Goal: Task Accomplishment & Management: Complete application form

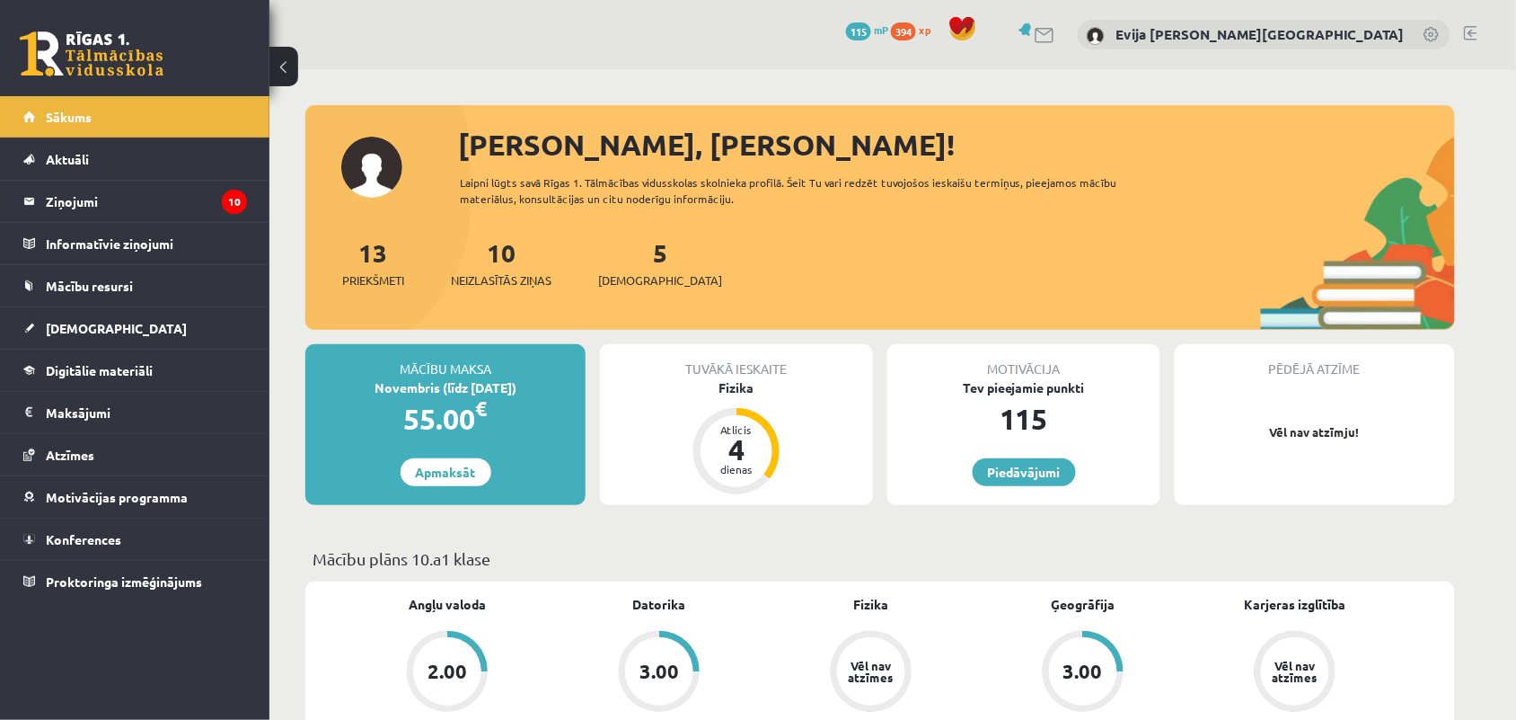
click at [817, 431] on div "Tuvākā ieskaite Fizika Atlicis 4 dienas" at bounding box center [736, 424] width 273 height 161
click at [753, 429] on div "Atlicis" at bounding box center [737, 429] width 54 height 11
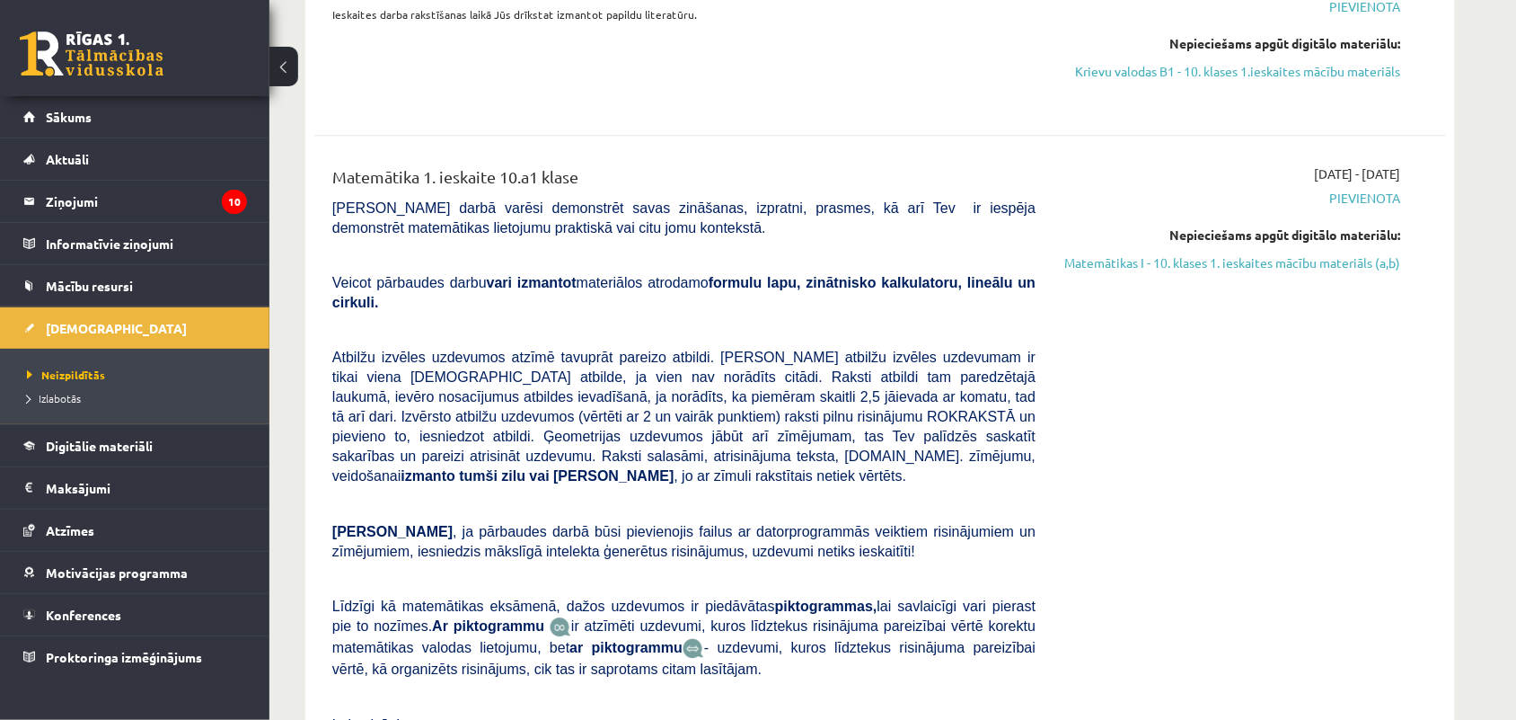
scroll to position [1169, 0]
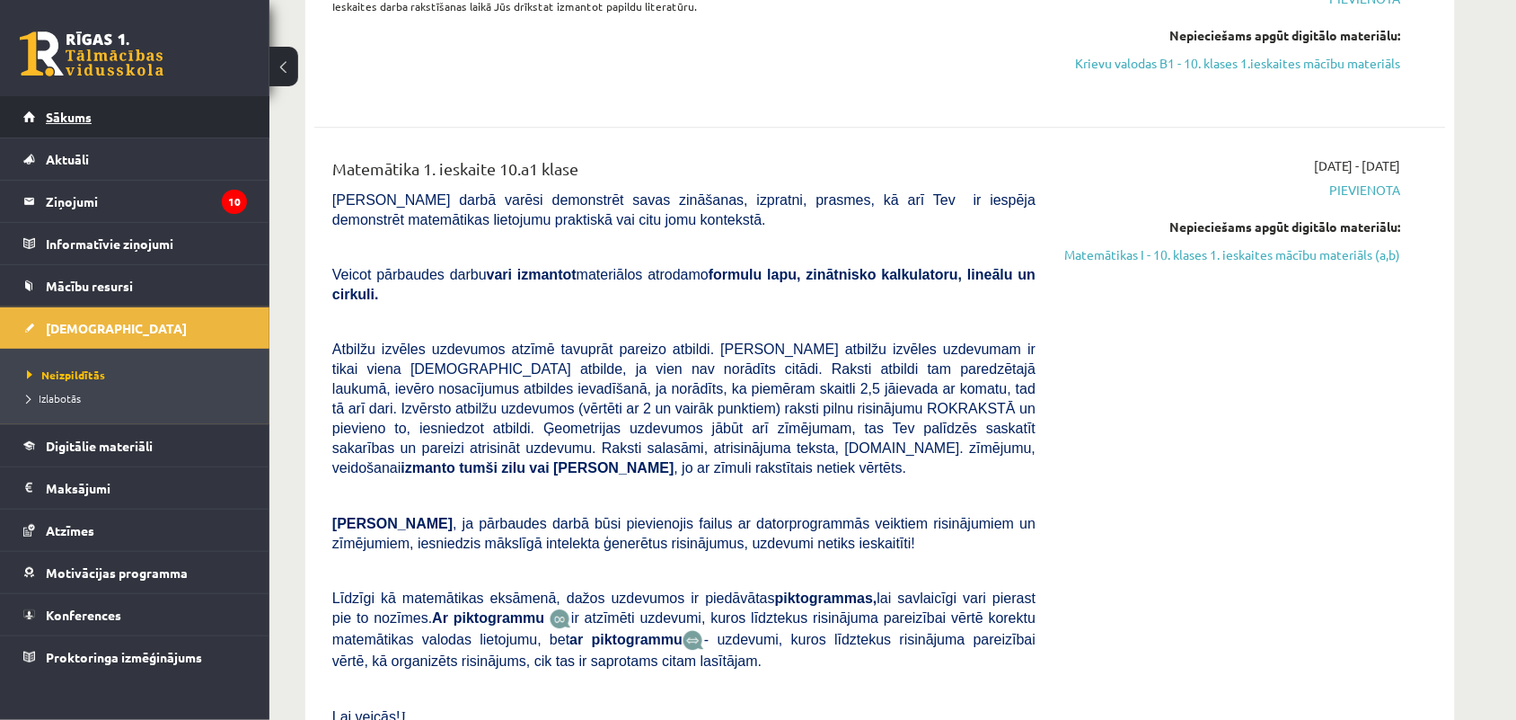
click at [133, 119] on link "Sākums" at bounding box center [135, 116] width 224 height 41
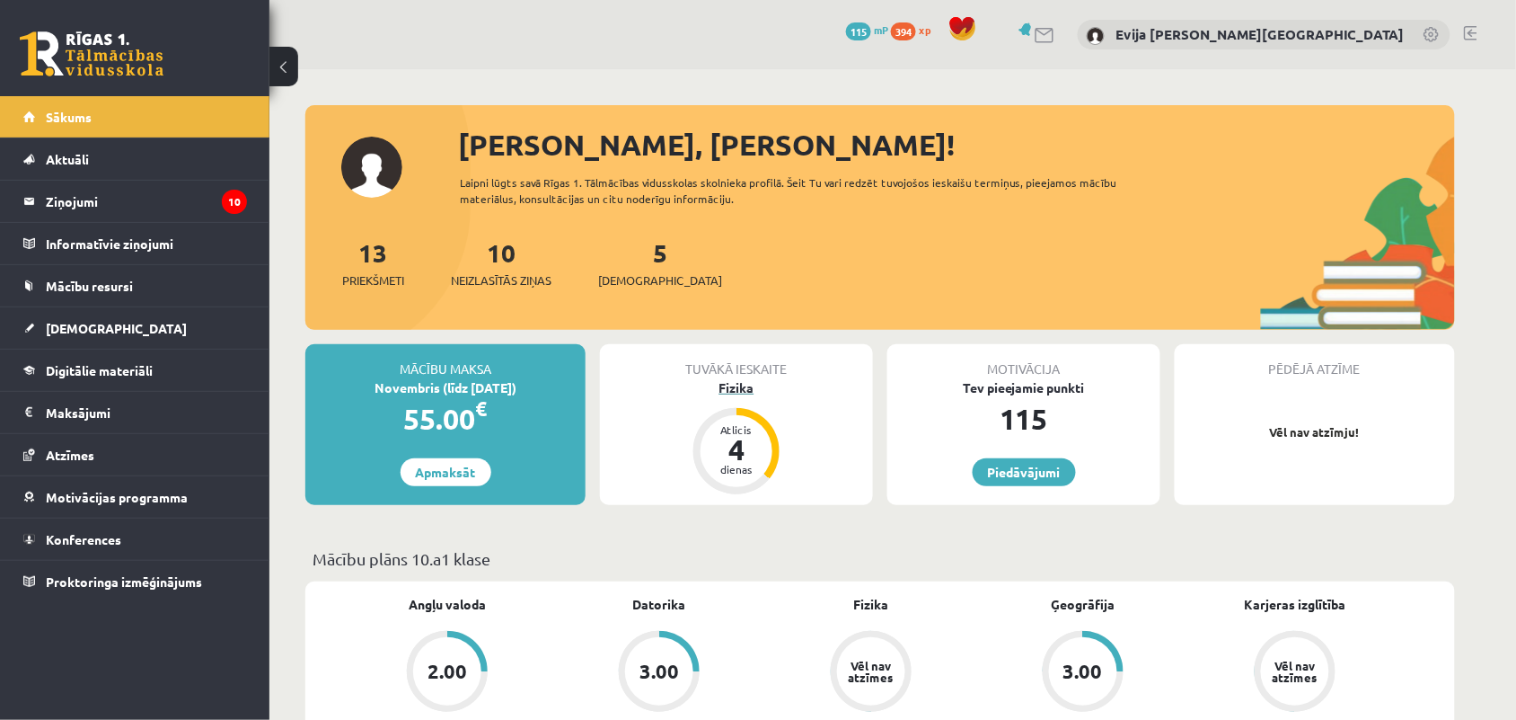
click at [729, 384] on div "Fizika" at bounding box center [736, 387] width 273 height 19
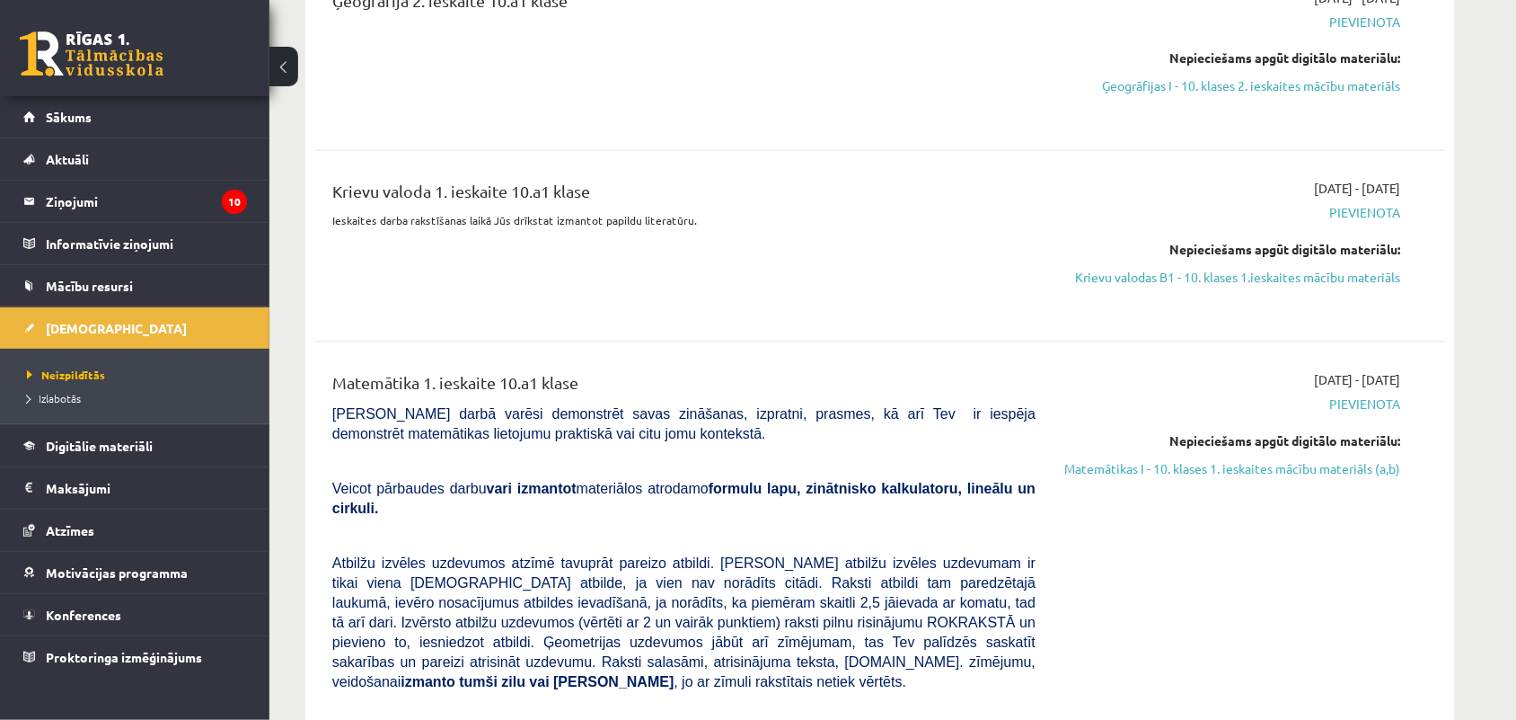
scroll to position [966, 0]
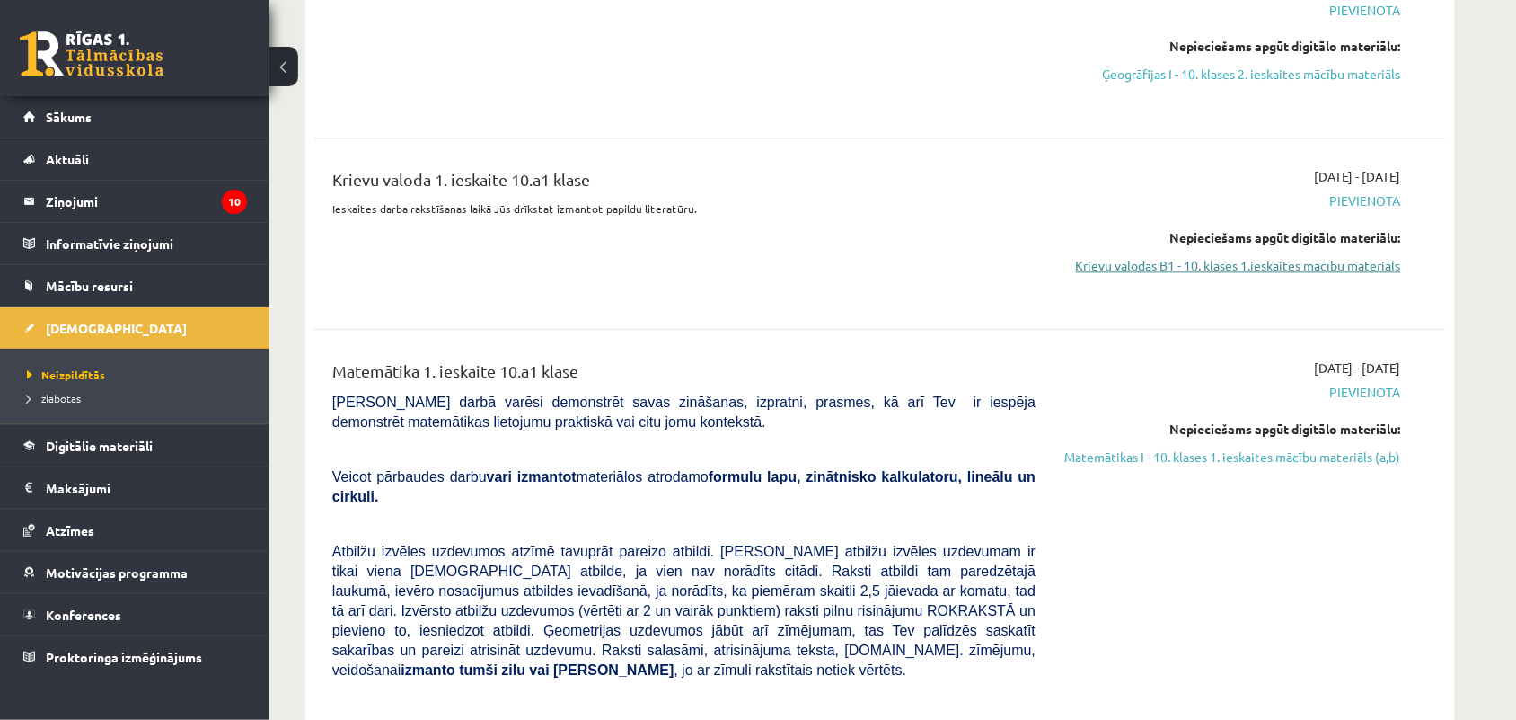
click at [1299, 271] on link "Krievu valodas B1 - 10. klases 1.ieskaites mācību materiāls" at bounding box center [1232, 266] width 339 height 19
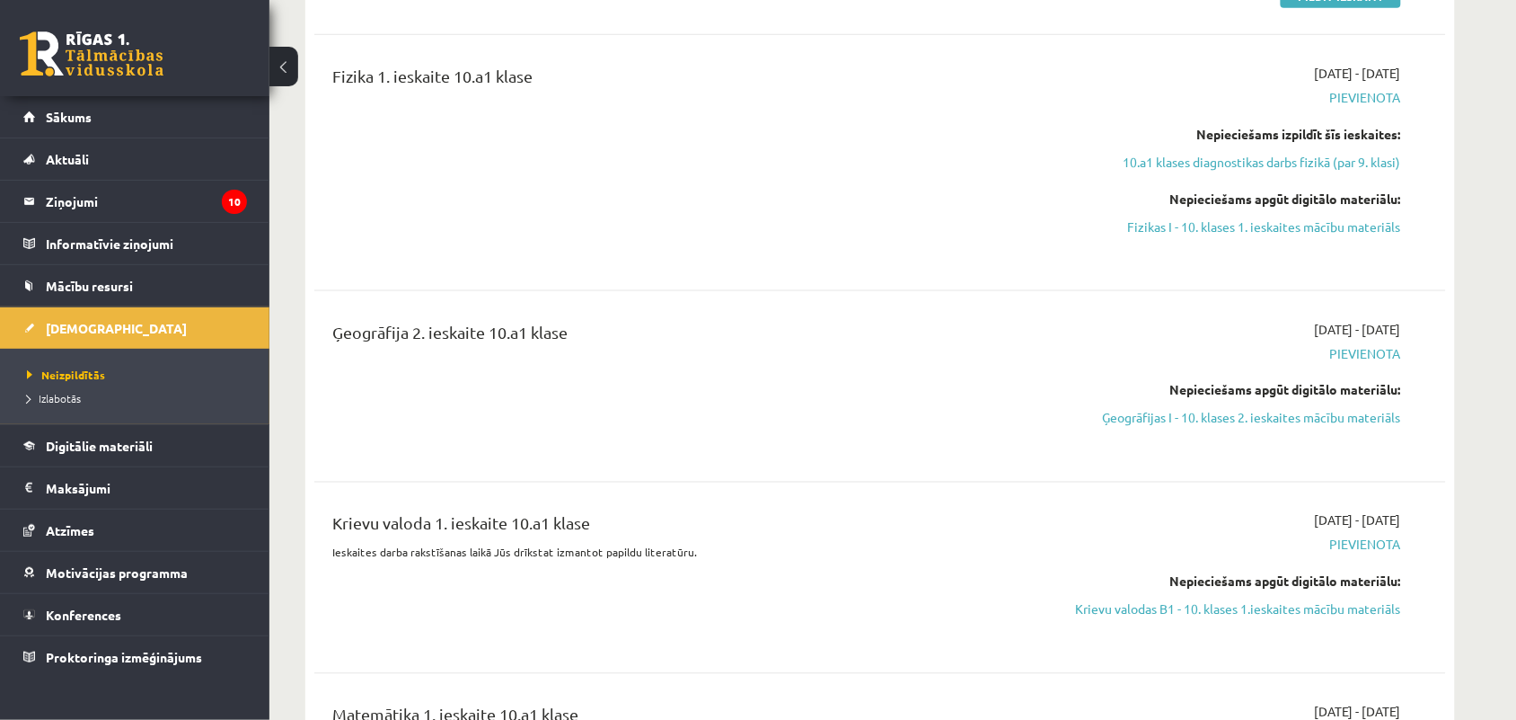
scroll to position [577, 0]
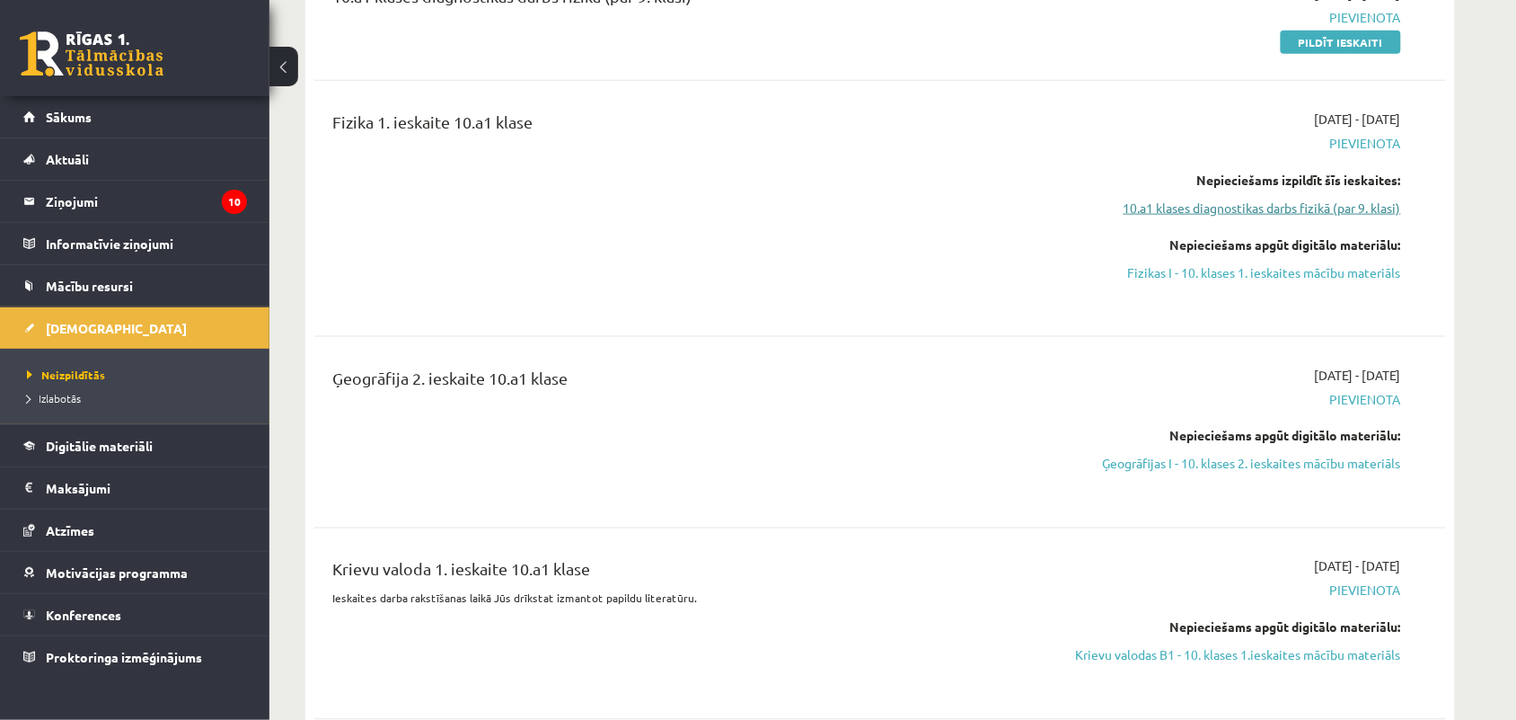
click at [1322, 211] on link "10.a1 klases diagnostikas darbs fizikā (par 9. klasi)" at bounding box center [1232, 208] width 339 height 19
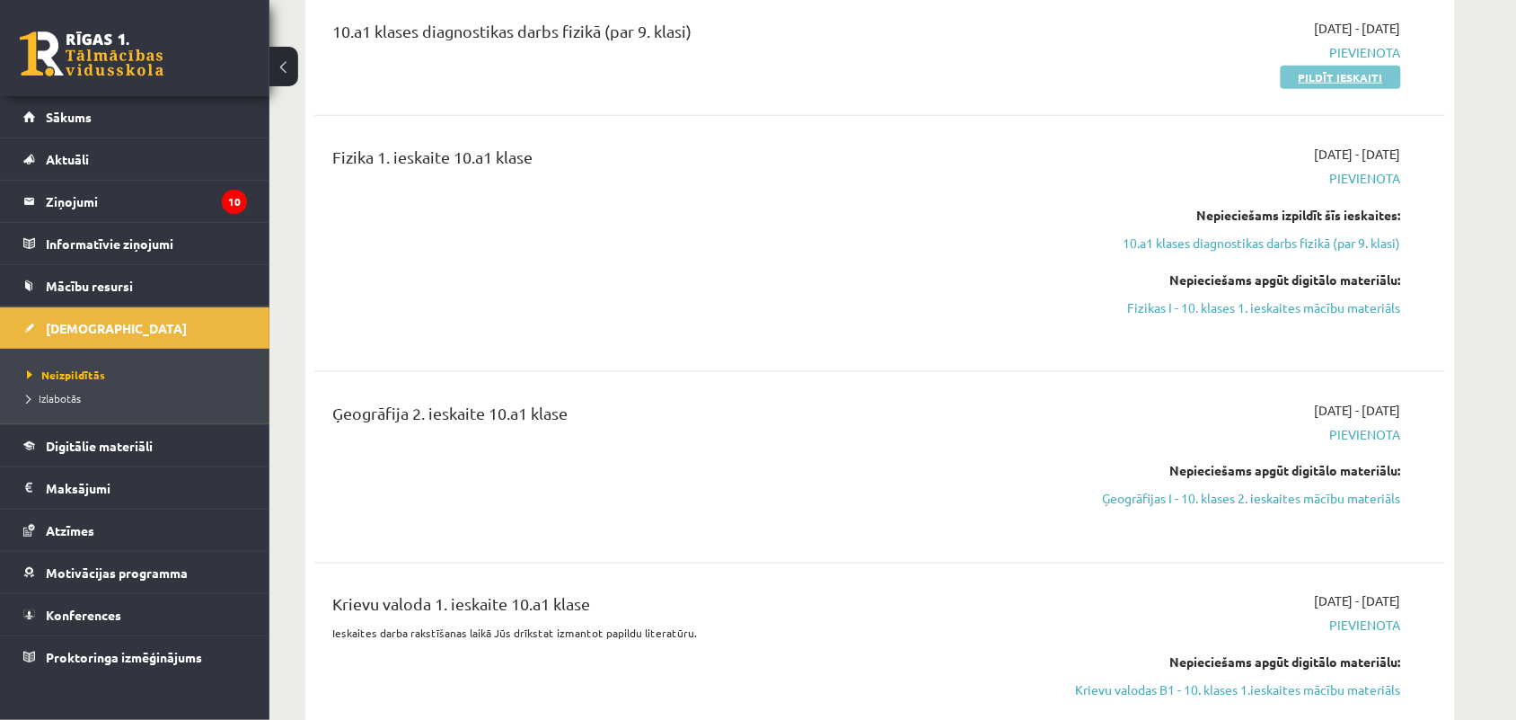
click at [1346, 77] on link "Pildīt ieskaiti" at bounding box center [1341, 77] width 120 height 23
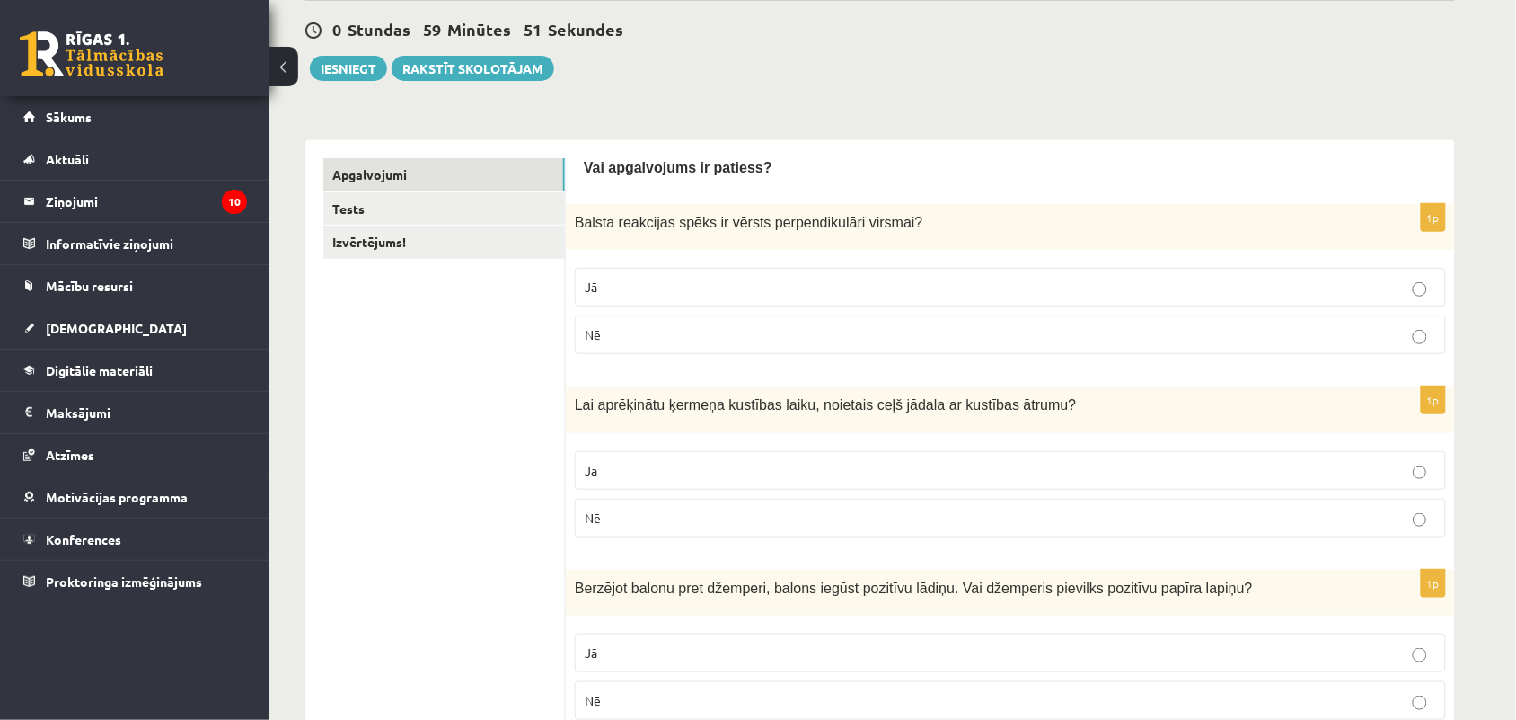
scroll to position [199, 0]
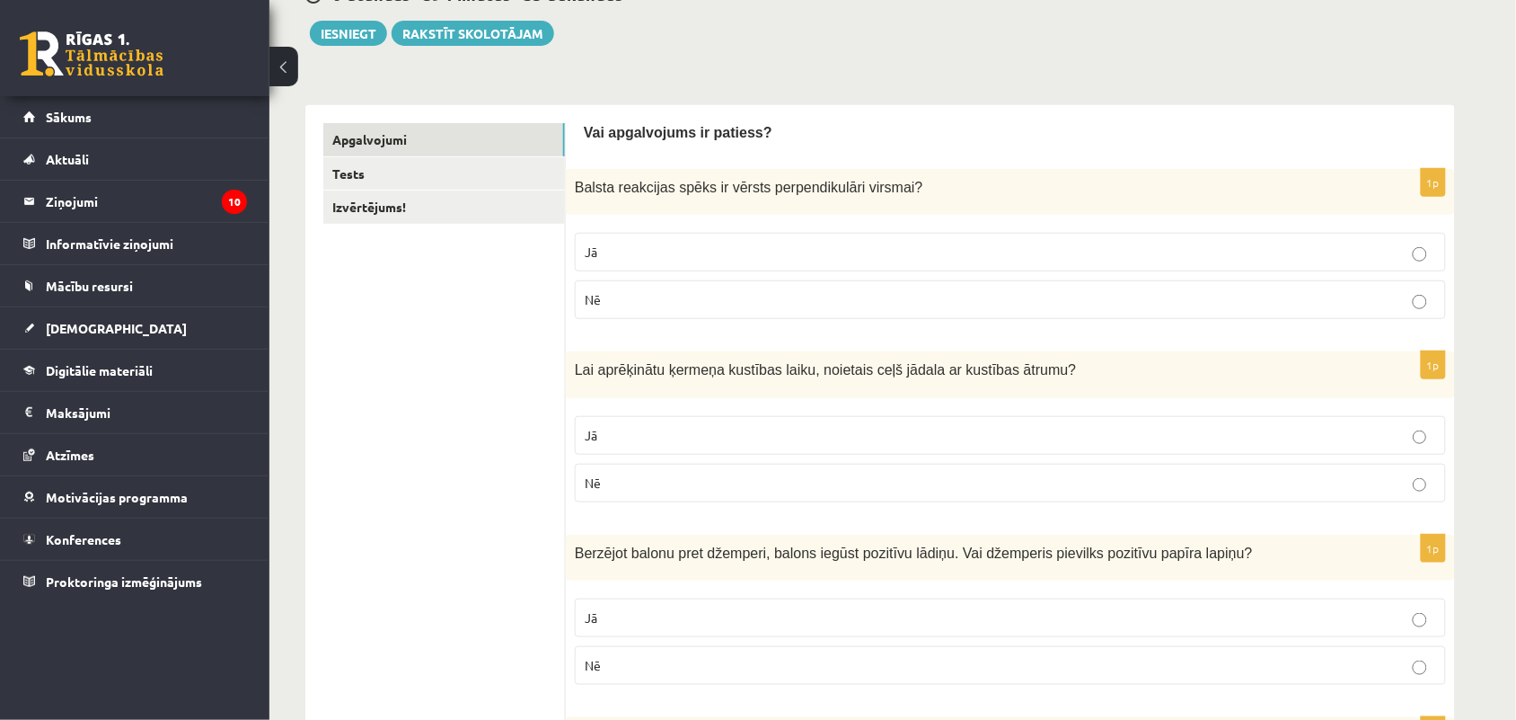
click at [915, 256] on p "Jā" at bounding box center [1011, 252] width 852 height 19
click at [818, 481] on p "Nē" at bounding box center [1011, 482] width 852 height 19
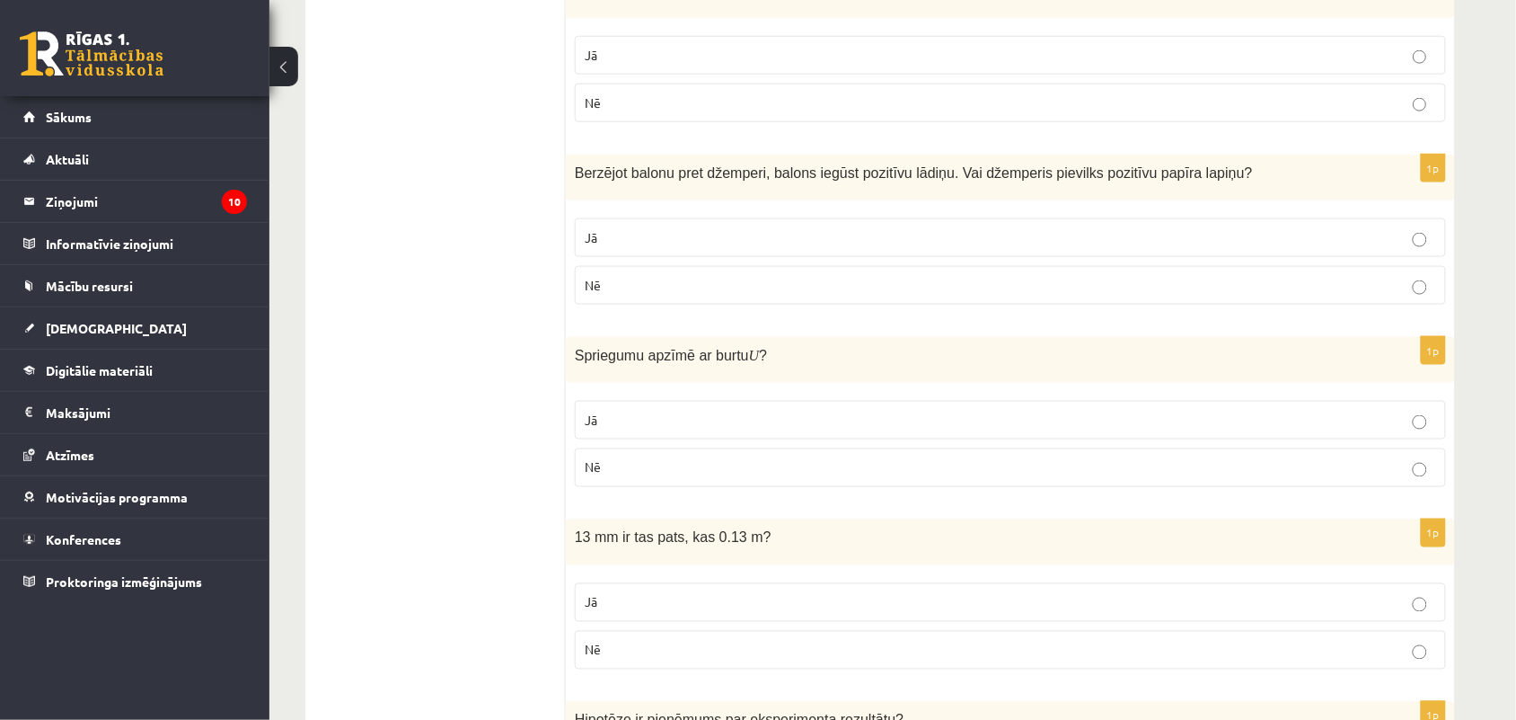
scroll to position [582, 0]
click at [1224, 241] on p "Jā" at bounding box center [1011, 234] width 852 height 19
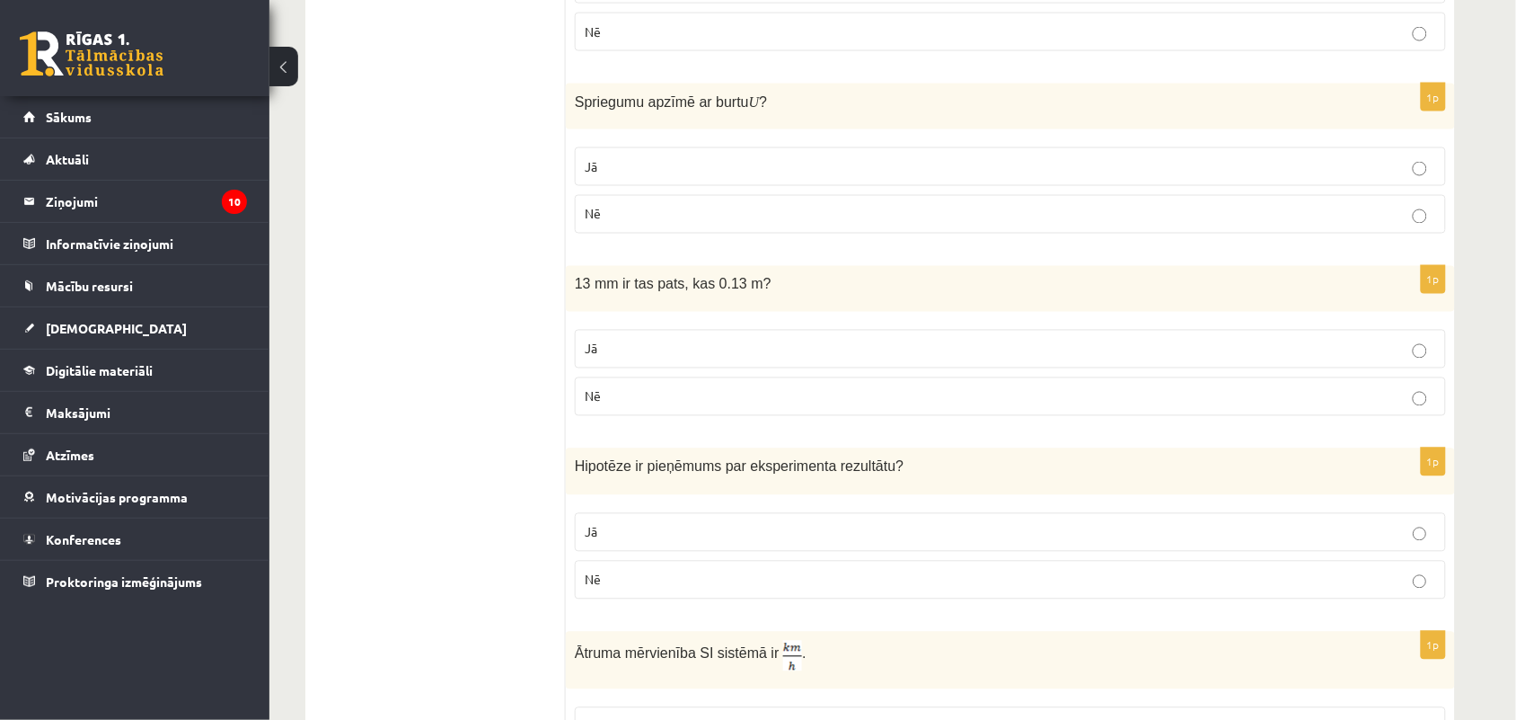
scroll to position [852, 0]
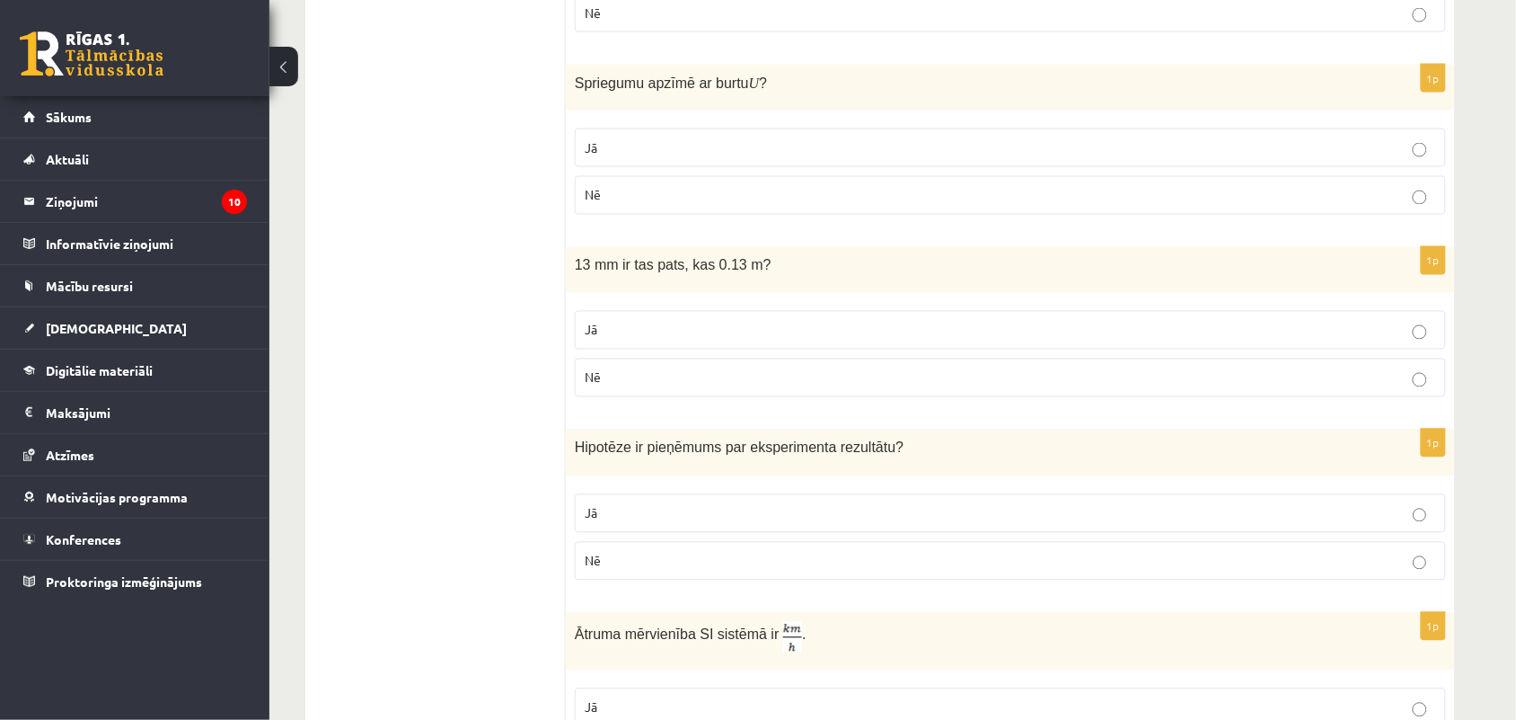
click at [828, 148] on p "Jā" at bounding box center [1011, 147] width 852 height 19
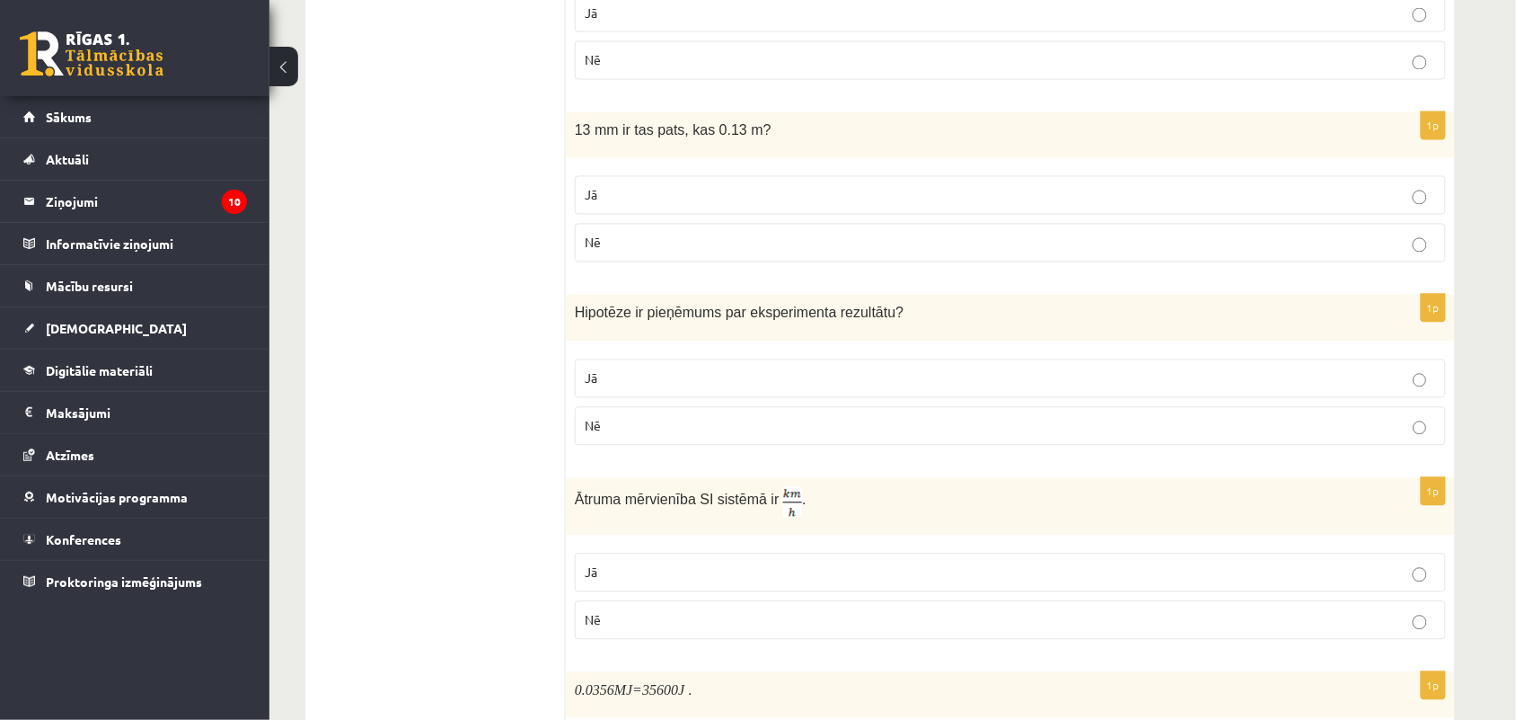
scroll to position [1031, 0]
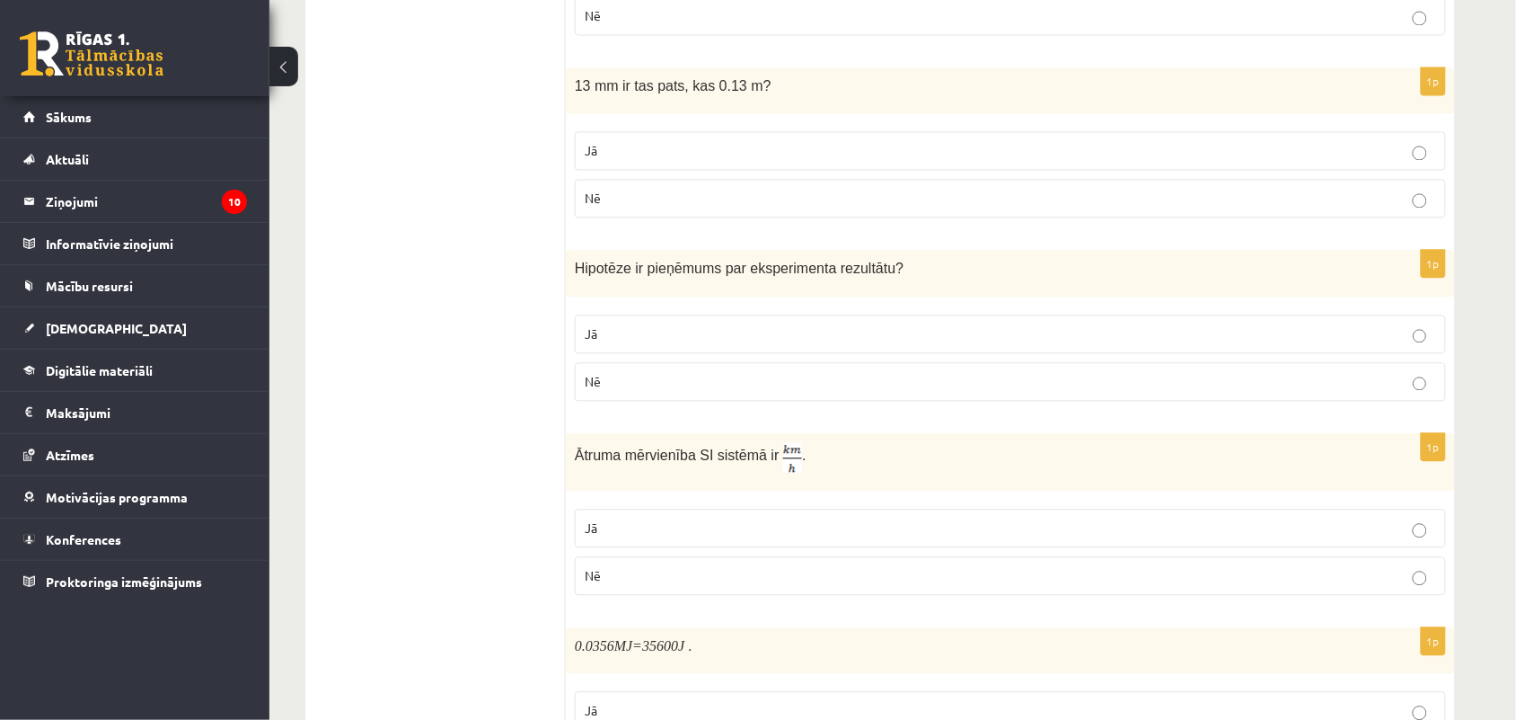
click at [1119, 170] on label "Jā" at bounding box center [1010, 150] width 871 height 39
click at [826, 335] on p "Jā" at bounding box center [1011, 333] width 852 height 19
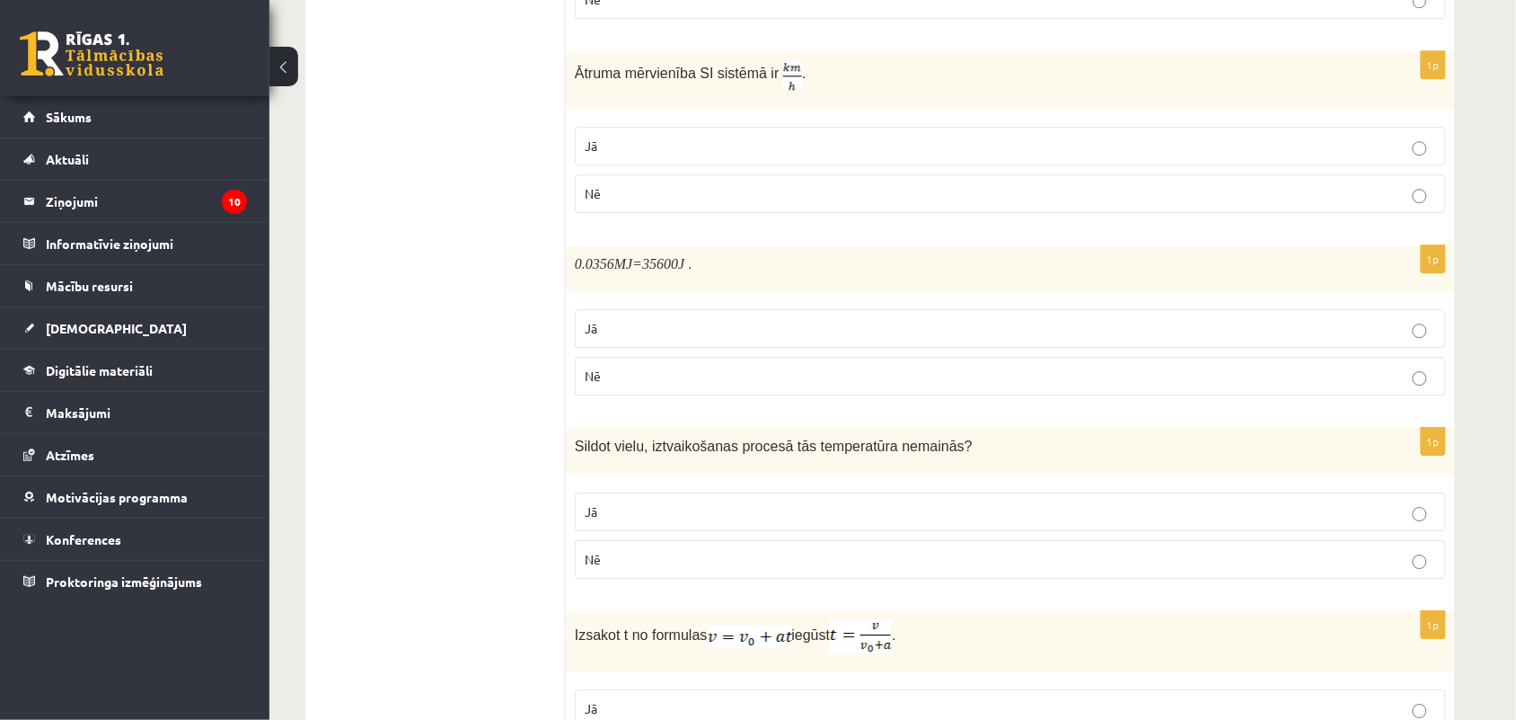
scroll to position [1430, 0]
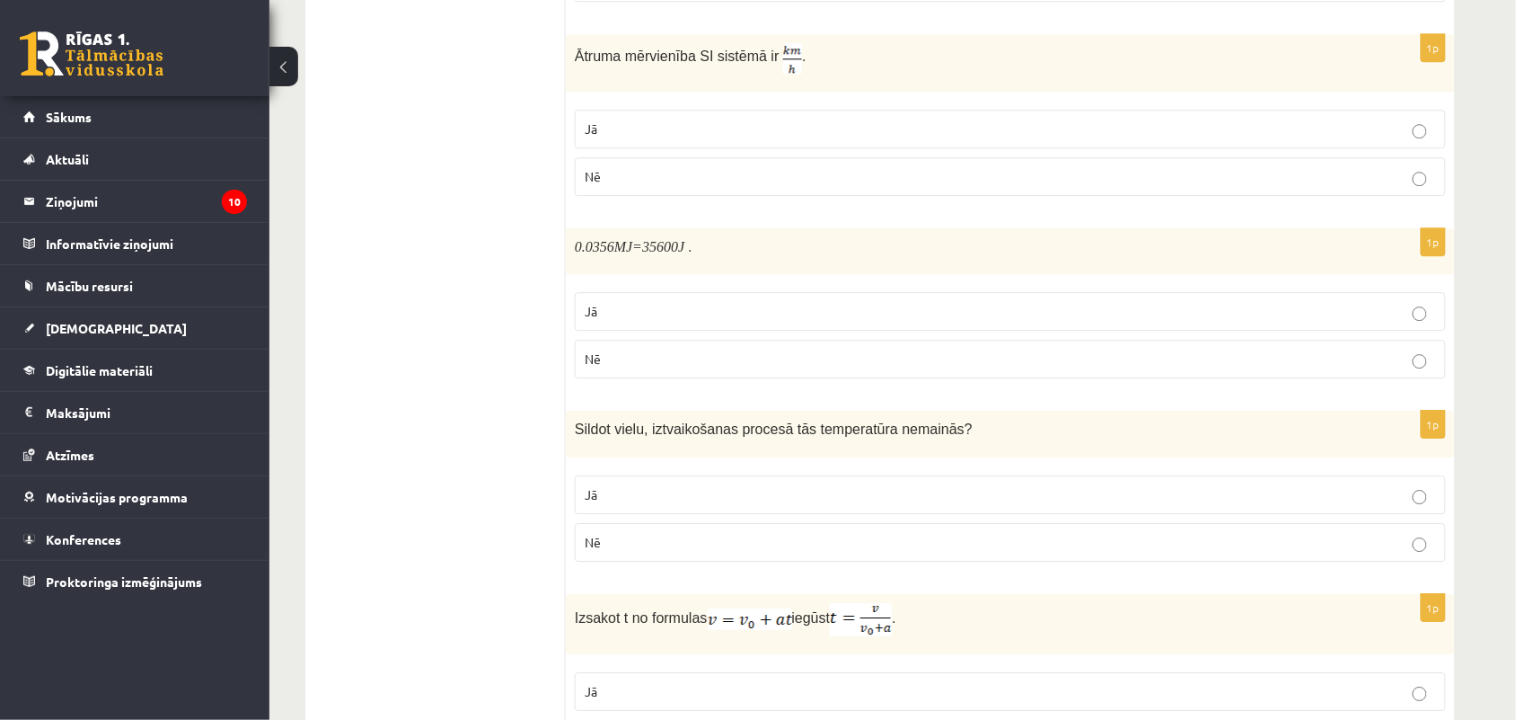
click at [1133, 131] on p "Jā" at bounding box center [1011, 128] width 852 height 19
click at [1223, 378] on label "Nē" at bounding box center [1010, 359] width 871 height 39
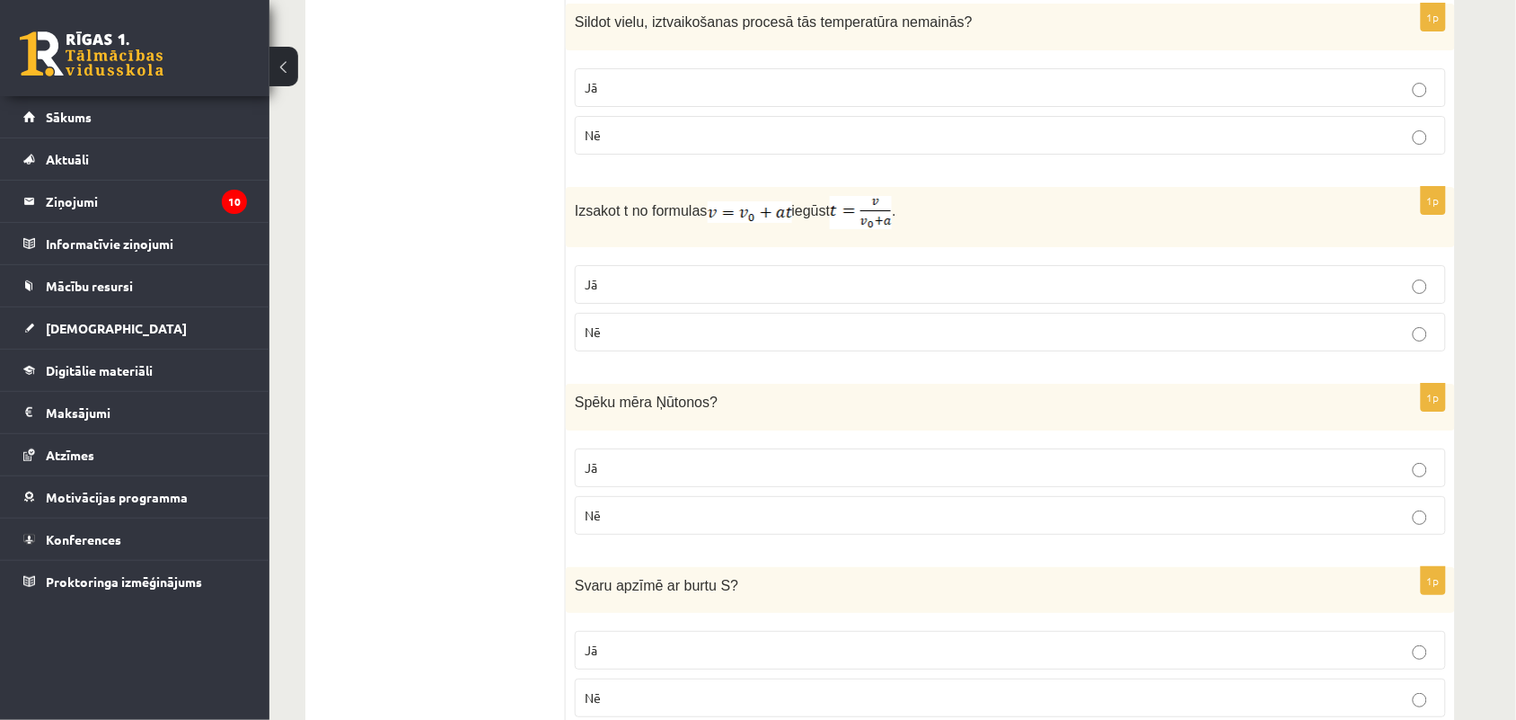
scroll to position [1813, 0]
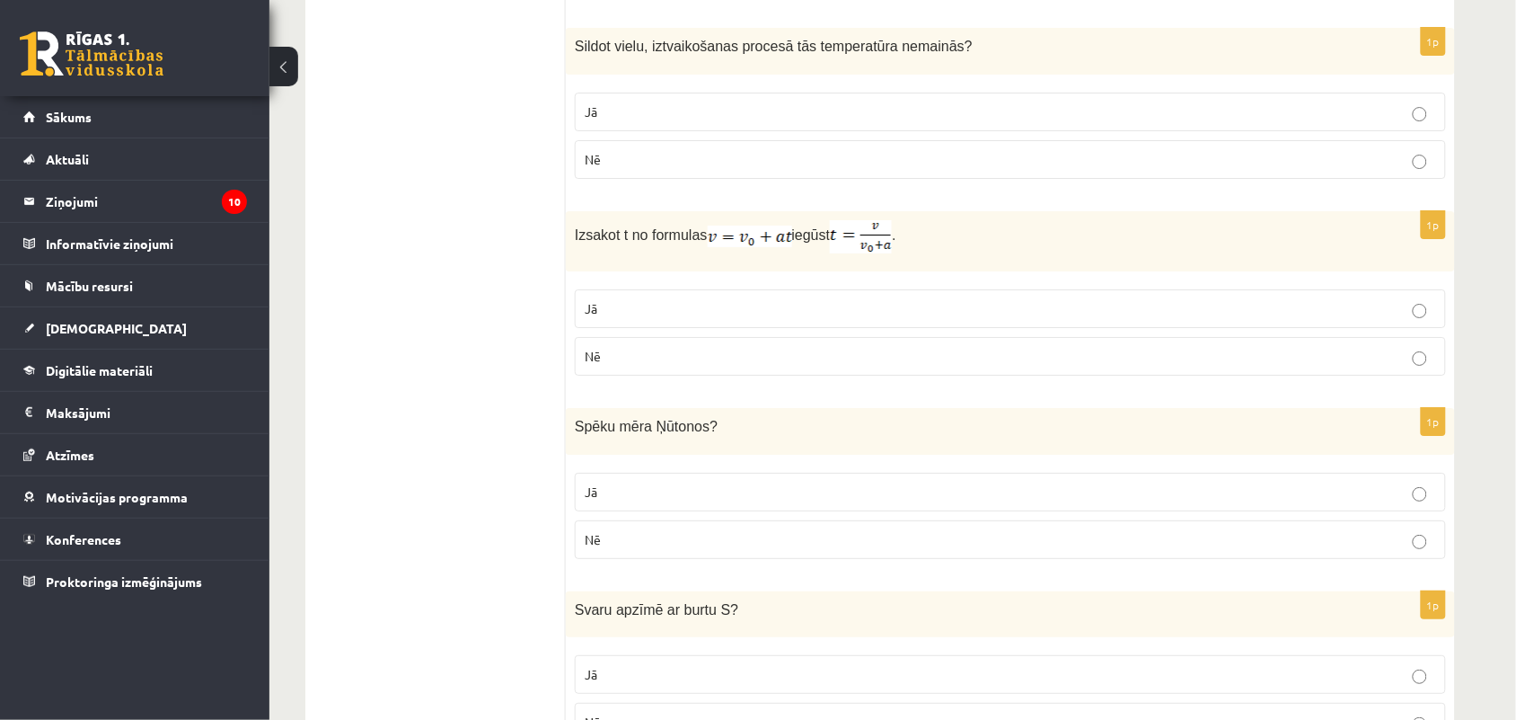
click at [1013, 119] on p "Jā" at bounding box center [1011, 111] width 852 height 19
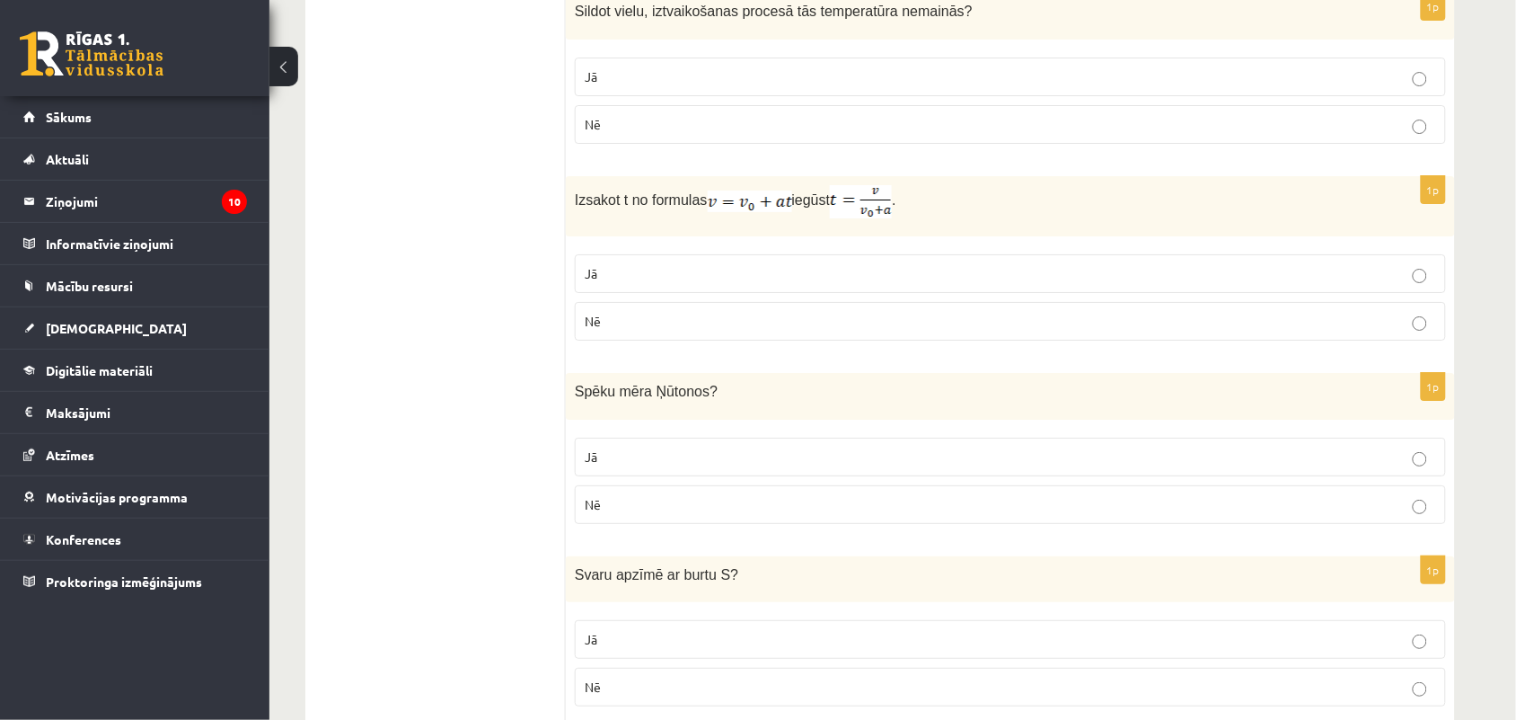
scroll to position [1853, 0]
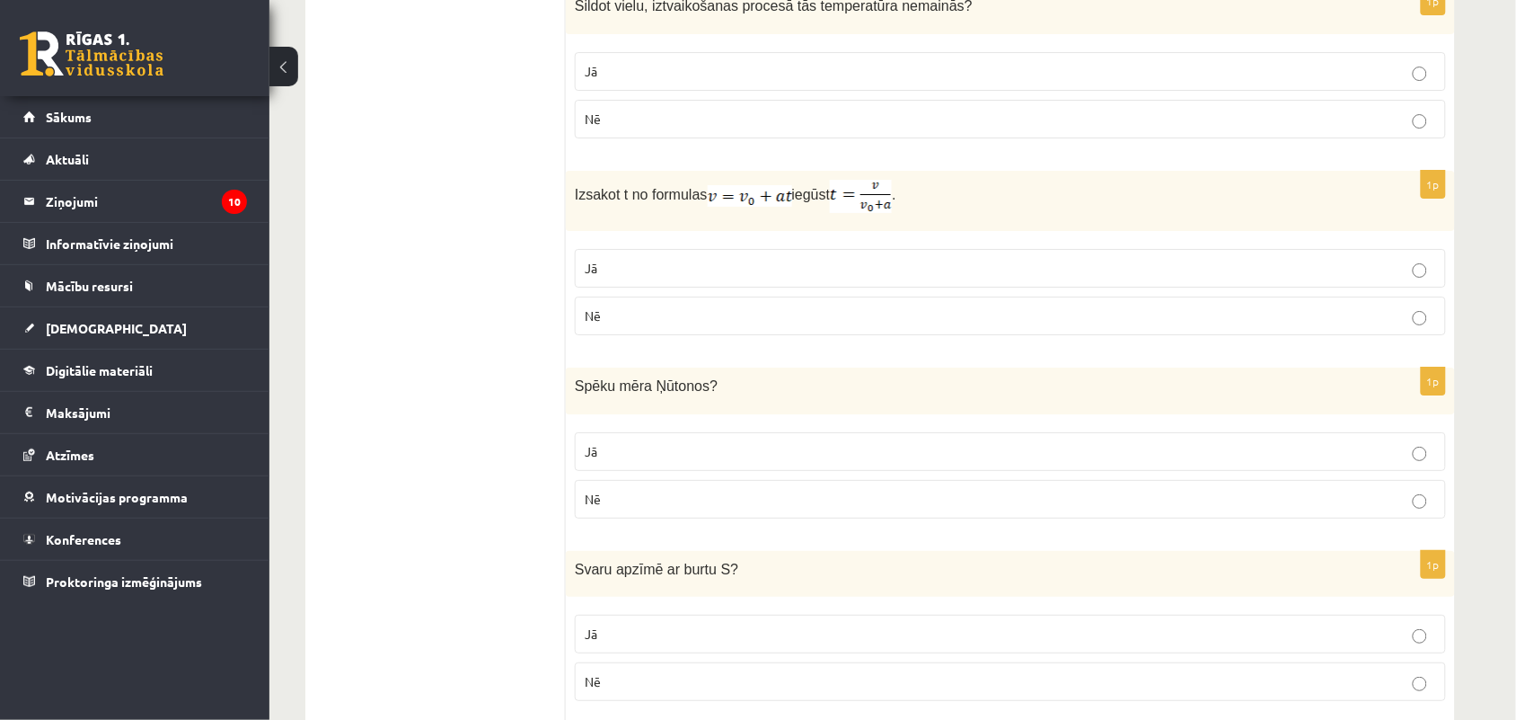
click at [1090, 316] on p "Nē" at bounding box center [1011, 315] width 852 height 19
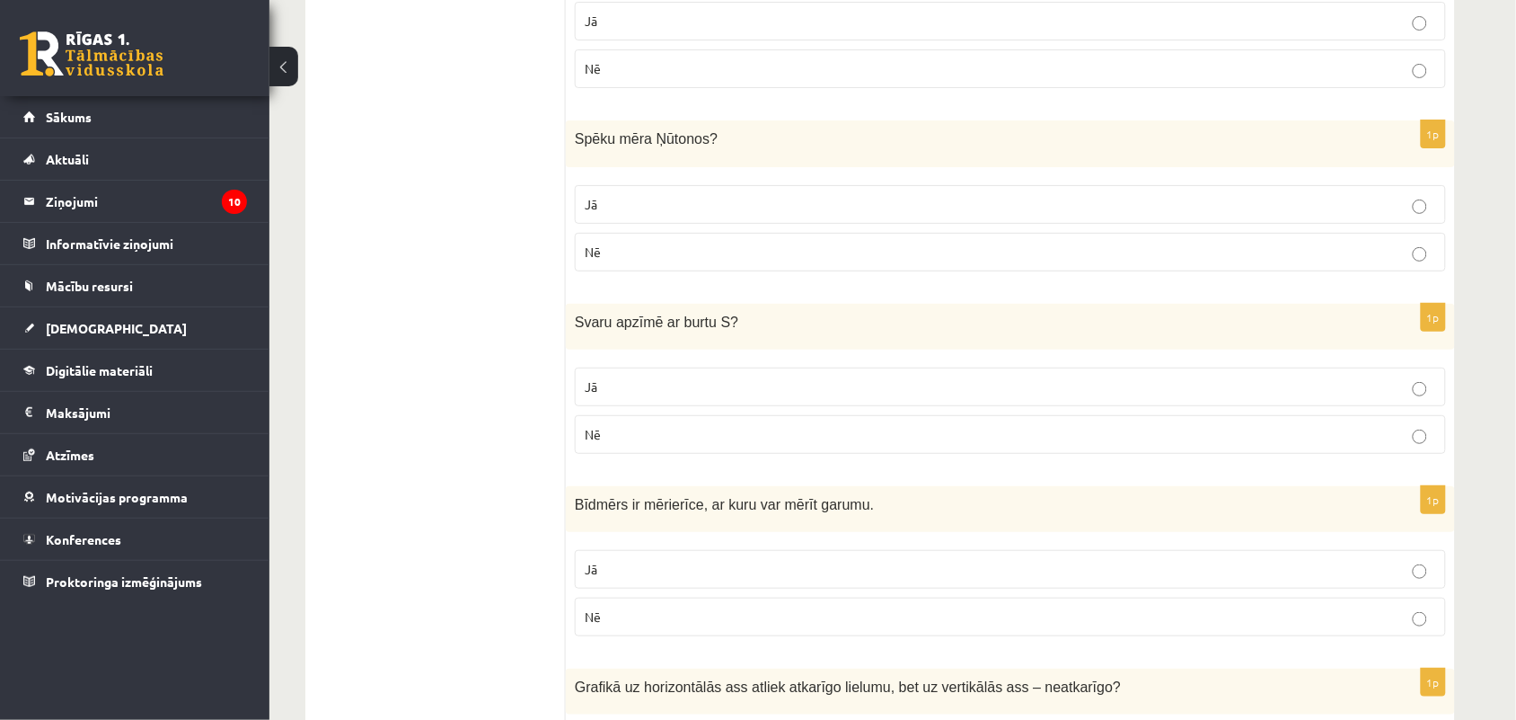
scroll to position [2118, 0]
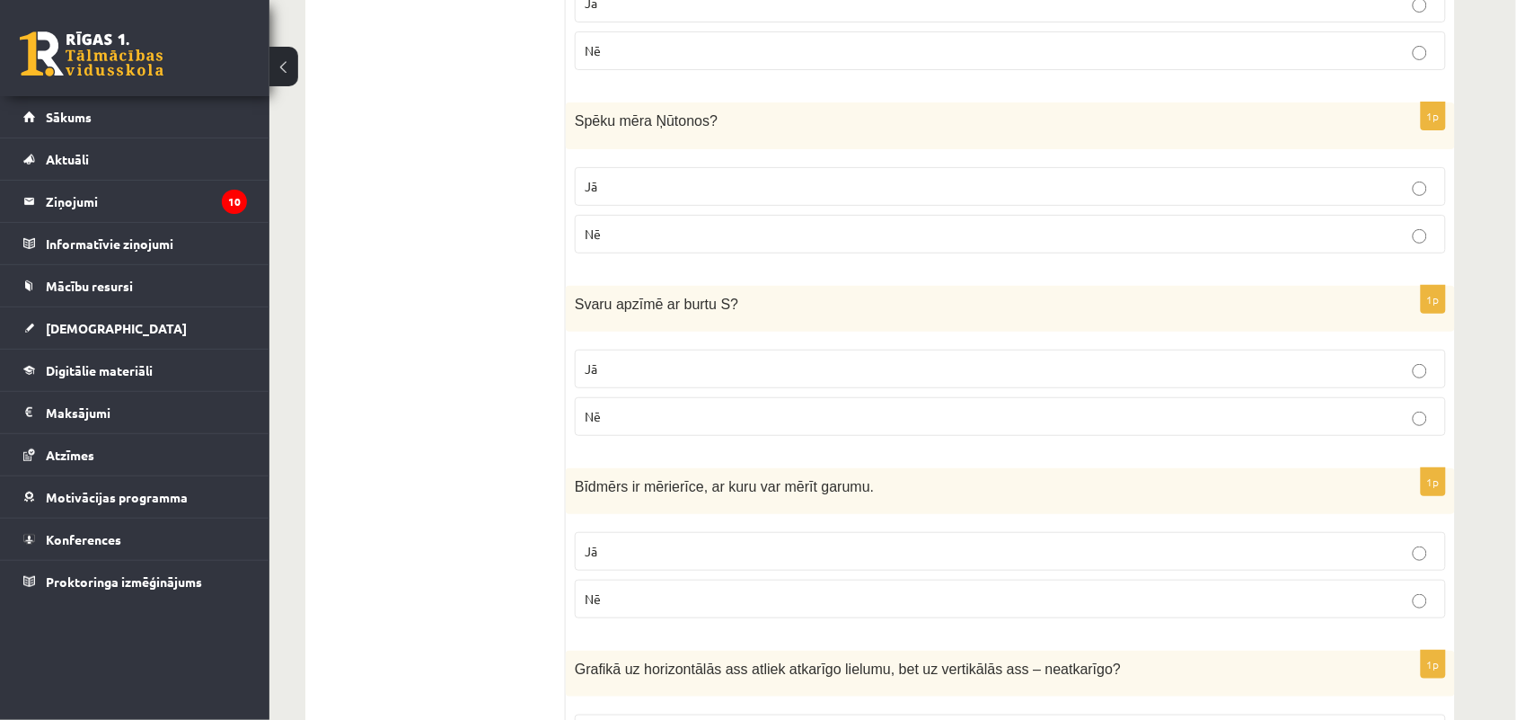
click at [1330, 189] on p "Jā" at bounding box center [1011, 186] width 852 height 19
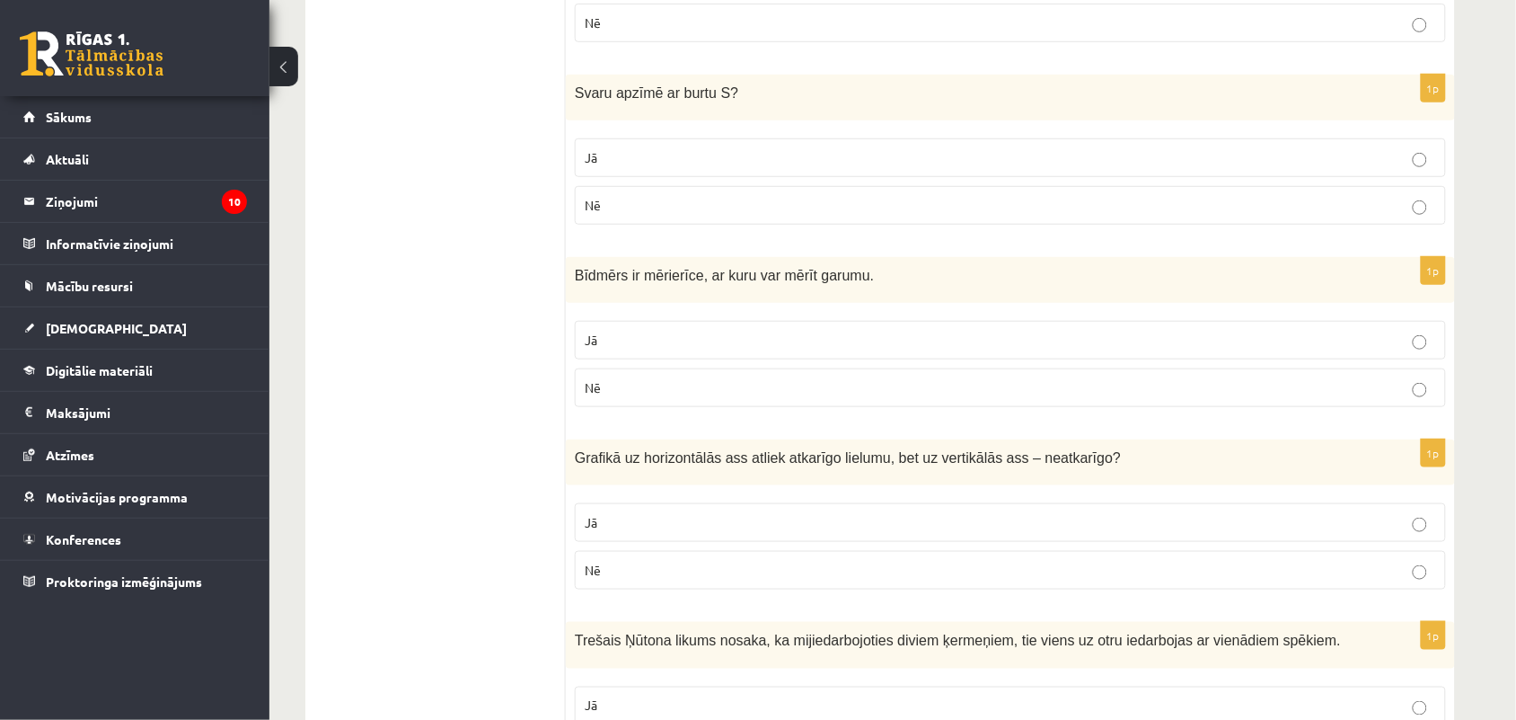
scroll to position [2360, 0]
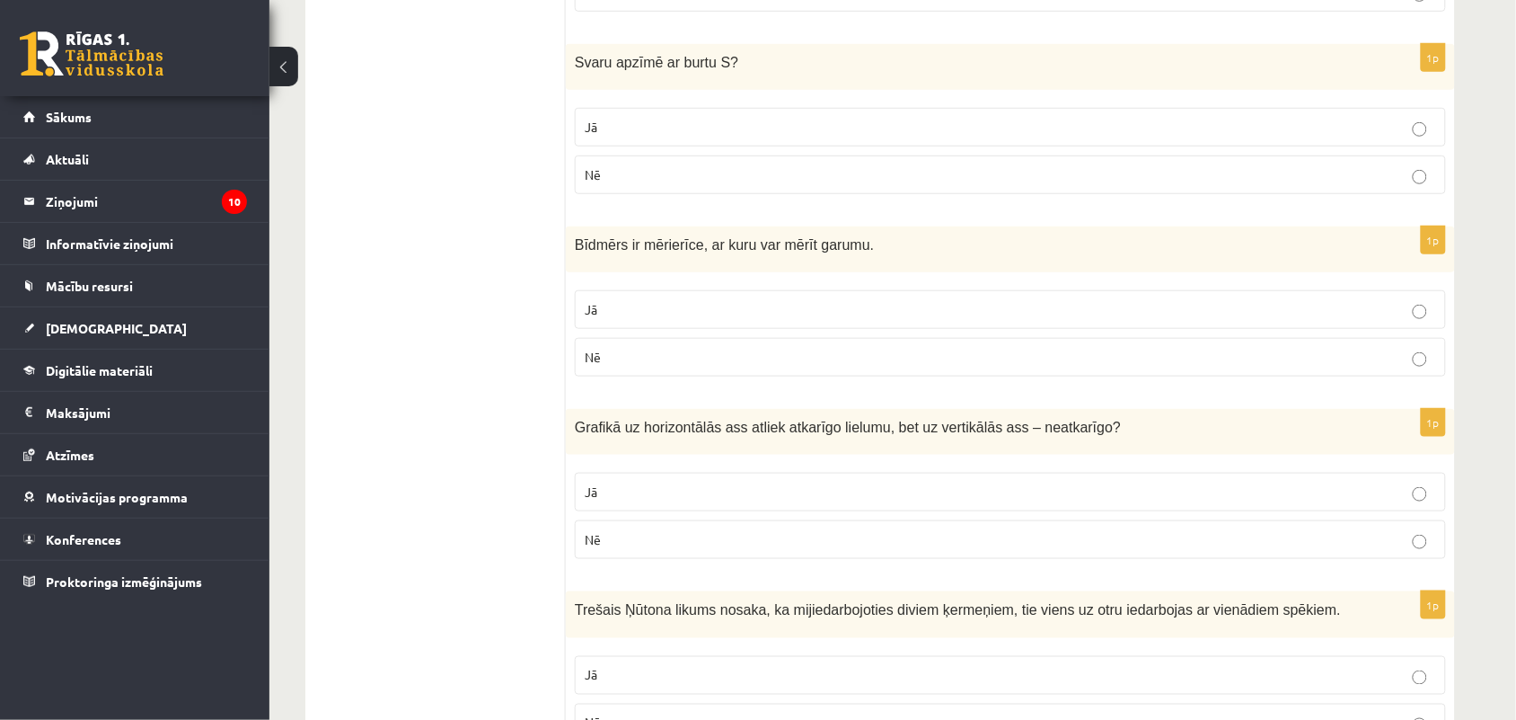
click at [1012, 133] on p "Jā" at bounding box center [1011, 127] width 852 height 19
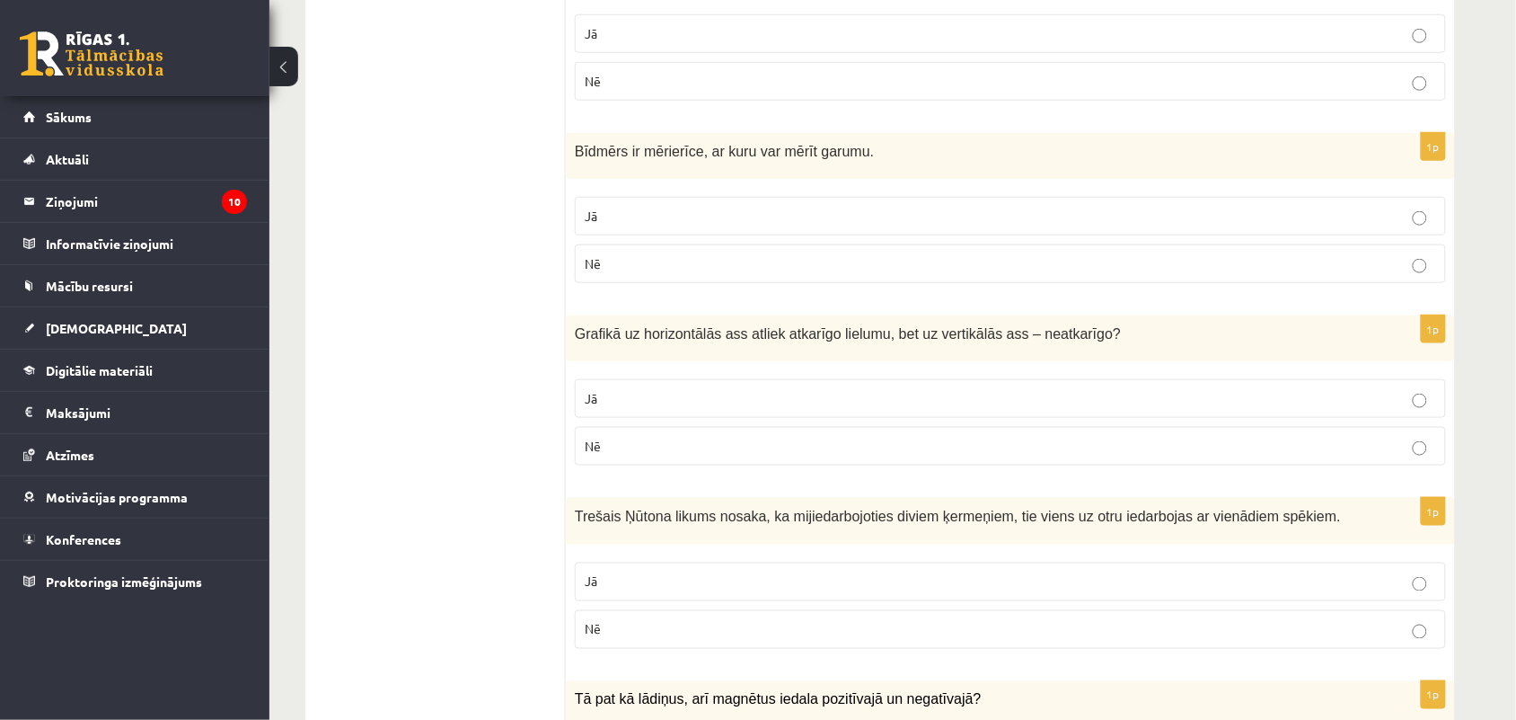
scroll to position [2460, 0]
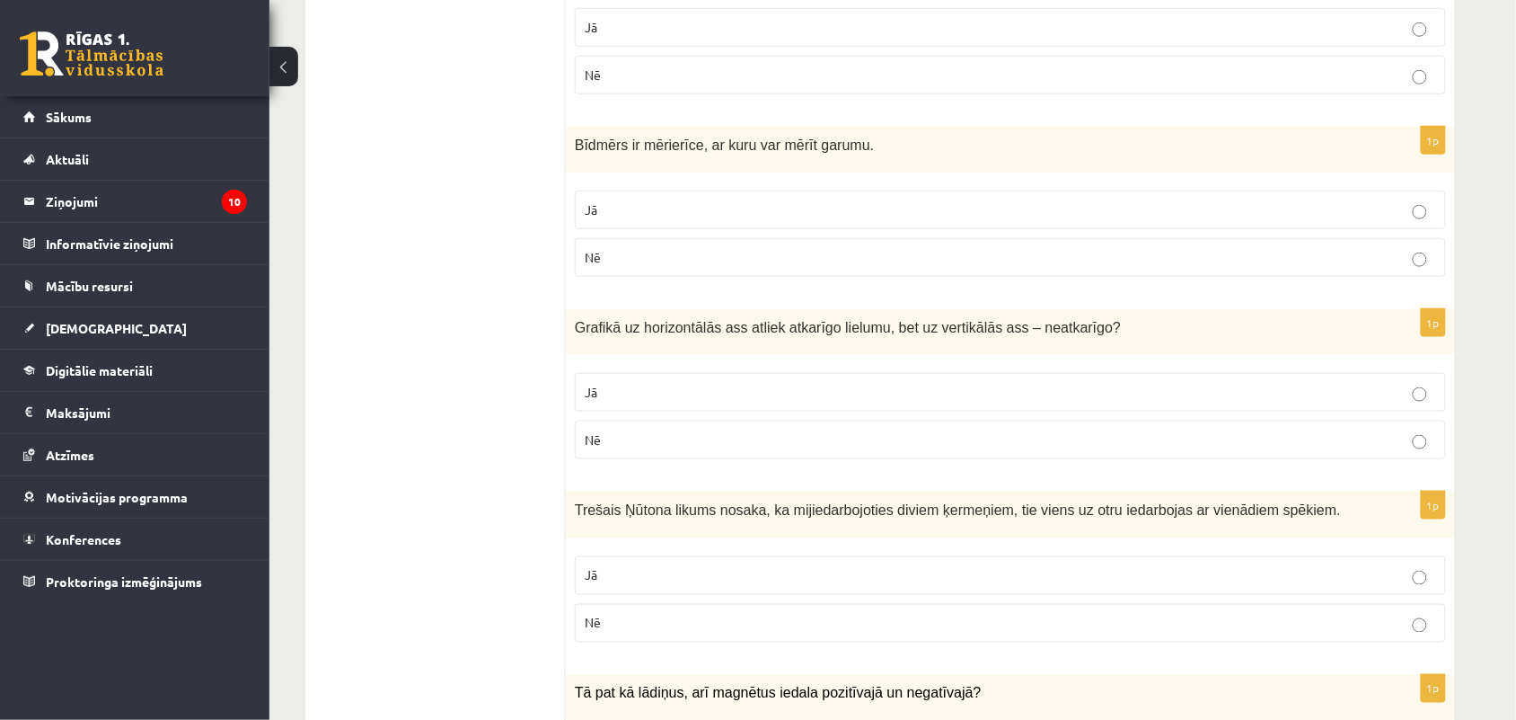
click at [1192, 207] on label "Jā" at bounding box center [1010, 209] width 871 height 39
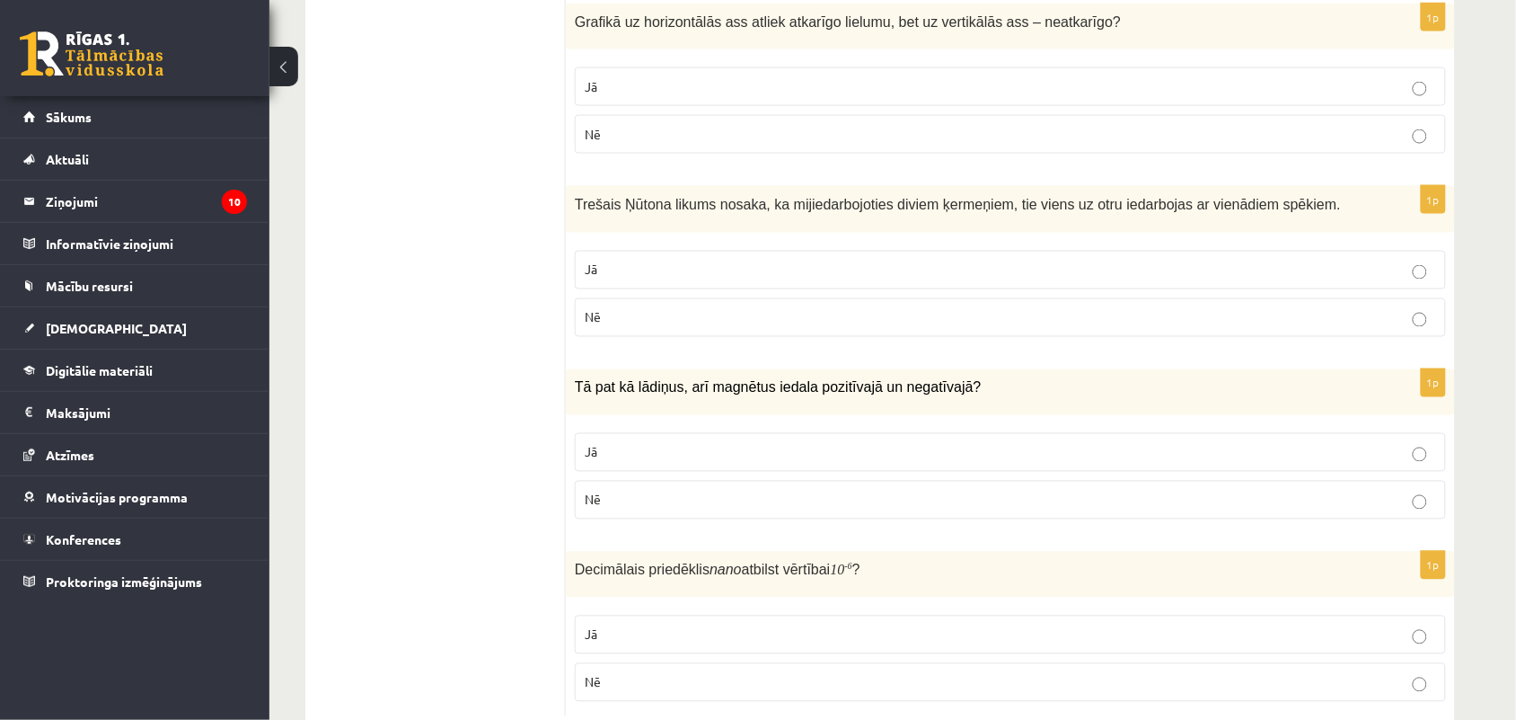
scroll to position [2729, 0]
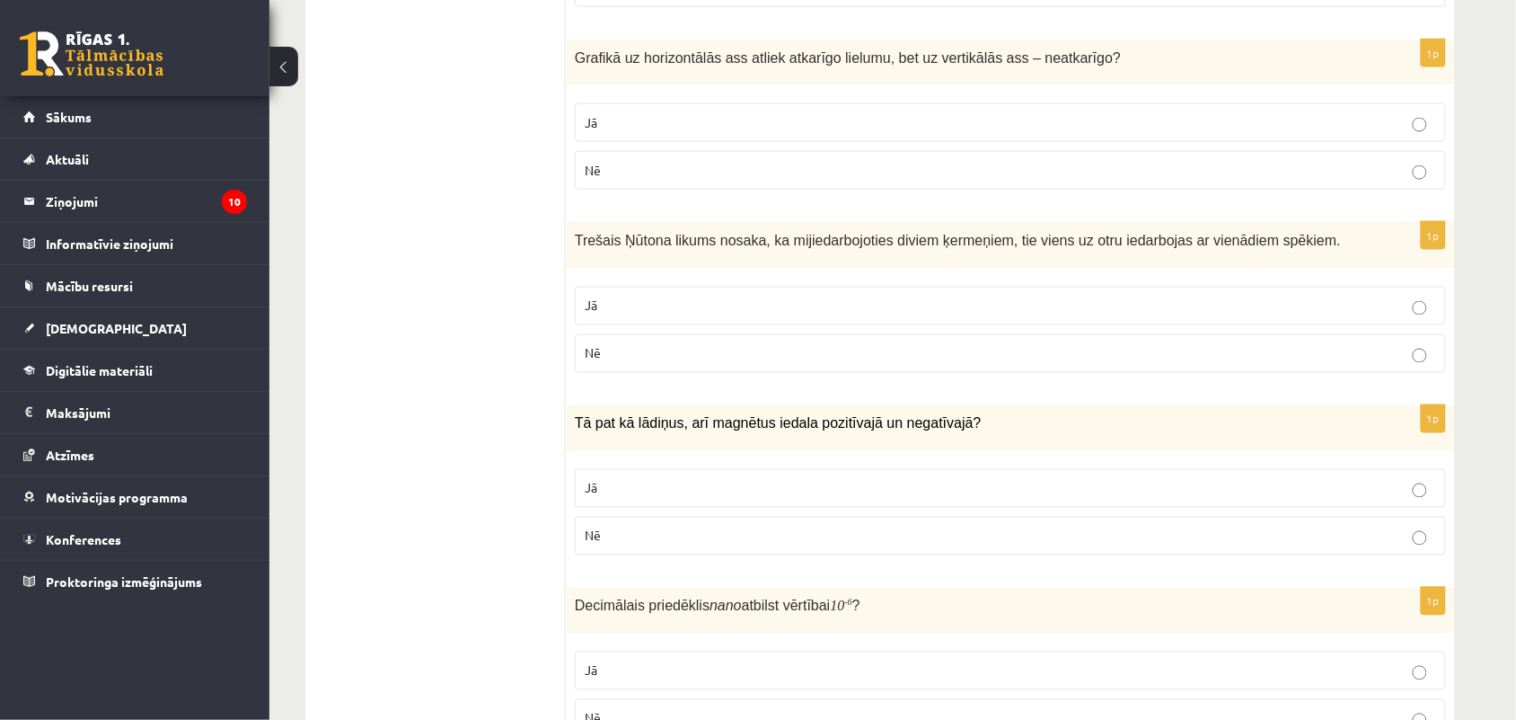
click at [1102, 190] on label "Nē" at bounding box center [1010, 170] width 871 height 39
click at [955, 302] on label "Jā" at bounding box center [1010, 306] width 871 height 39
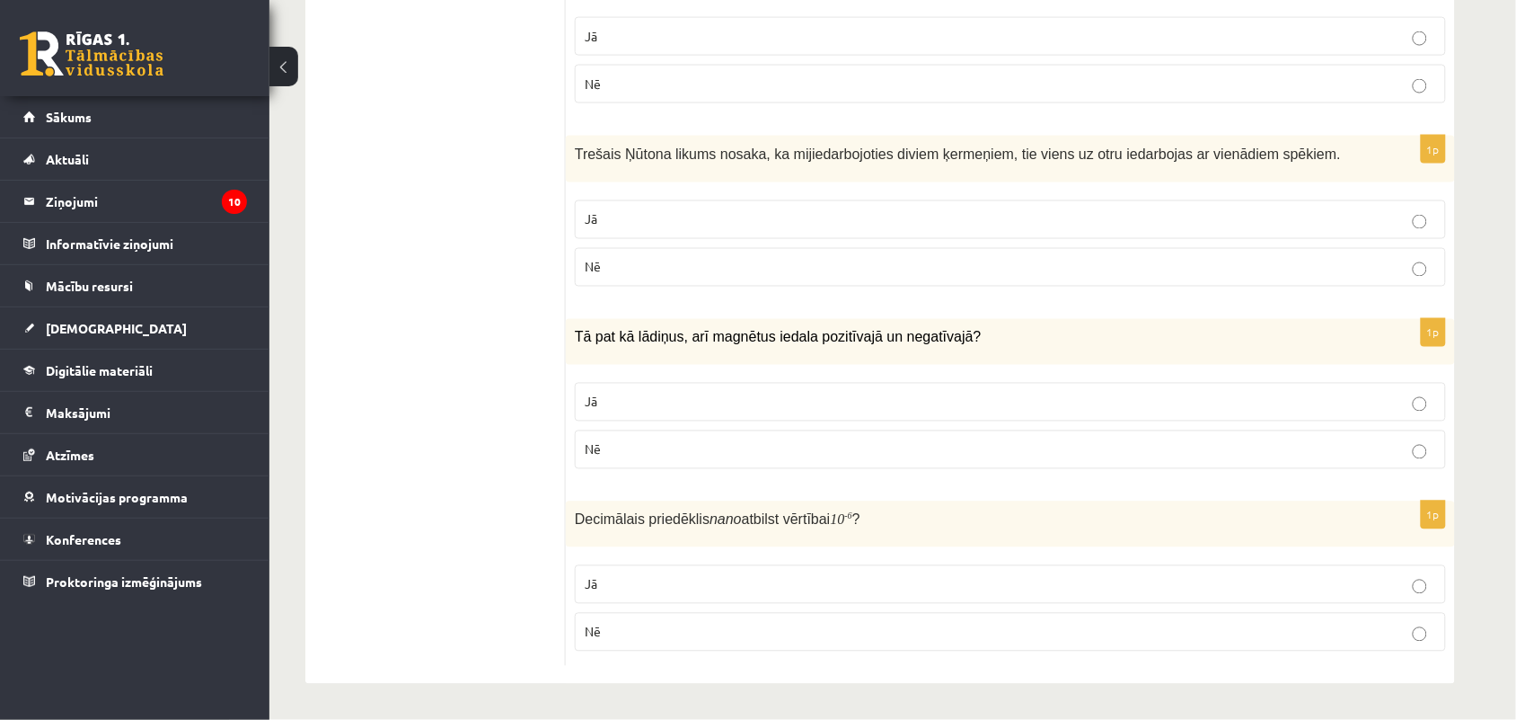
click at [979, 401] on p "Jā" at bounding box center [1011, 402] width 852 height 19
click at [888, 578] on p "Jā" at bounding box center [1011, 584] width 852 height 19
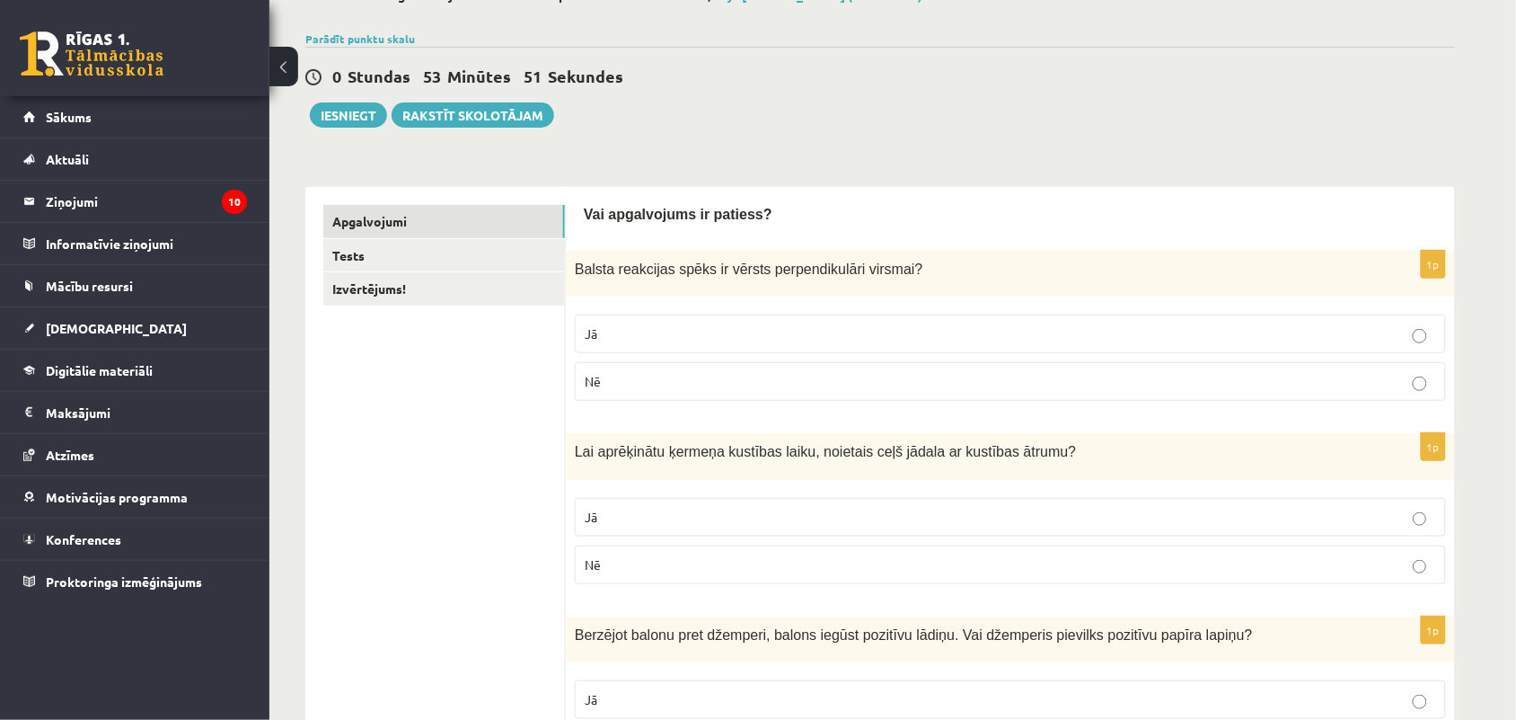
scroll to position [110, 0]
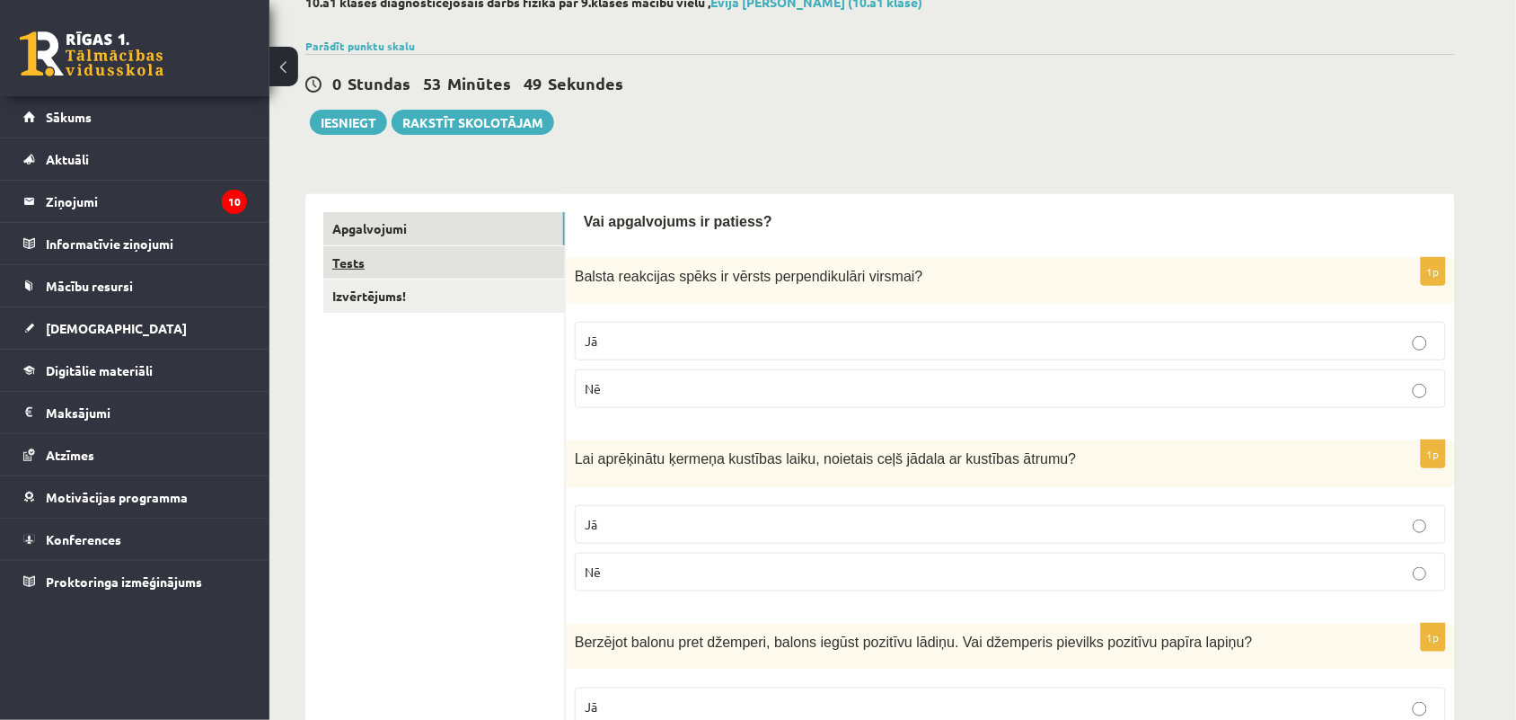
click at [400, 249] on link "Tests" at bounding box center [444, 262] width 242 height 33
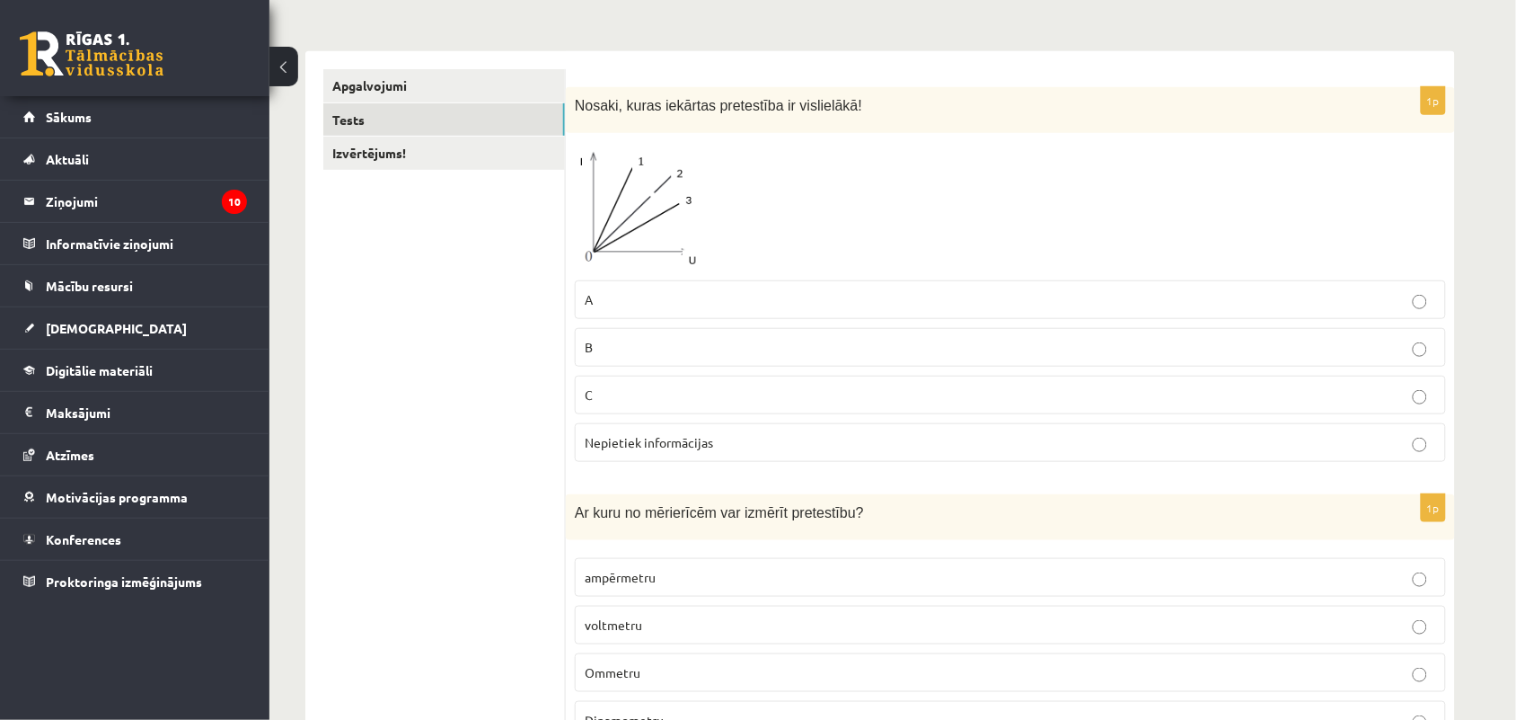
scroll to position [288, 0]
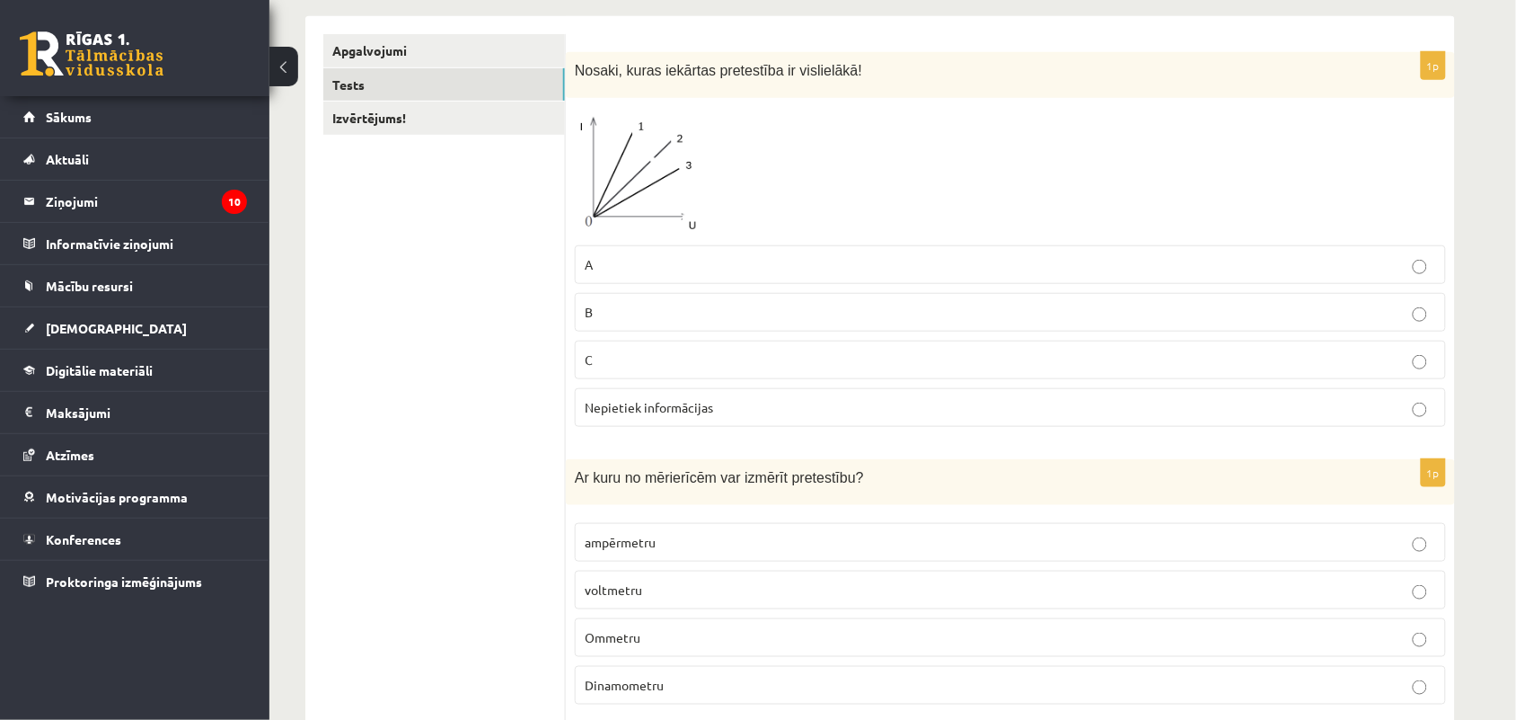
click at [667, 255] on p "A" at bounding box center [1011, 264] width 852 height 19
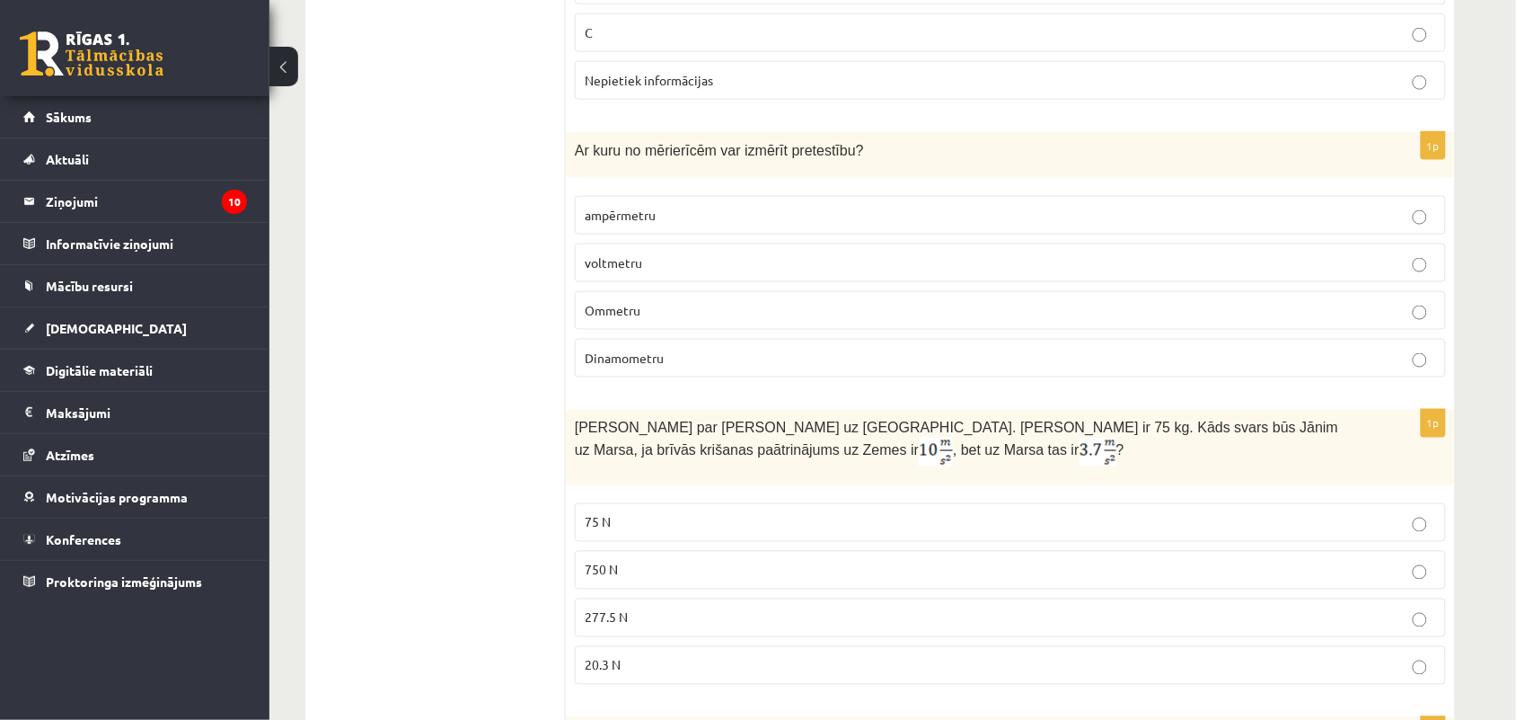
scroll to position [636, 0]
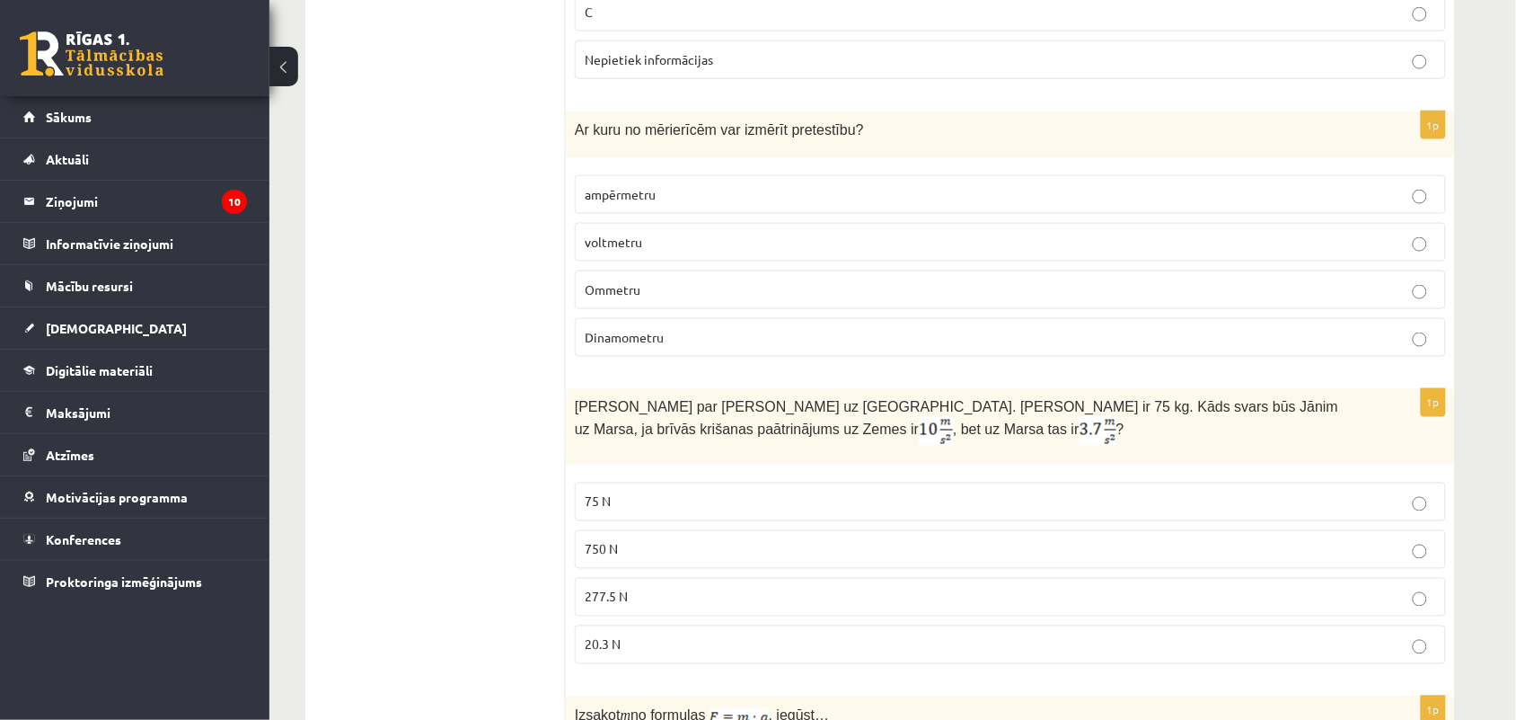
click at [1025, 335] on p "Dinamometru" at bounding box center [1011, 337] width 852 height 19
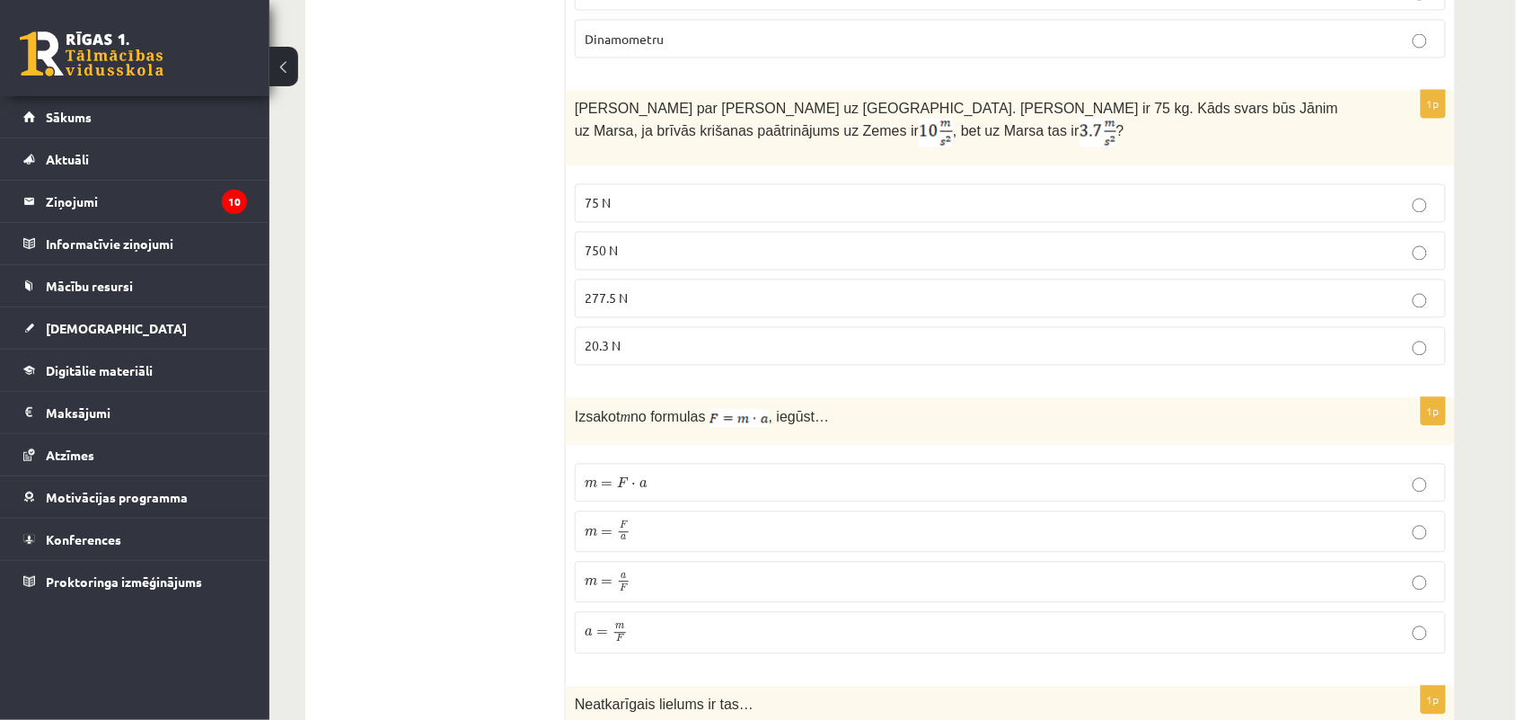
scroll to position [976, 0]
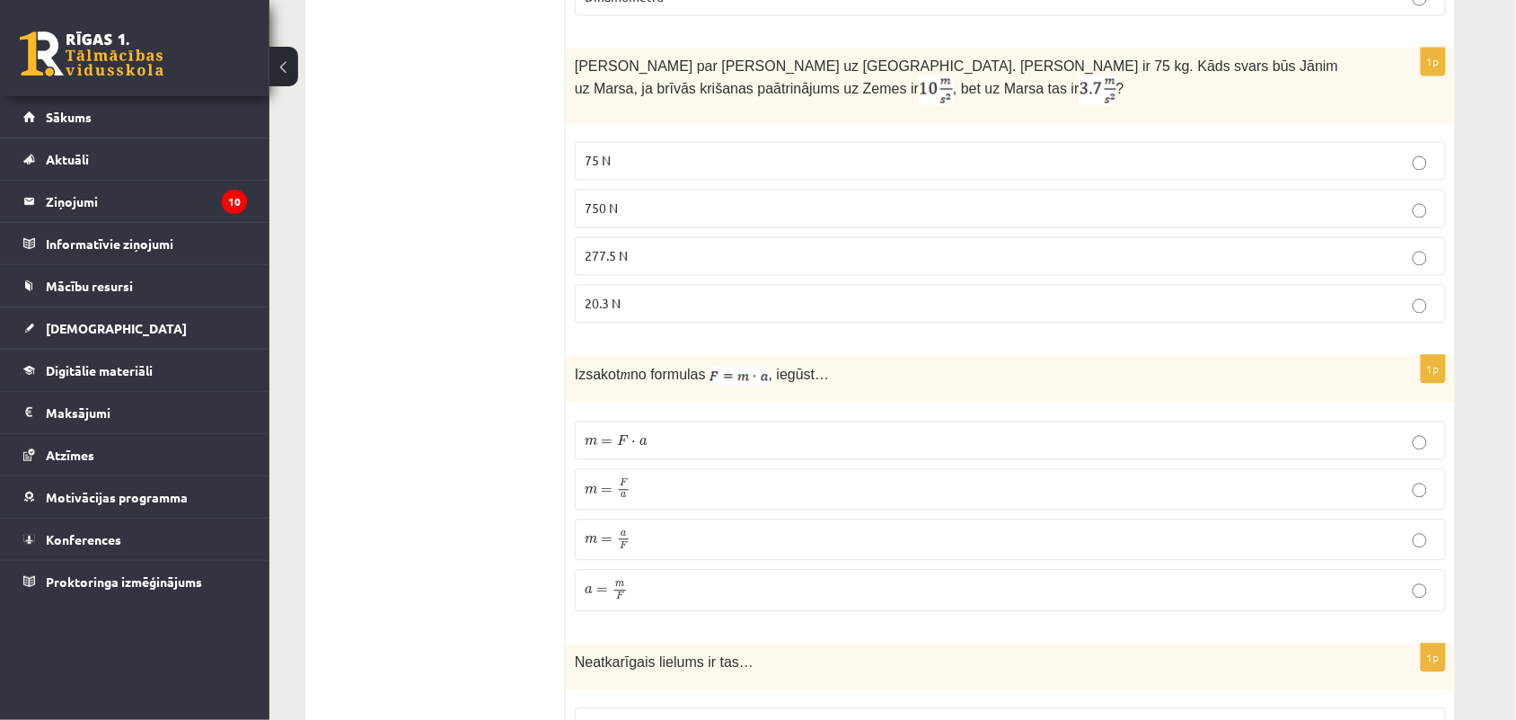
click at [796, 208] on p "750 N" at bounding box center [1011, 208] width 852 height 19
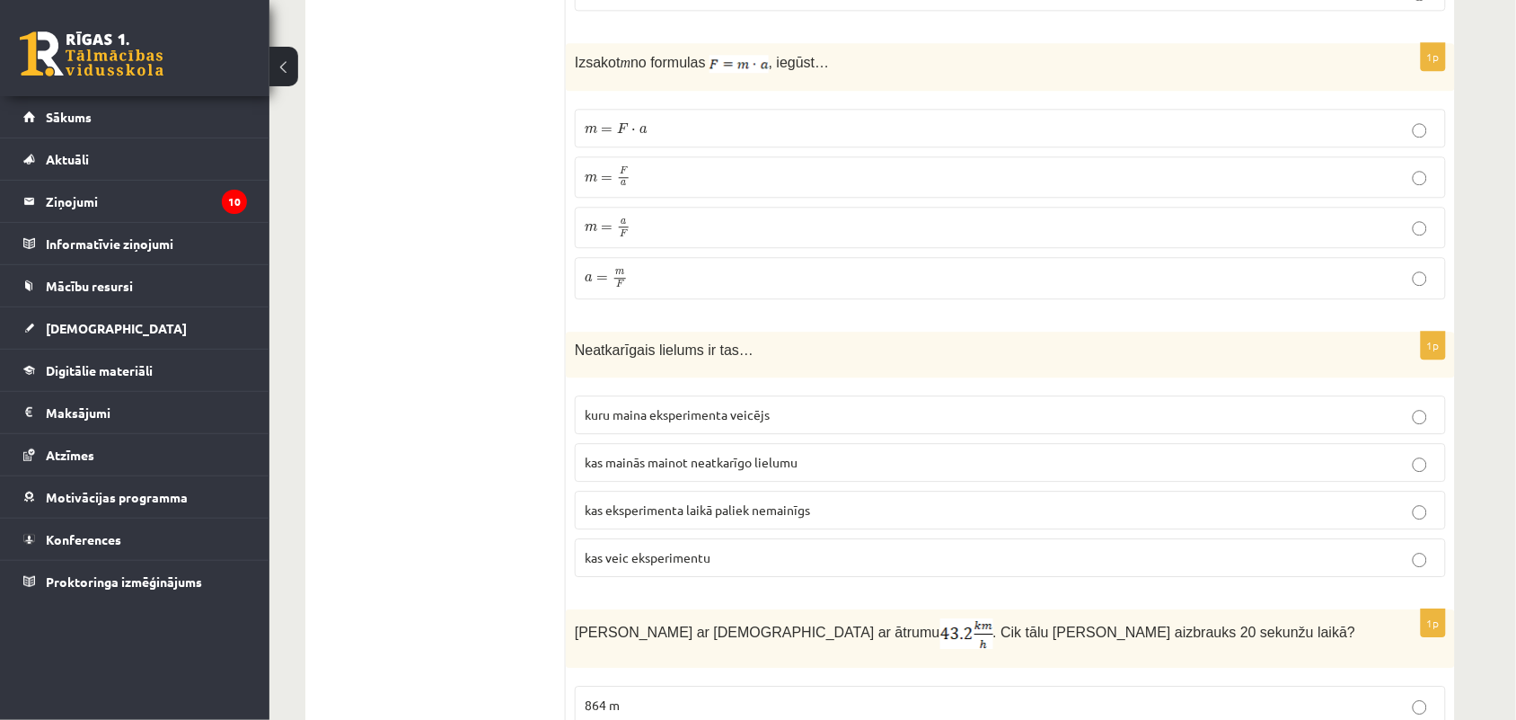
scroll to position [1296, 0]
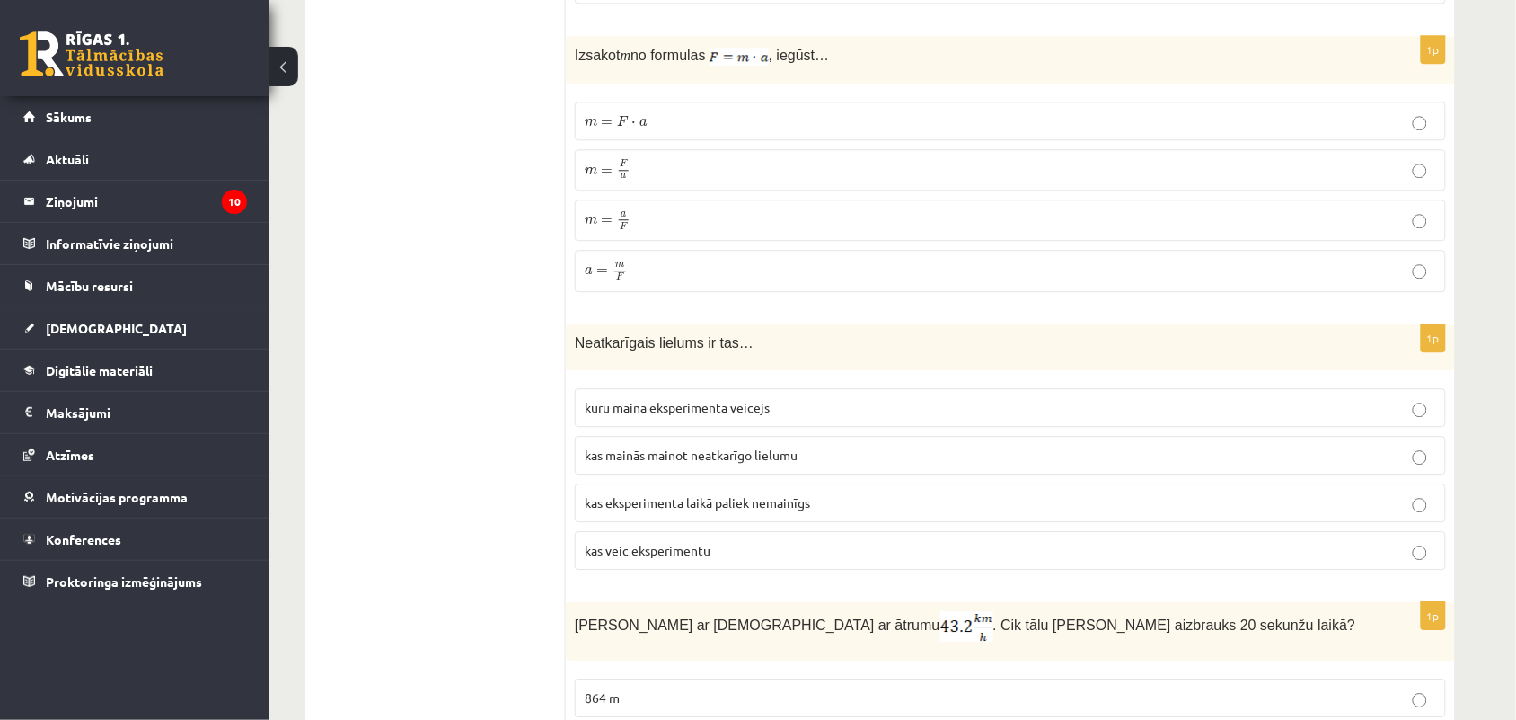
click at [932, 180] on p "m = F a m = F a" at bounding box center [1011, 170] width 852 height 22
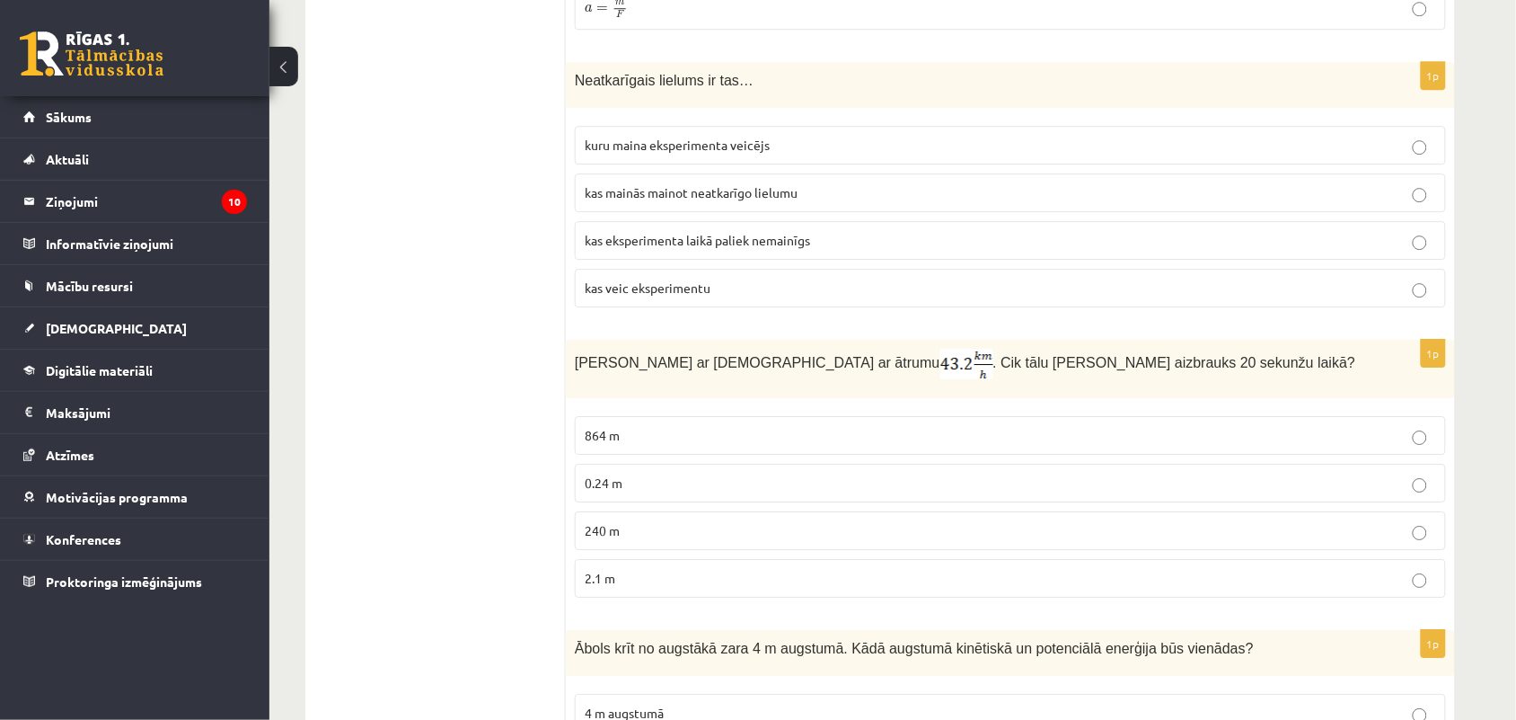
scroll to position [1609, 0]
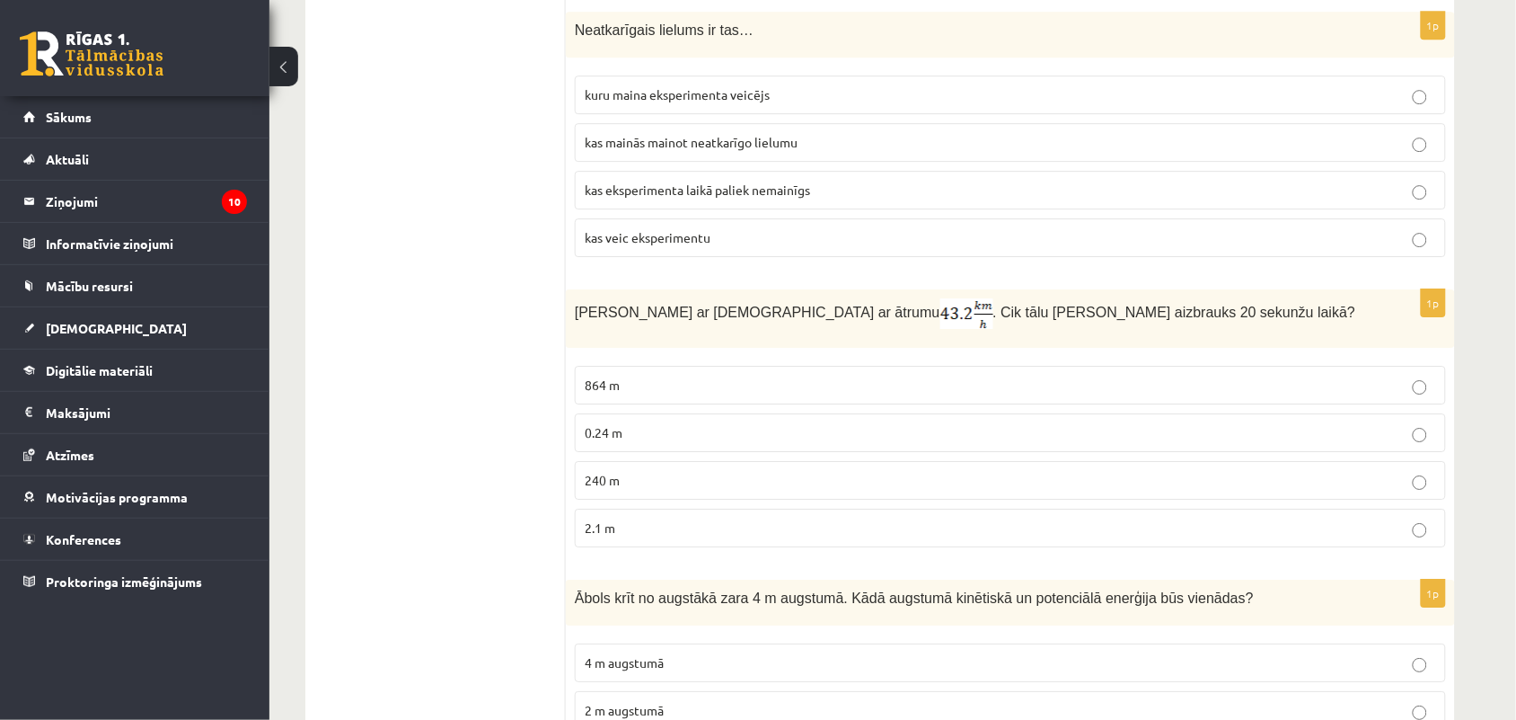
click at [825, 135] on label "kas mainās mainot neatkarīgo lielumu" at bounding box center [1010, 142] width 871 height 39
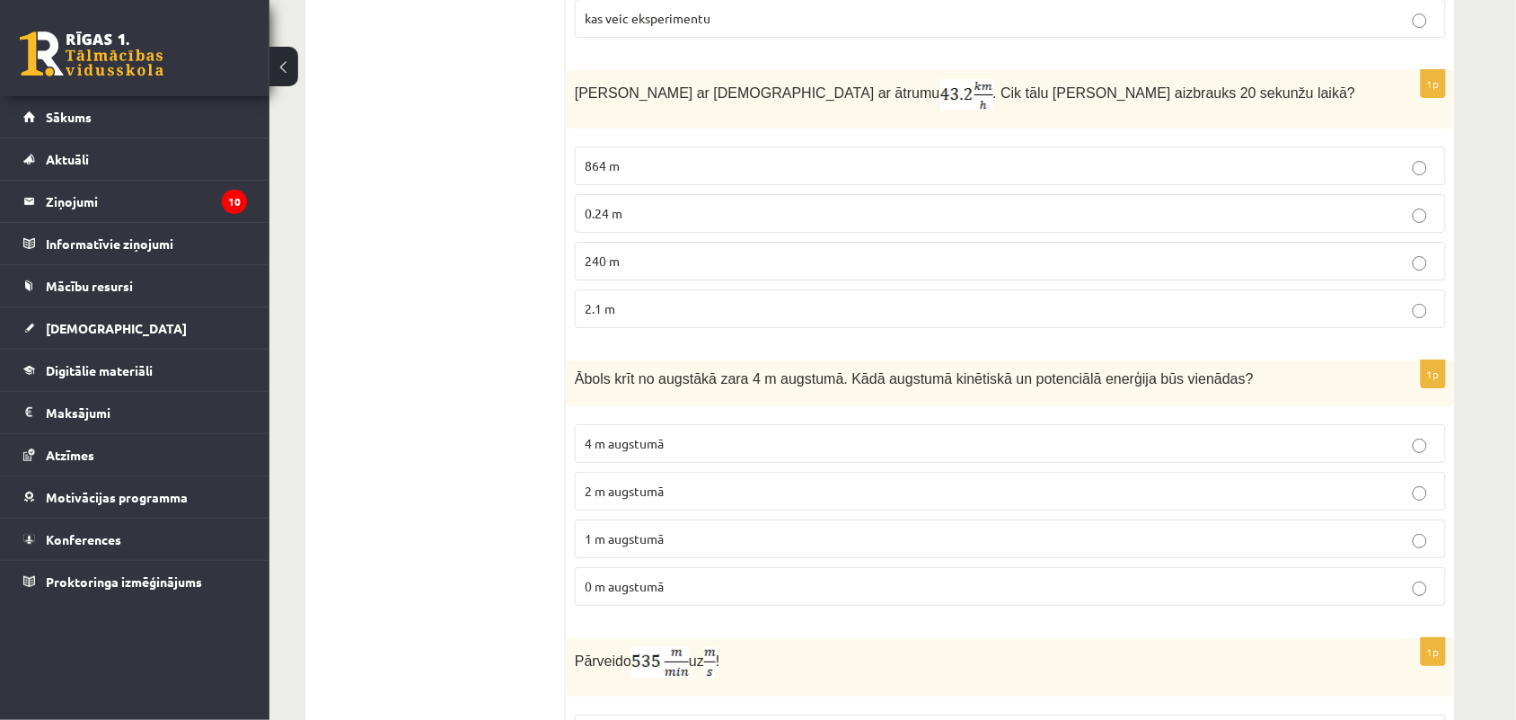
scroll to position [1849, 0]
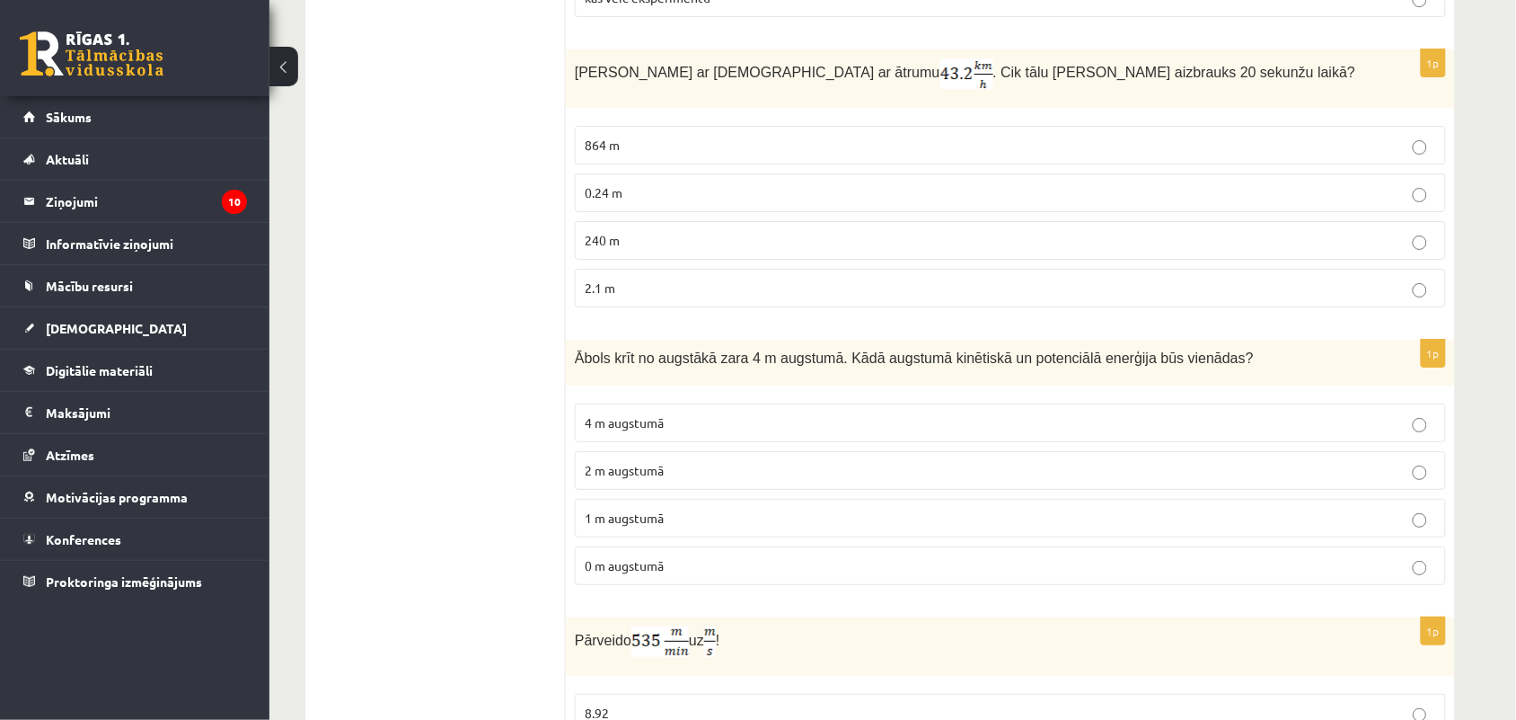
click at [934, 250] on p "240 m" at bounding box center [1011, 240] width 852 height 19
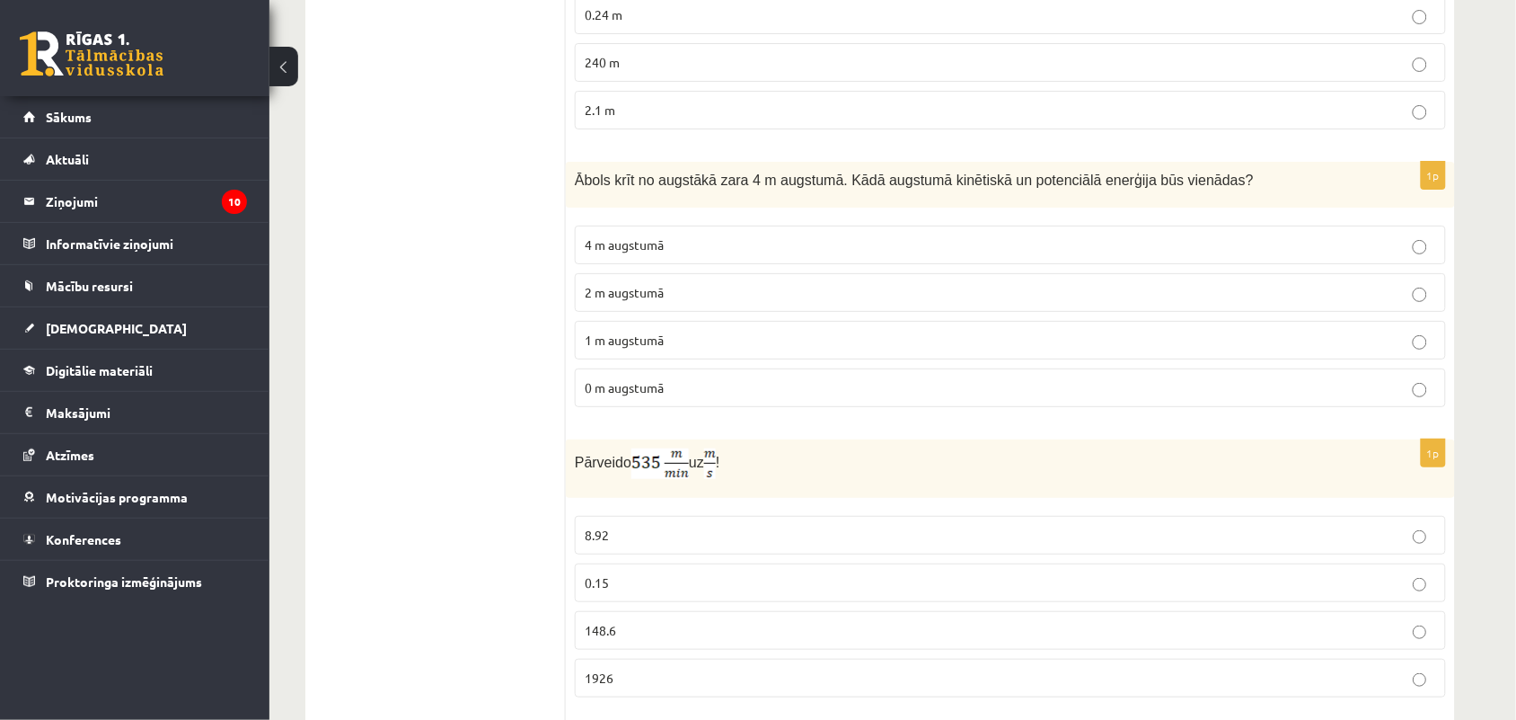
scroll to position [2090, 0]
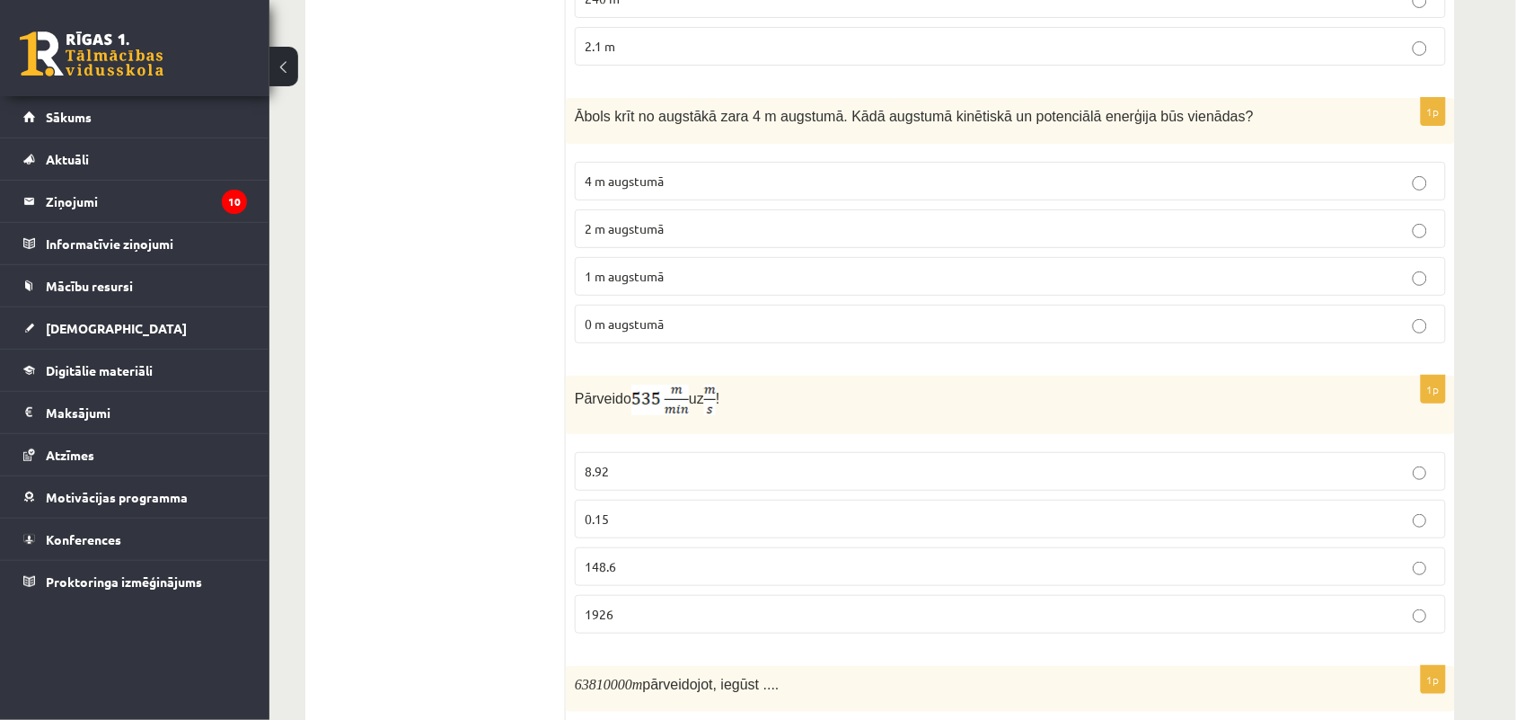
click at [822, 177] on label "4 m augstumā" at bounding box center [1010, 181] width 871 height 39
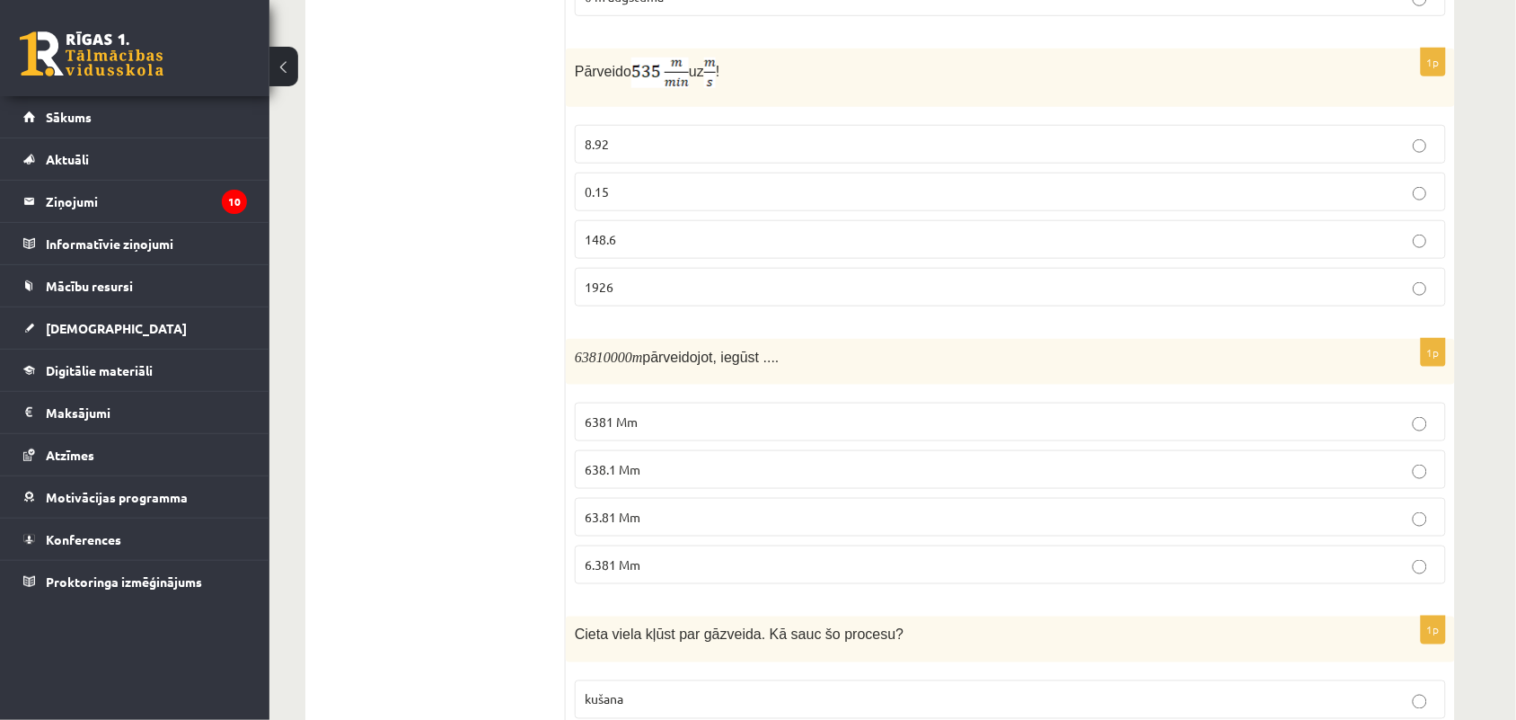
scroll to position [2445, 0]
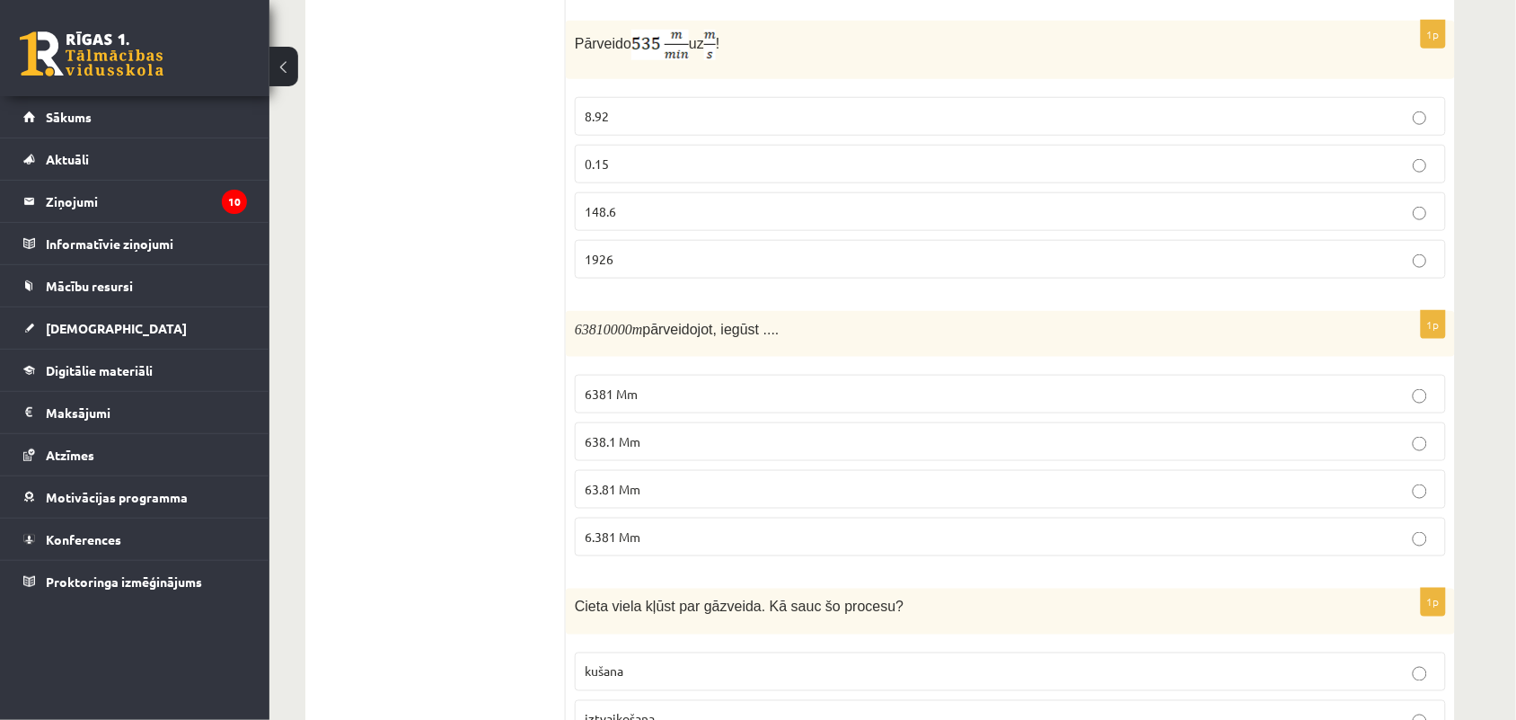
click at [766, 258] on label "1926" at bounding box center [1010, 259] width 871 height 39
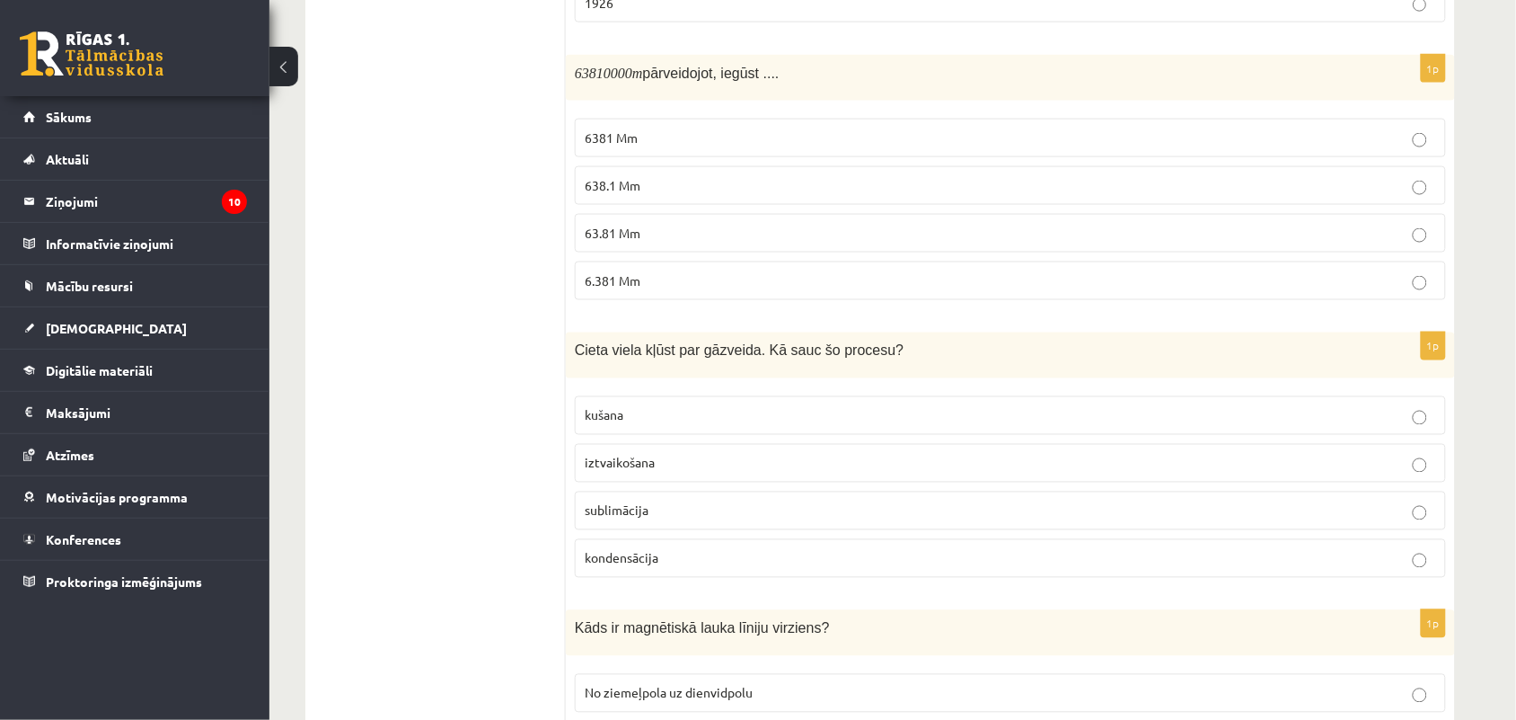
scroll to position [2723, 0]
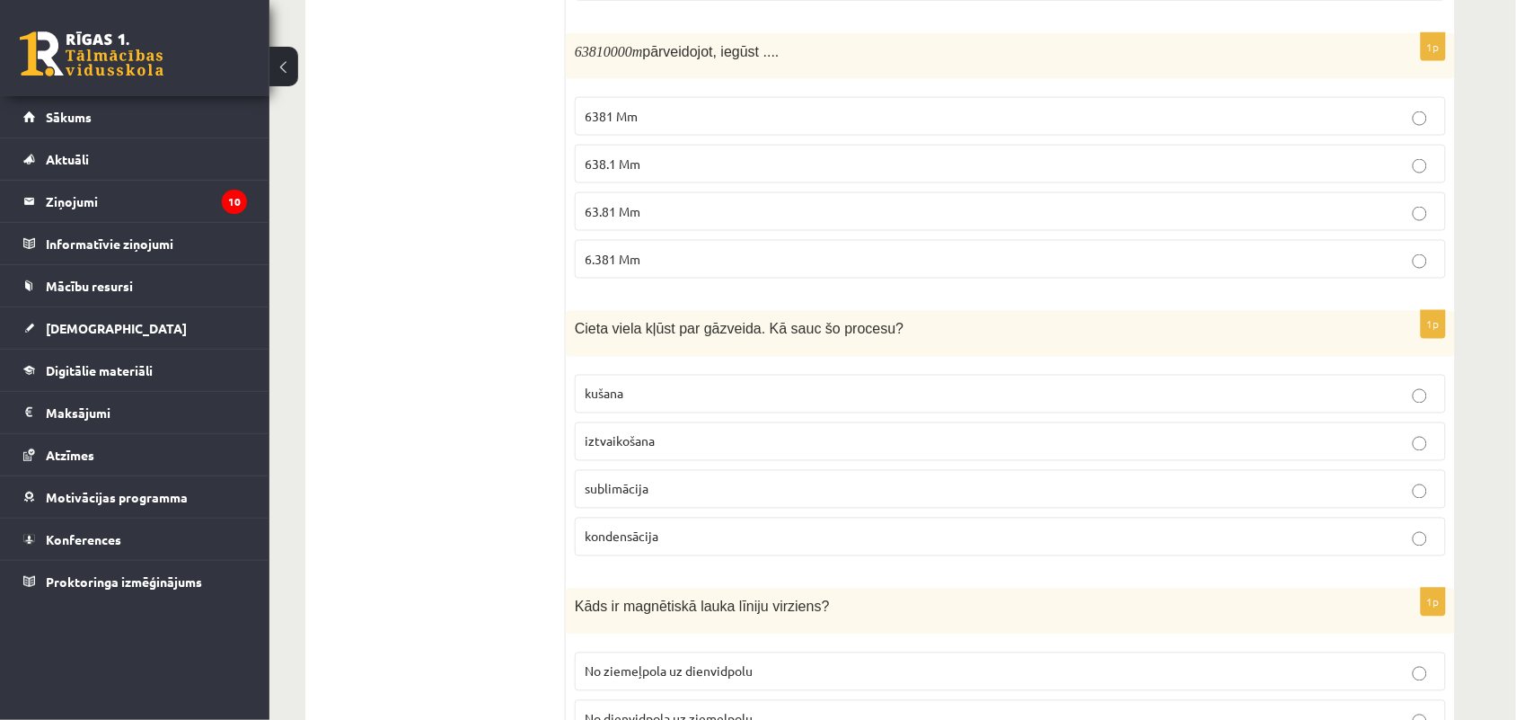
click at [694, 126] on p "6381 Mm" at bounding box center [1011, 116] width 852 height 19
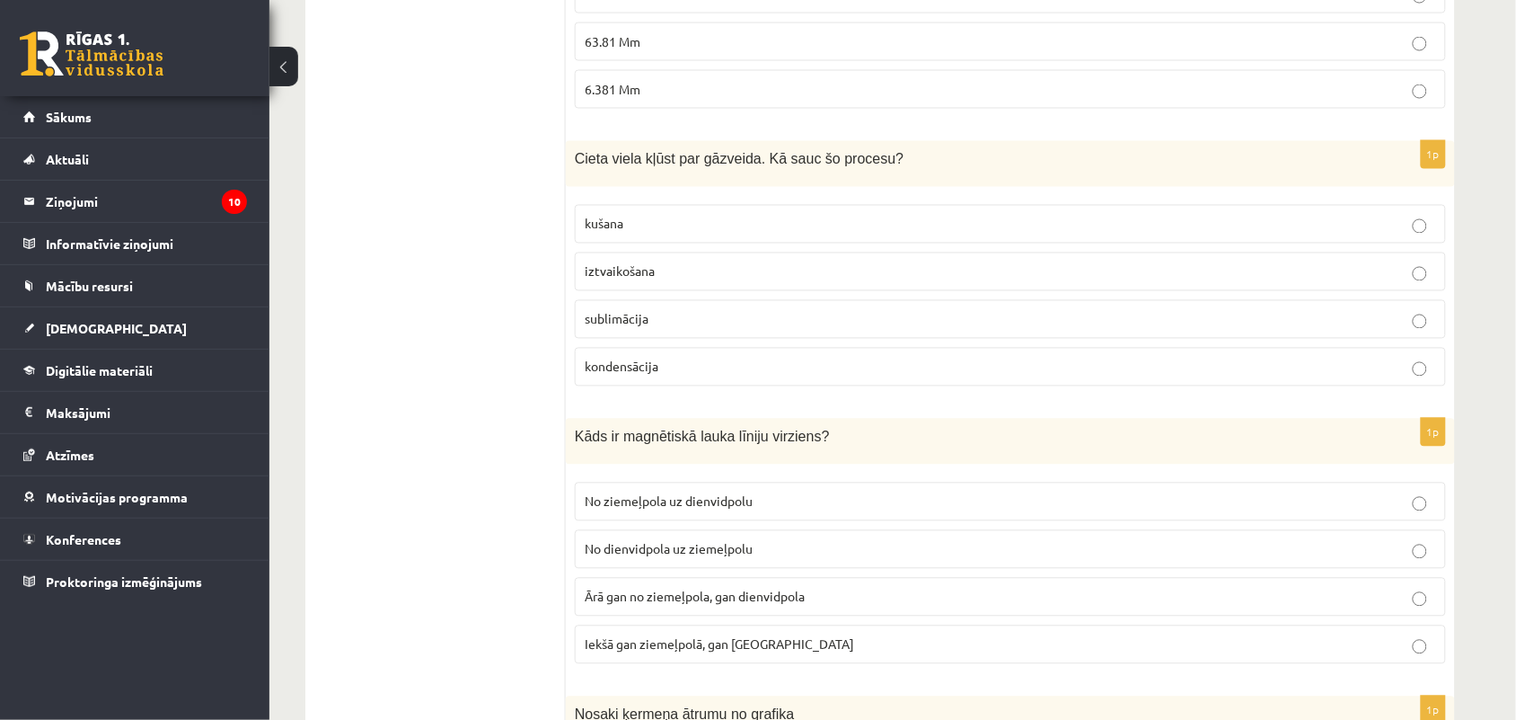
scroll to position [2929, 0]
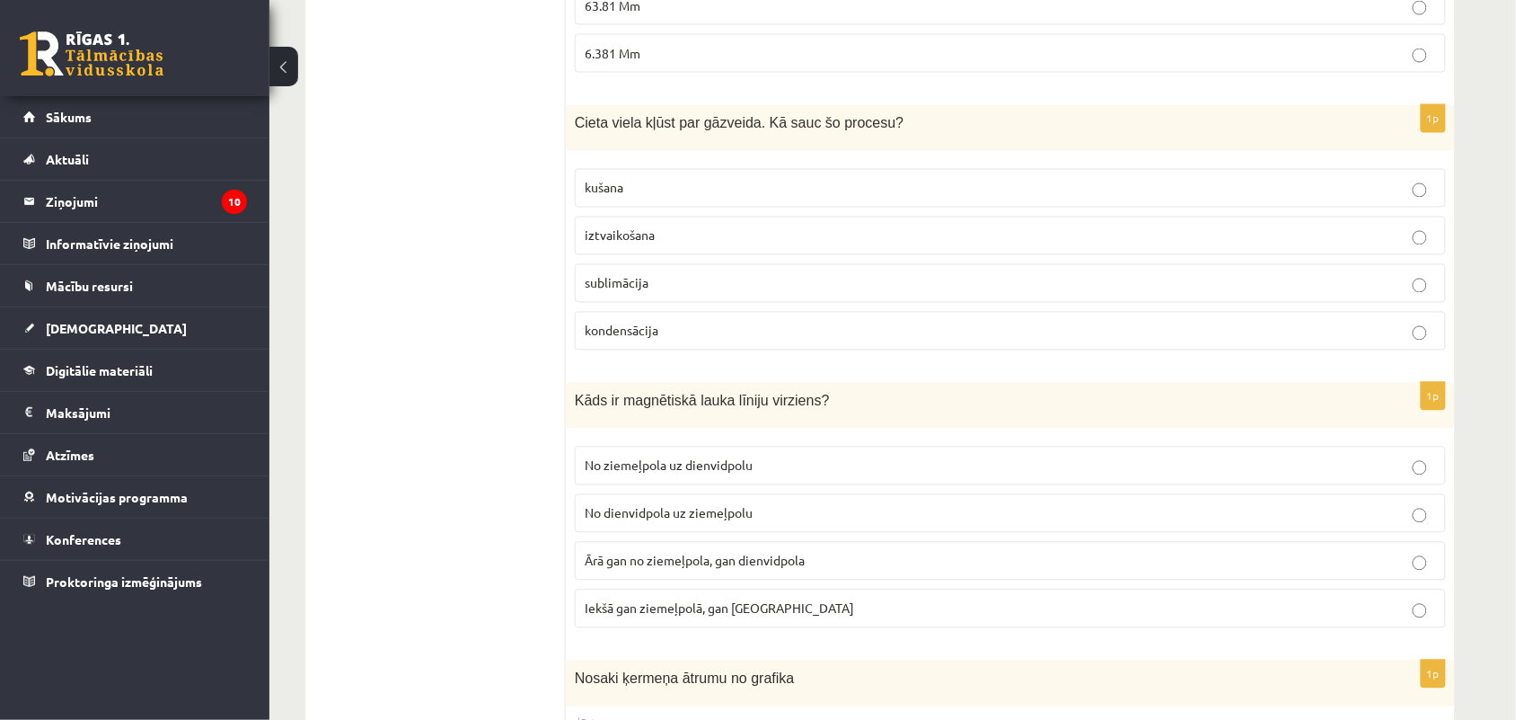
click at [705, 340] on p "kondensācija" at bounding box center [1011, 331] width 852 height 19
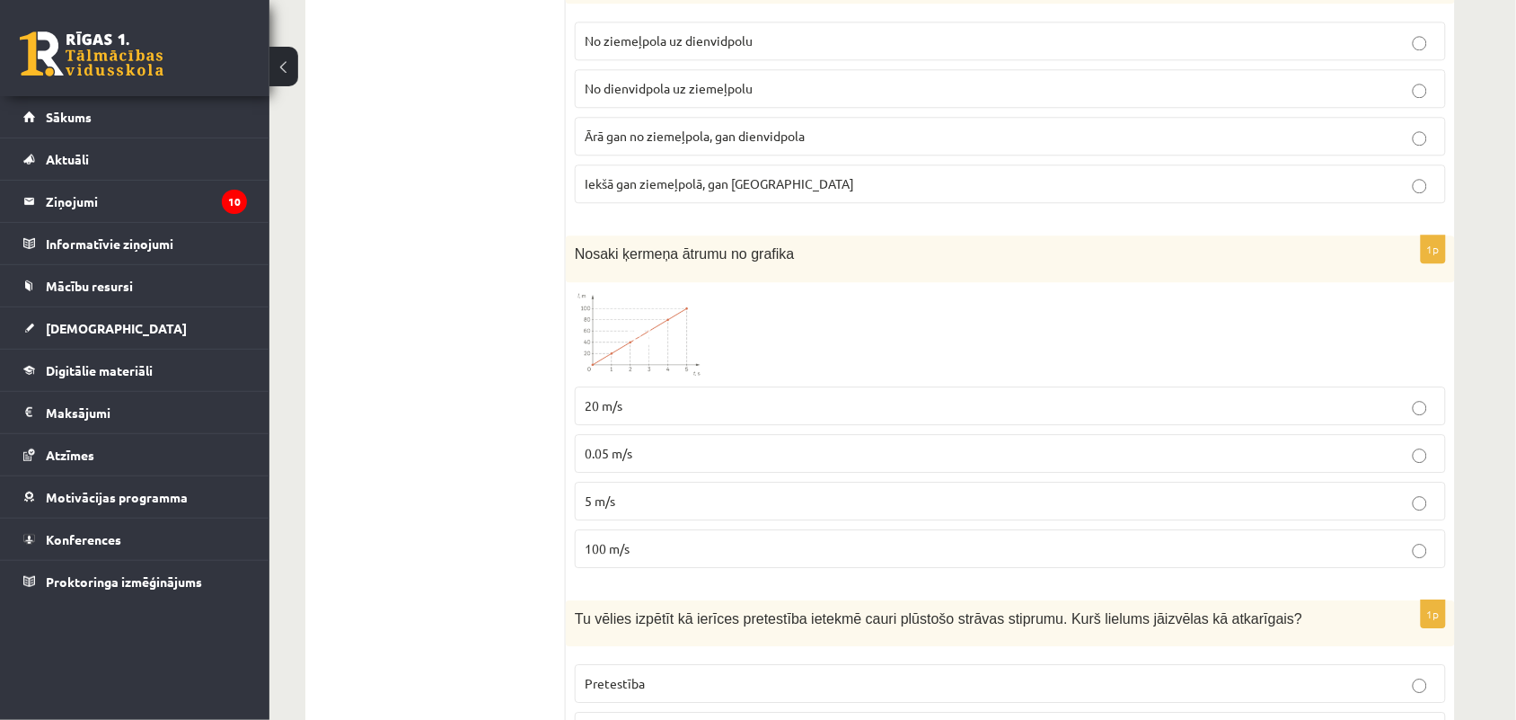
scroll to position [3247, 0]
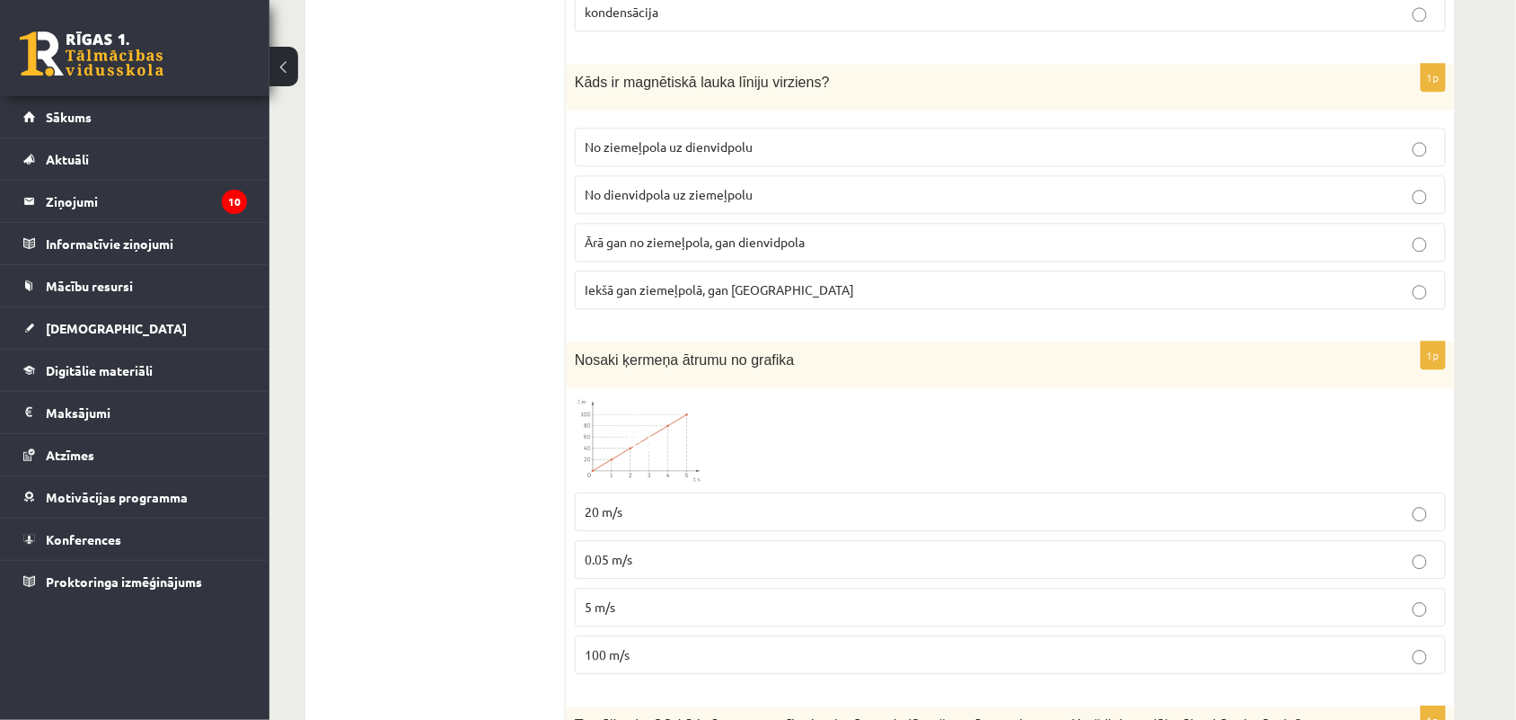
click at [901, 156] on p "No ziemeļpola uz dienvidpolu" at bounding box center [1011, 146] width 852 height 19
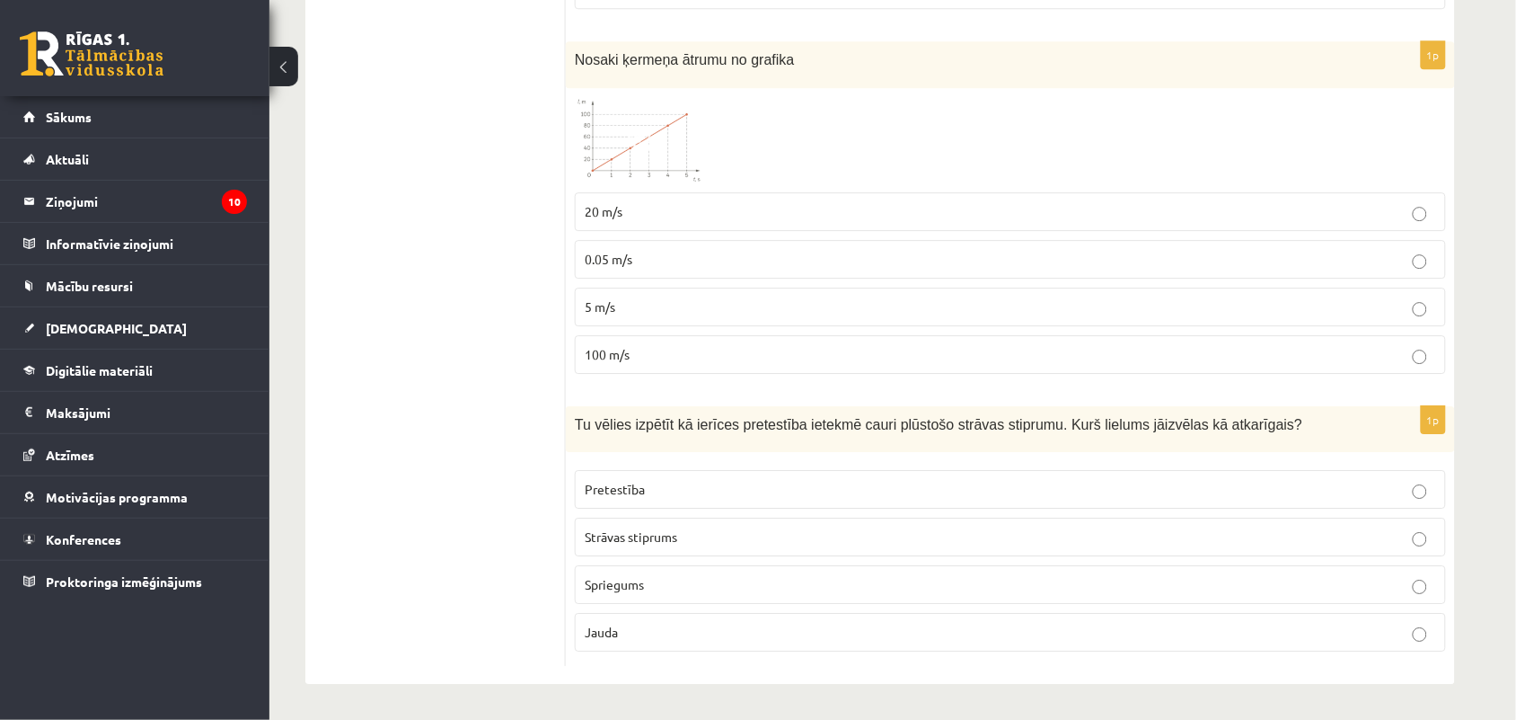
scroll to position [3568, 0]
click at [750, 351] on p "100 m/s" at bounding box center [1011, 354] width 852 height 19
click at [1242, 519] on label "Strāvas stiprums" at bounding box center [1010, 536] width 871 height 39
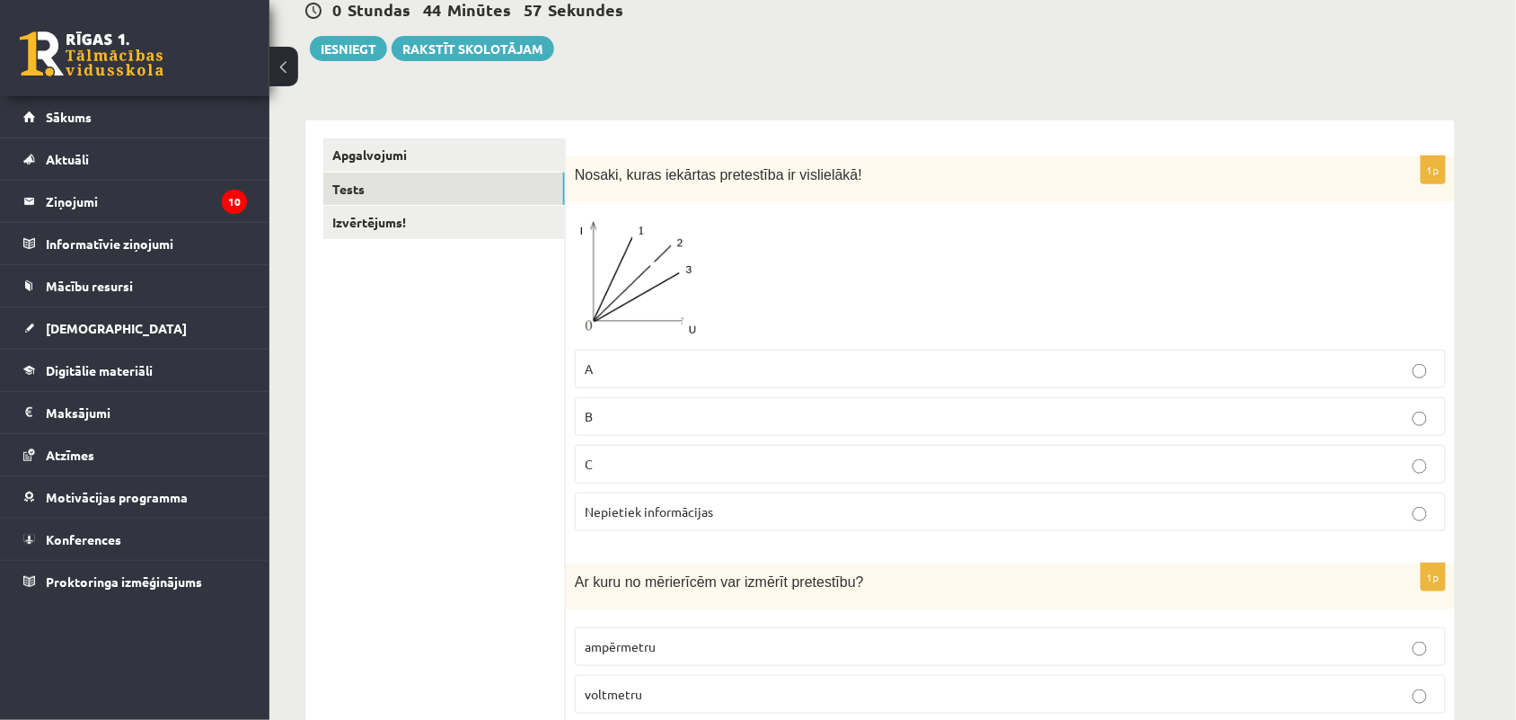
scroll to position [99, 0]
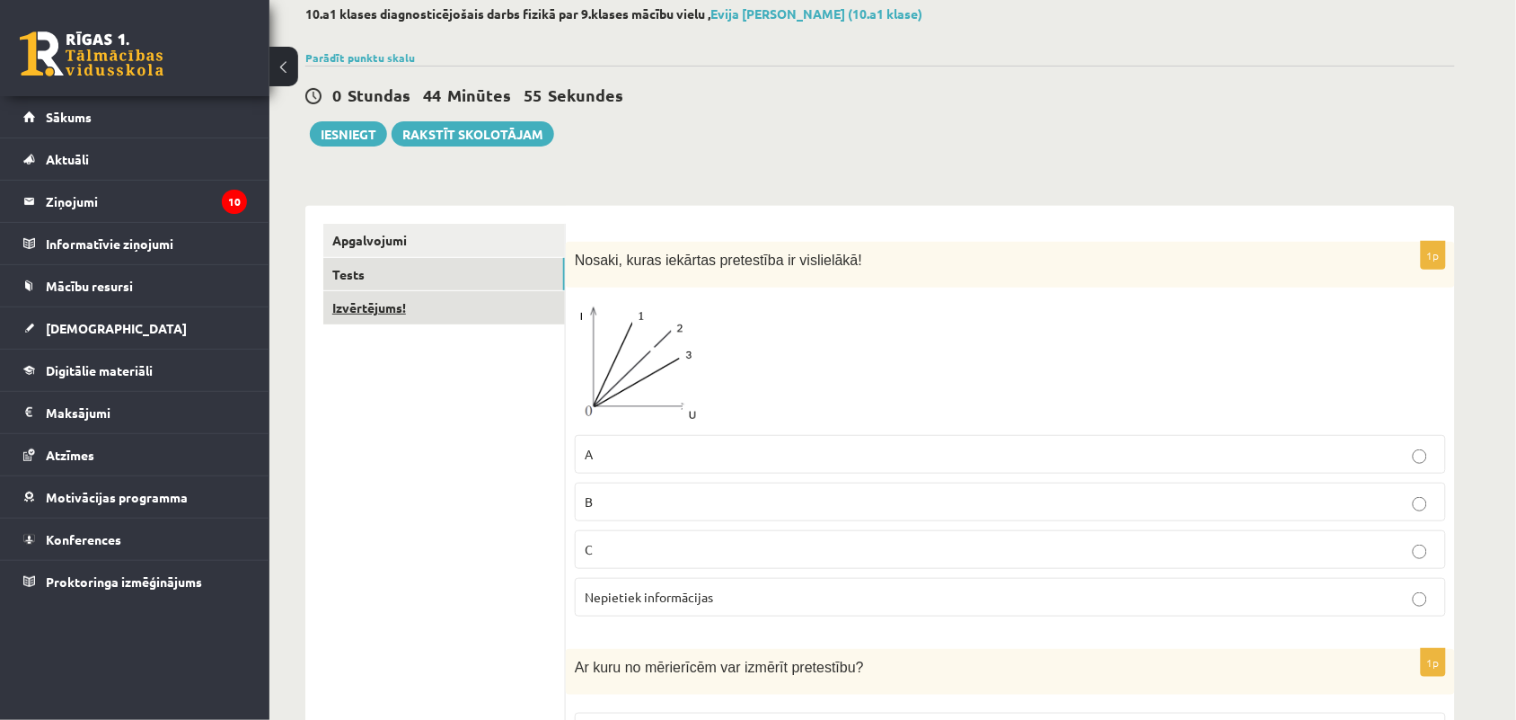
click at [496, 307] on link "Izvērtējums!" at bounding box center [444, 307] width 242 height 33
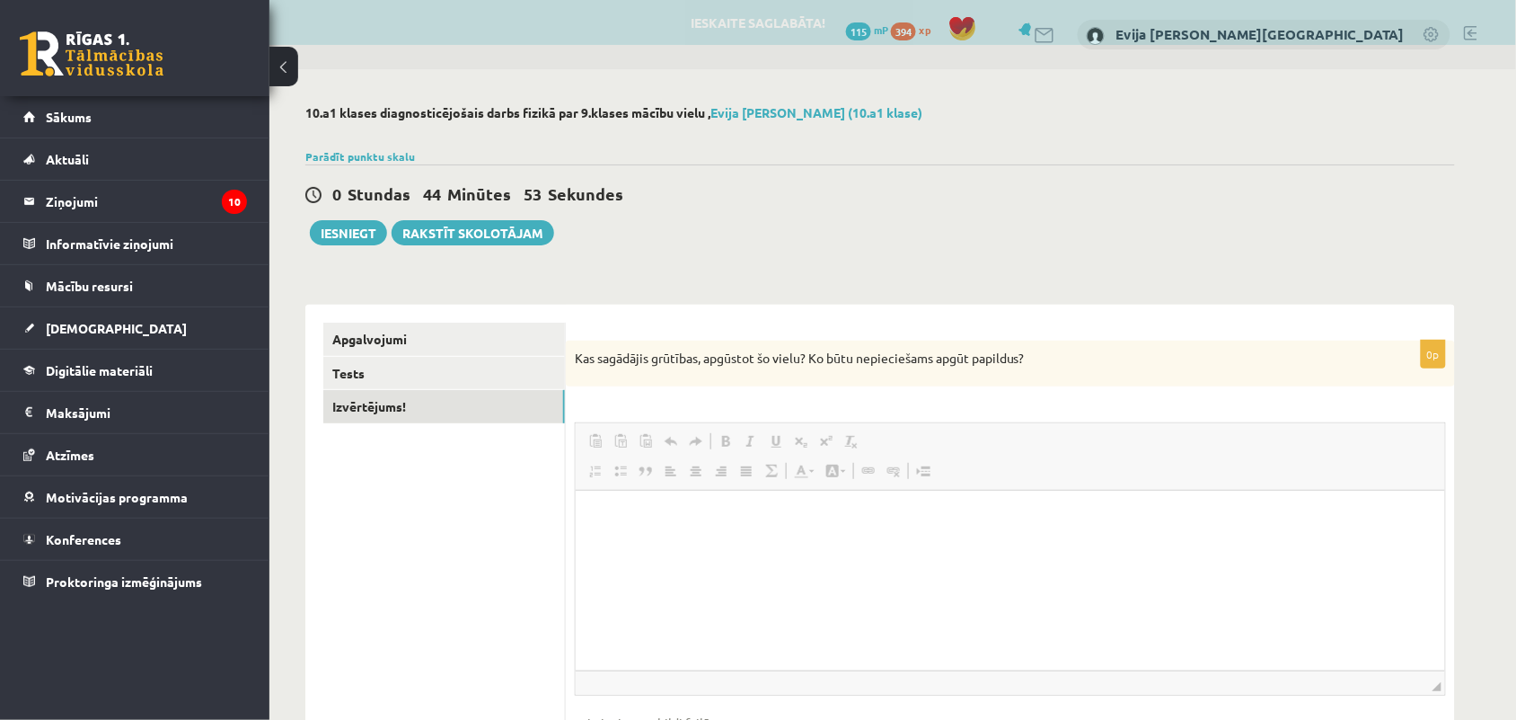
scroll to position [0, 0]
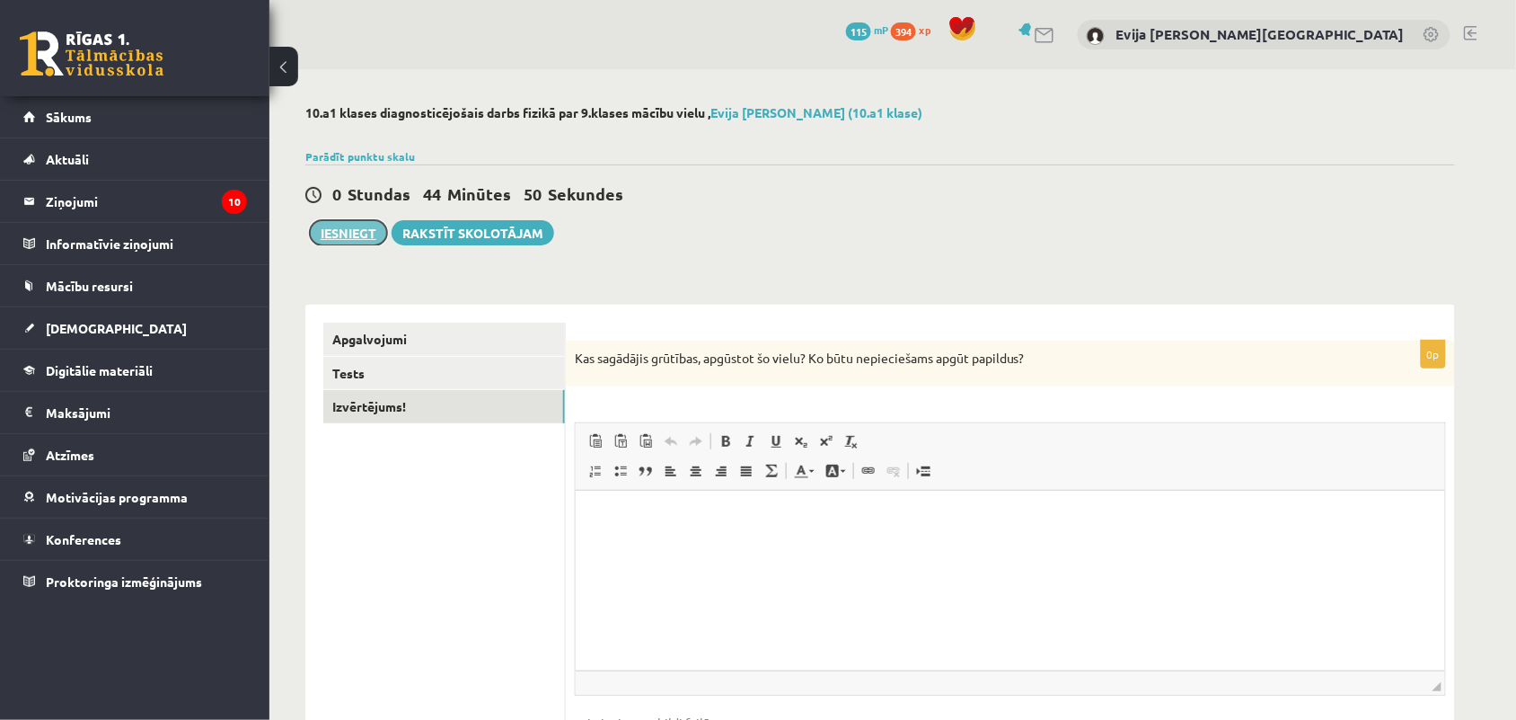
click at [351, 235] on button "Iesniegt" at bounding box center [348, 232] width 77 height 25
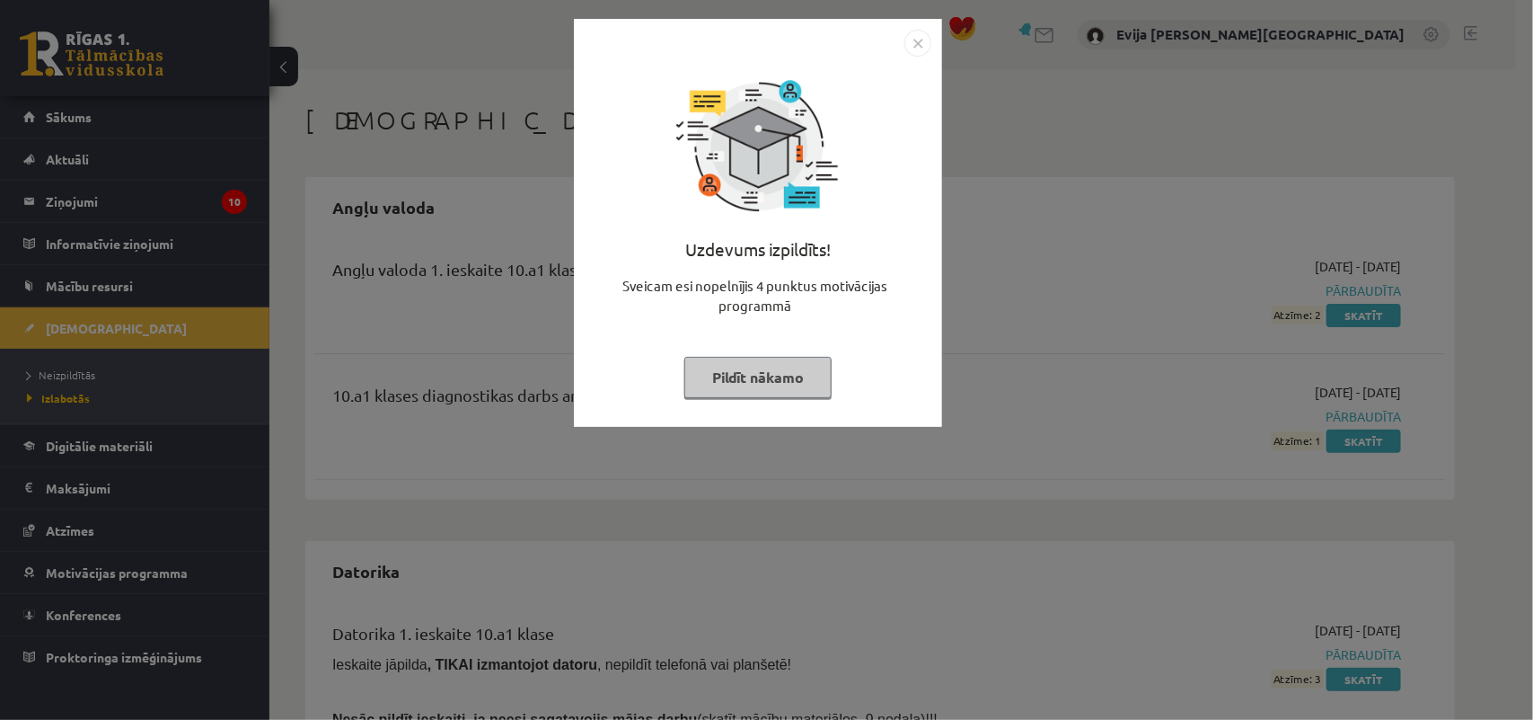
click at [747, 383] on button "Pildīt nākamo" at bounding box center [758, 377] width 147 height 41
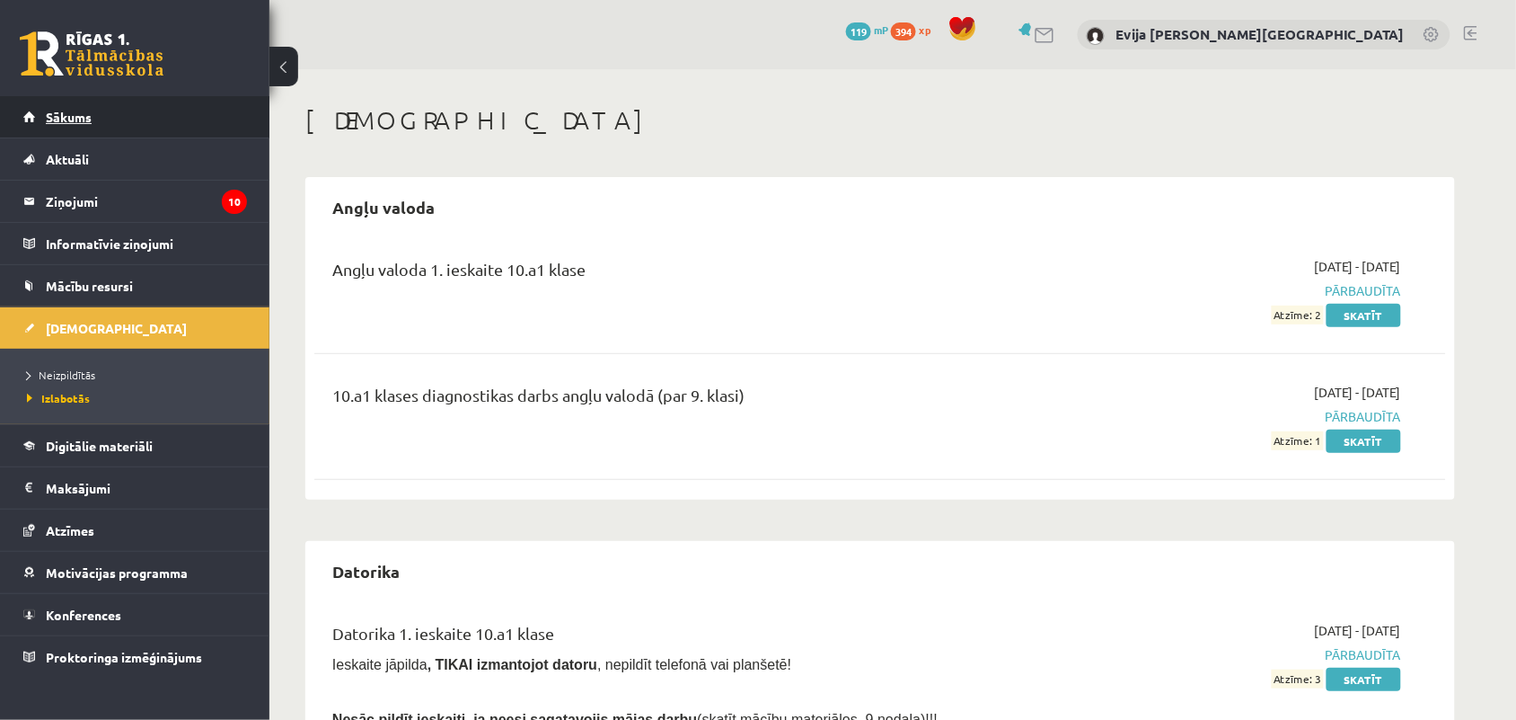
click at [119, 128] on link "Sākums" at bounding box center [135, 116] width 224 height 41
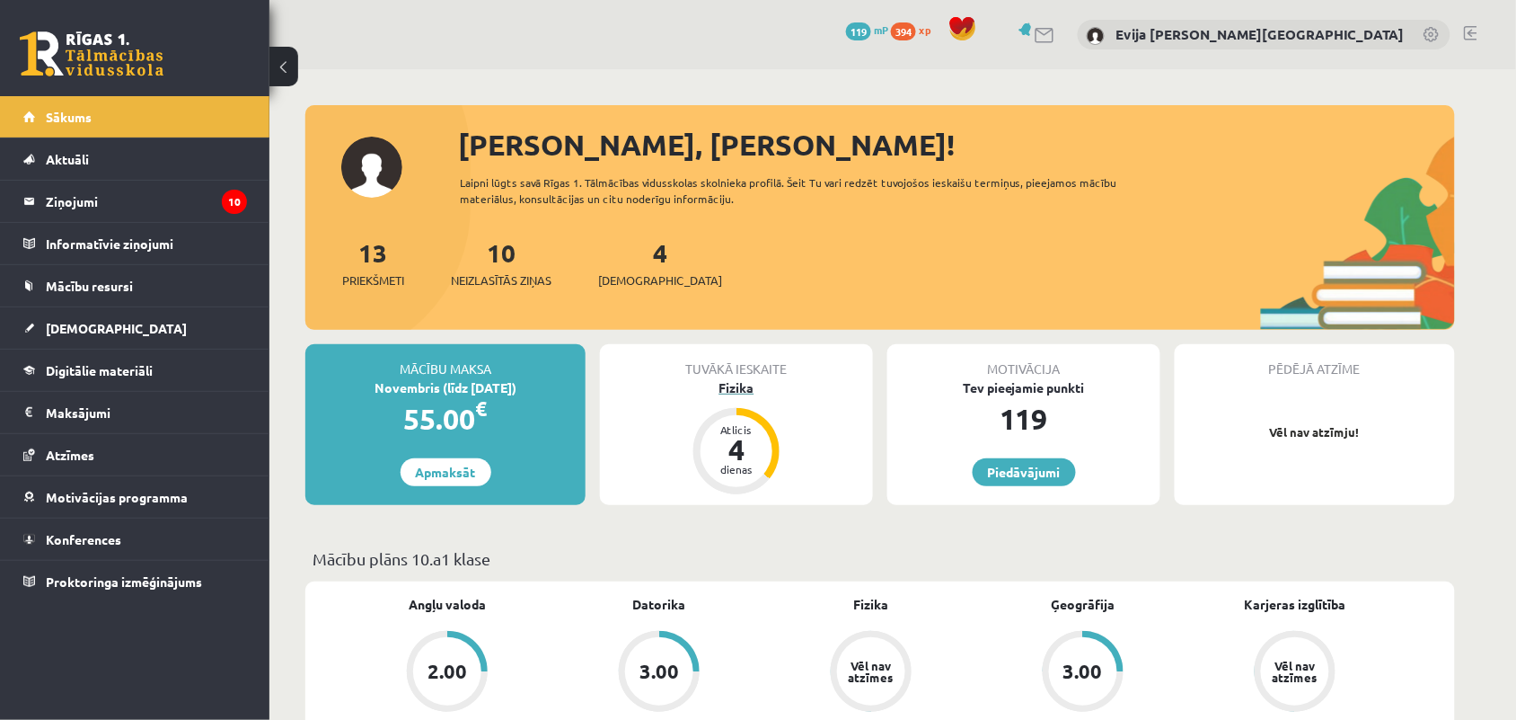
click at [734, 386] on div "Fizika" at bounding box center [736, 387] width 273 height 19
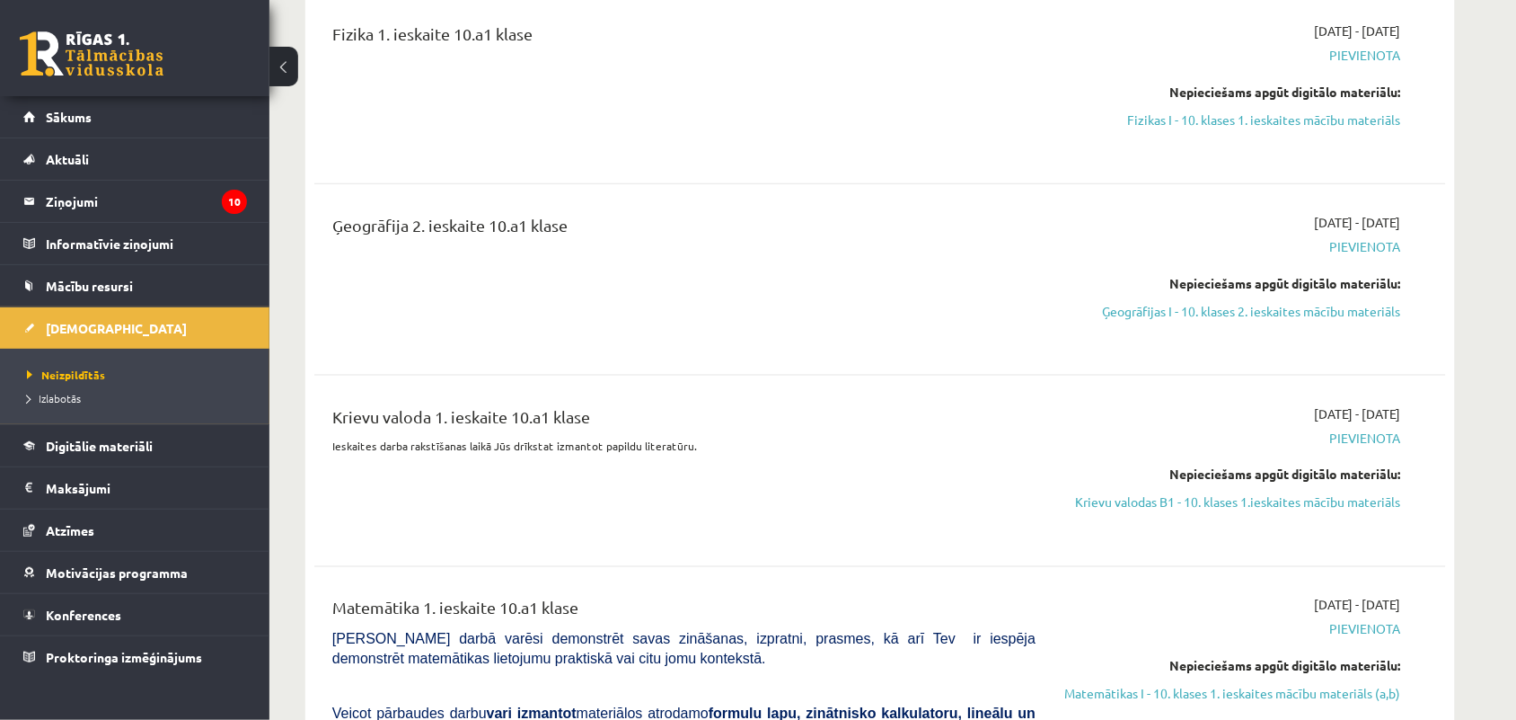
scroll to position [584, 0]
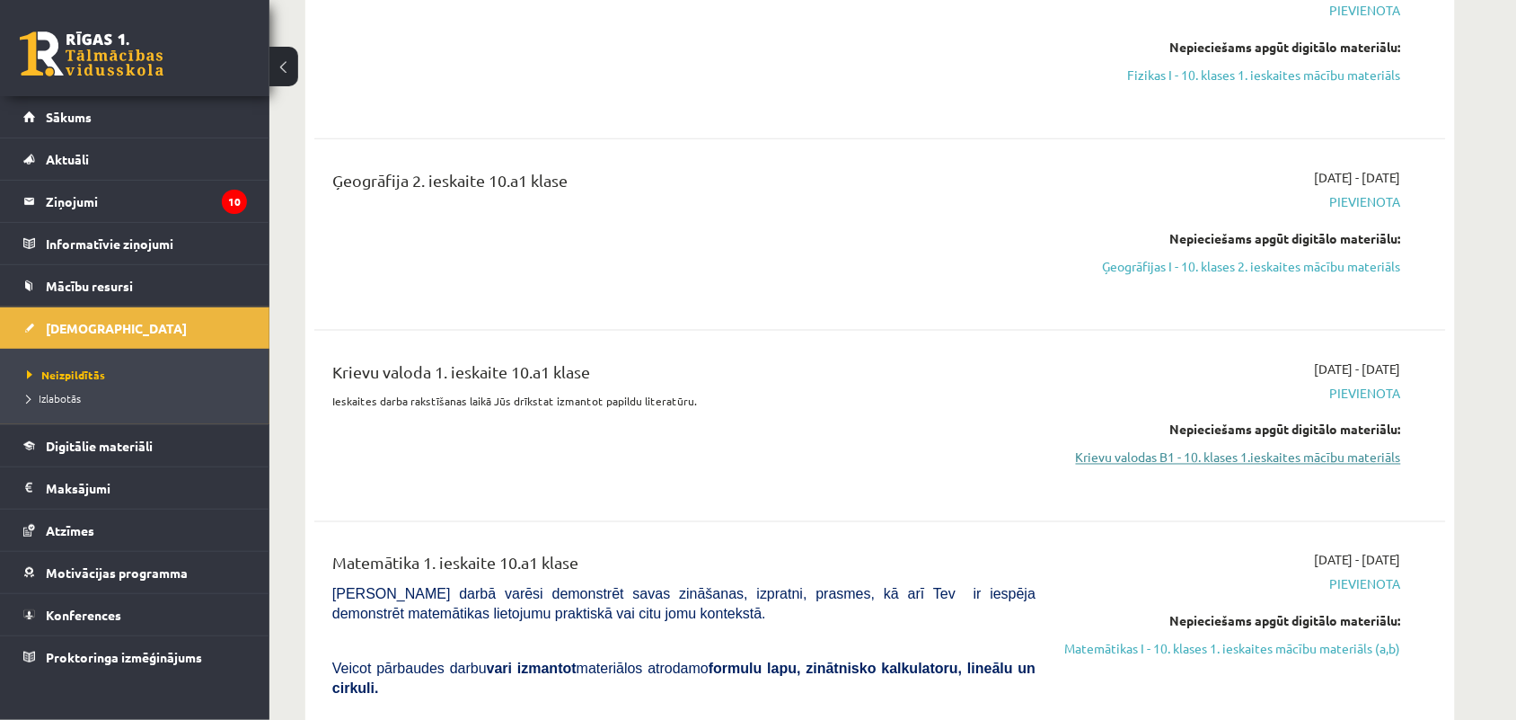
click at [1312, 463] on link "Krievu valodas B1 - 10. klases 1.ieskaites mācību materiāls" at bounding box center [1232, 457] width 339 height 19
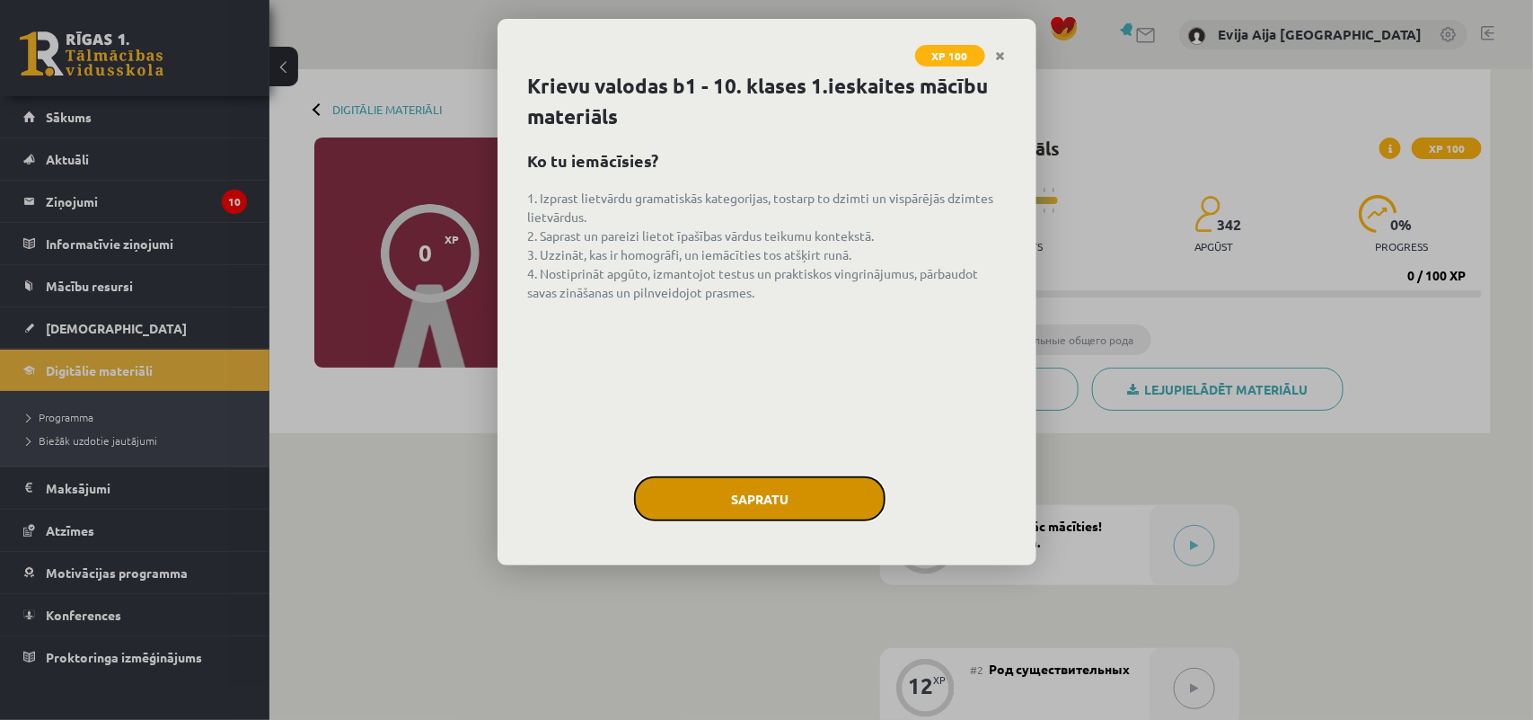
click at [782, 490] on button "Sapratu" at bounding box center [760, 498] width 252 height 45
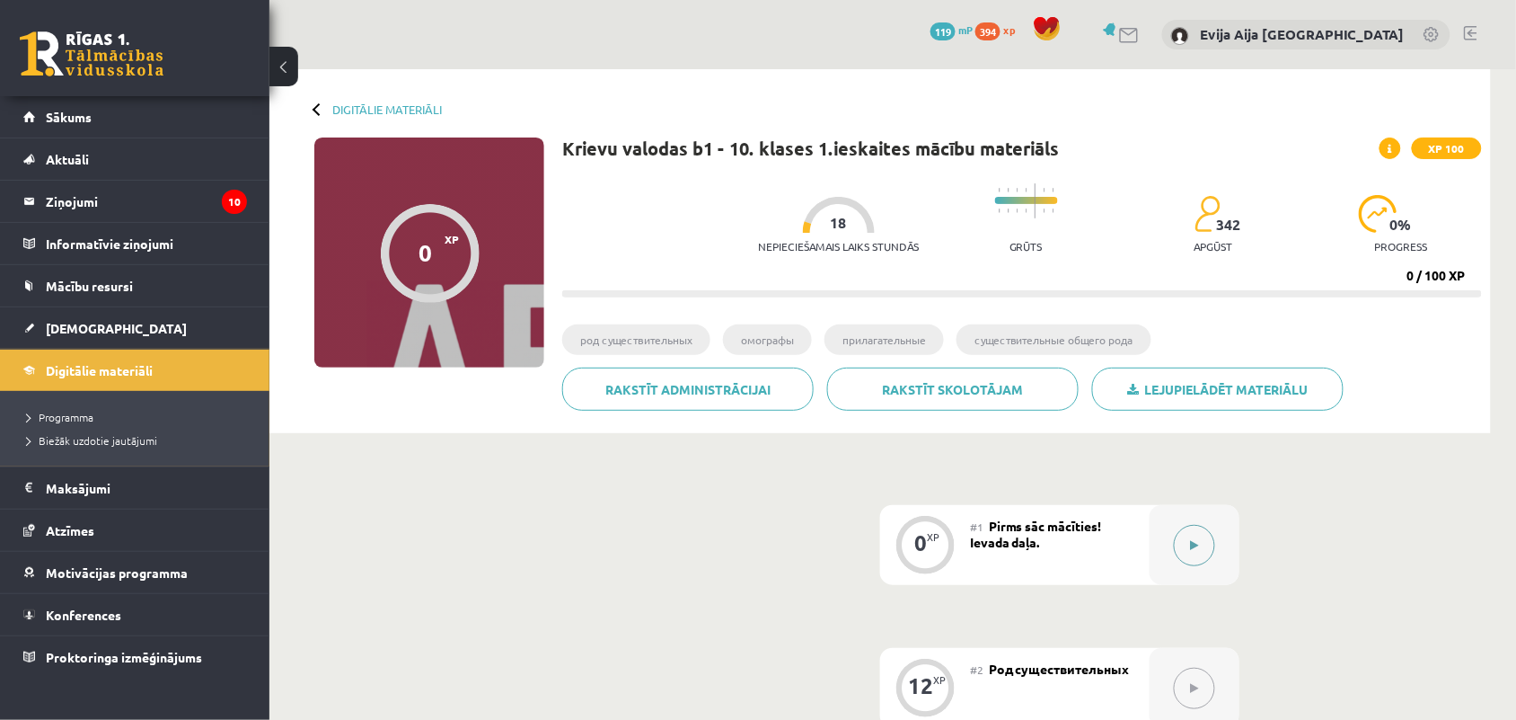
click at [1197, 535] on button at bounding box center [1194, 545] width 41 height 41
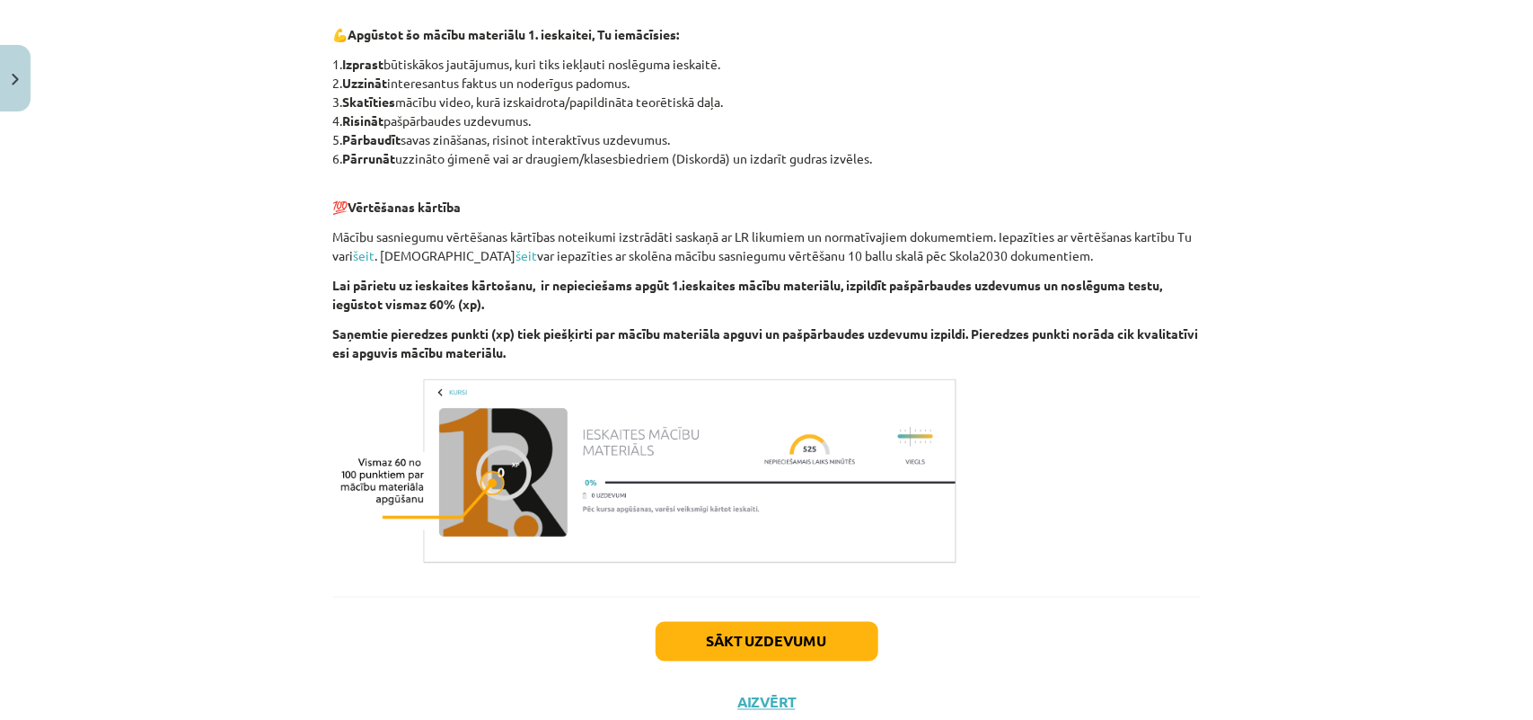
scroll to position [958, 0]
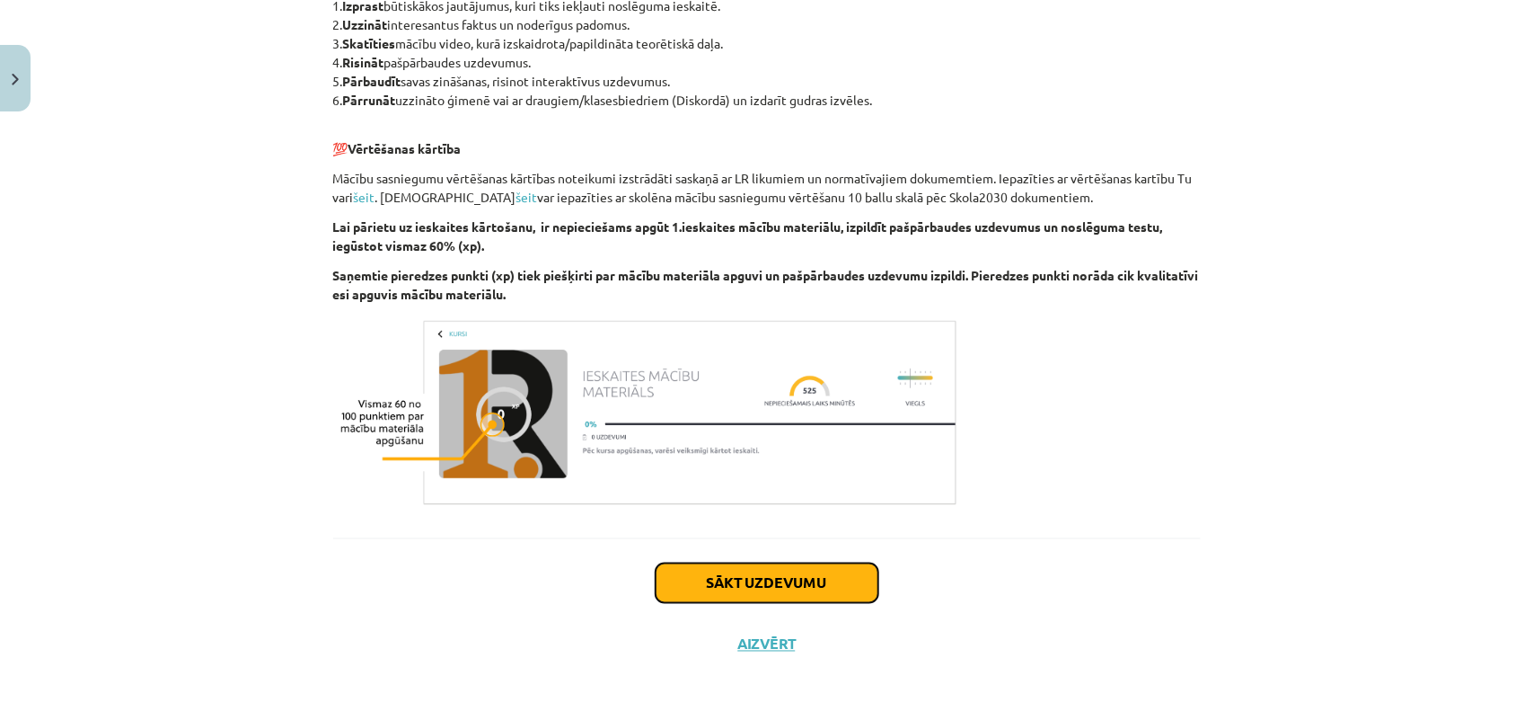
click at [737, 596] on button "Sākt uzdevumu" at bounding box center [767, 583] width 223 height 40
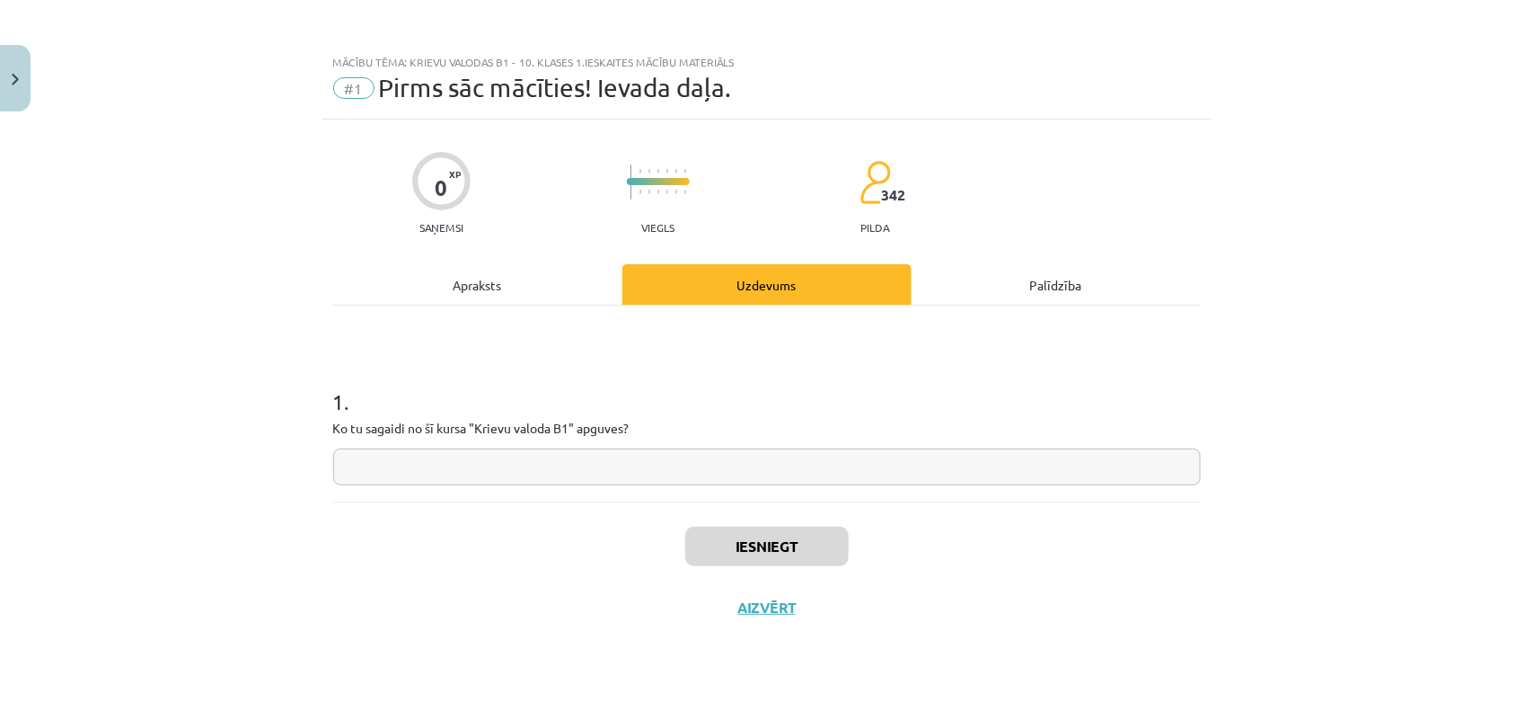
scroll to position [0, 0]
click at [769, 604] on button "Aizvērt" at bounding box center [767, 607] width 68 height 18
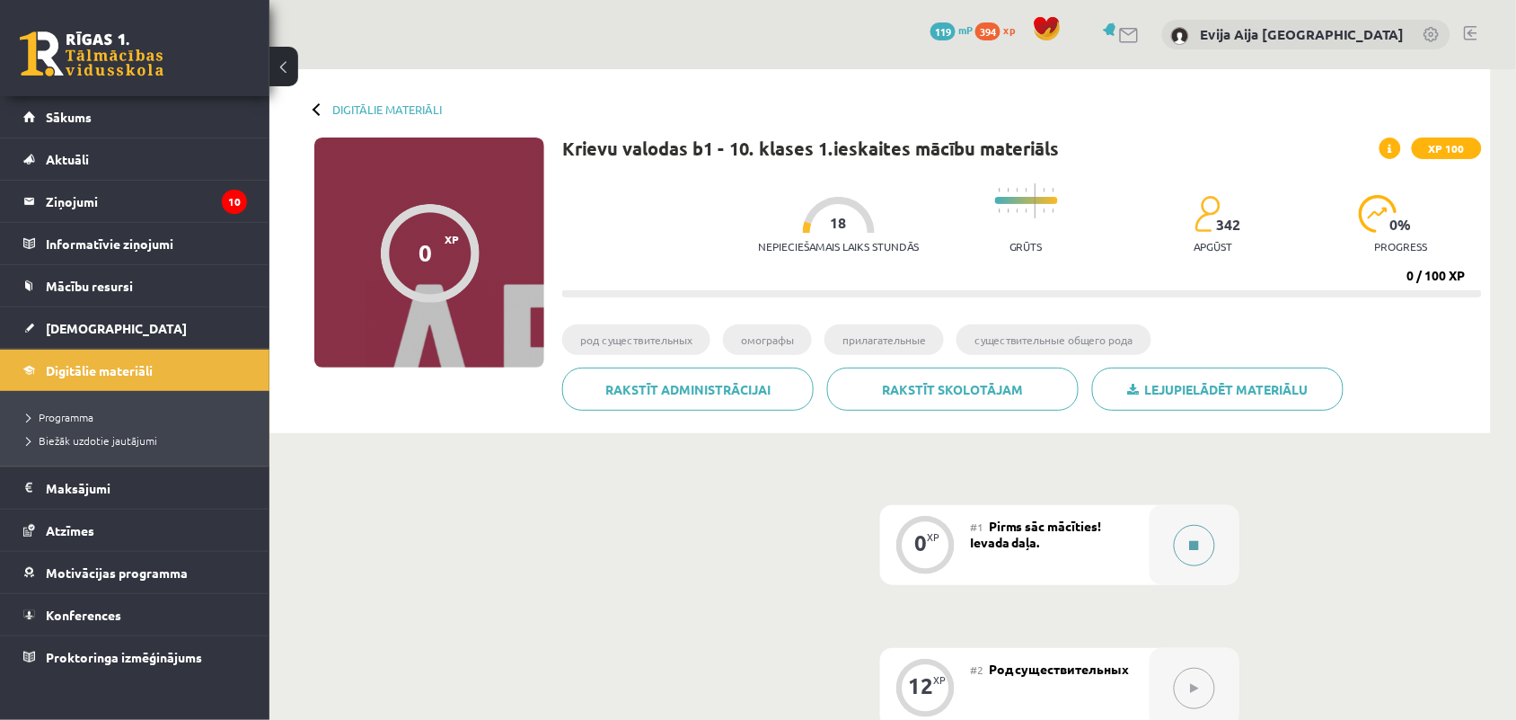
click at [1200, 551] on button at bounding box center [1194, 545] width 41 height 41
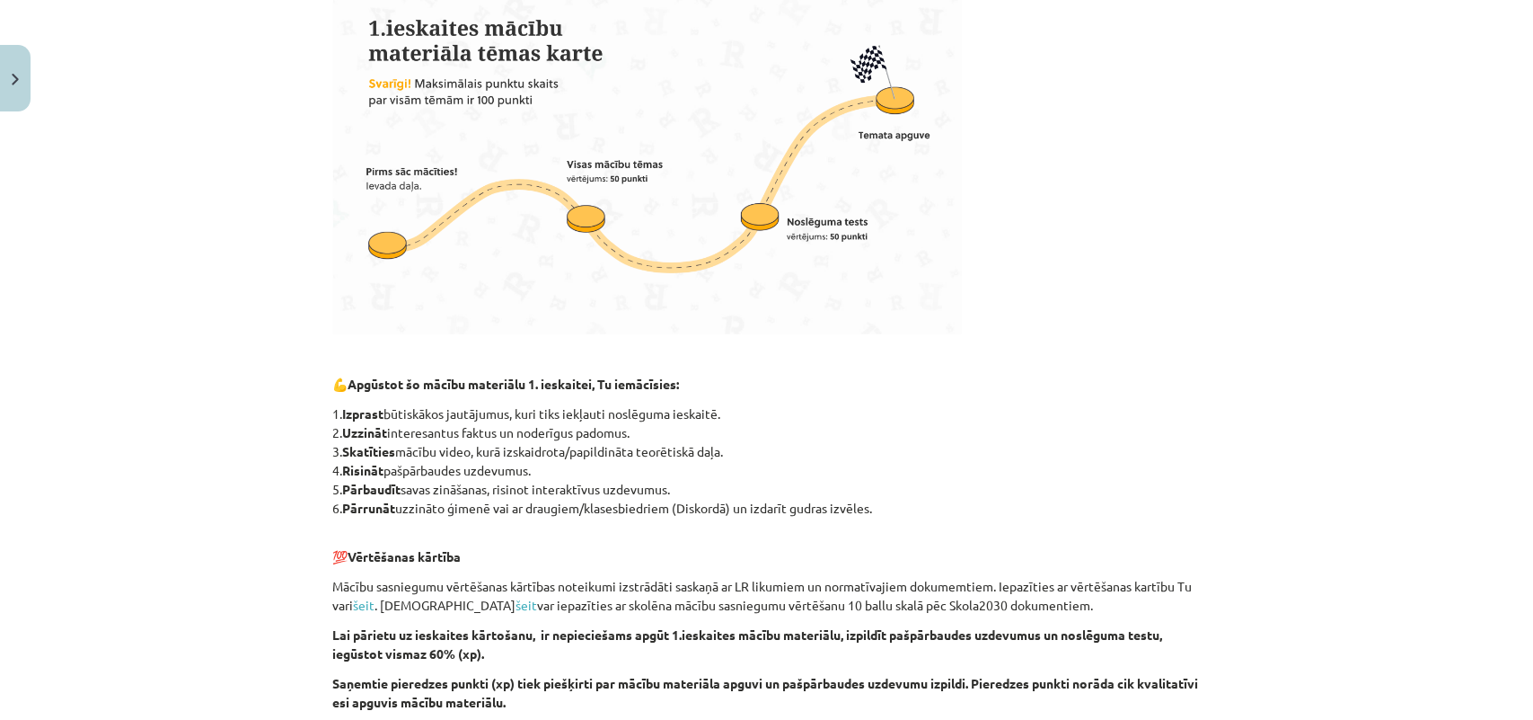
scroll to position [958, 0]
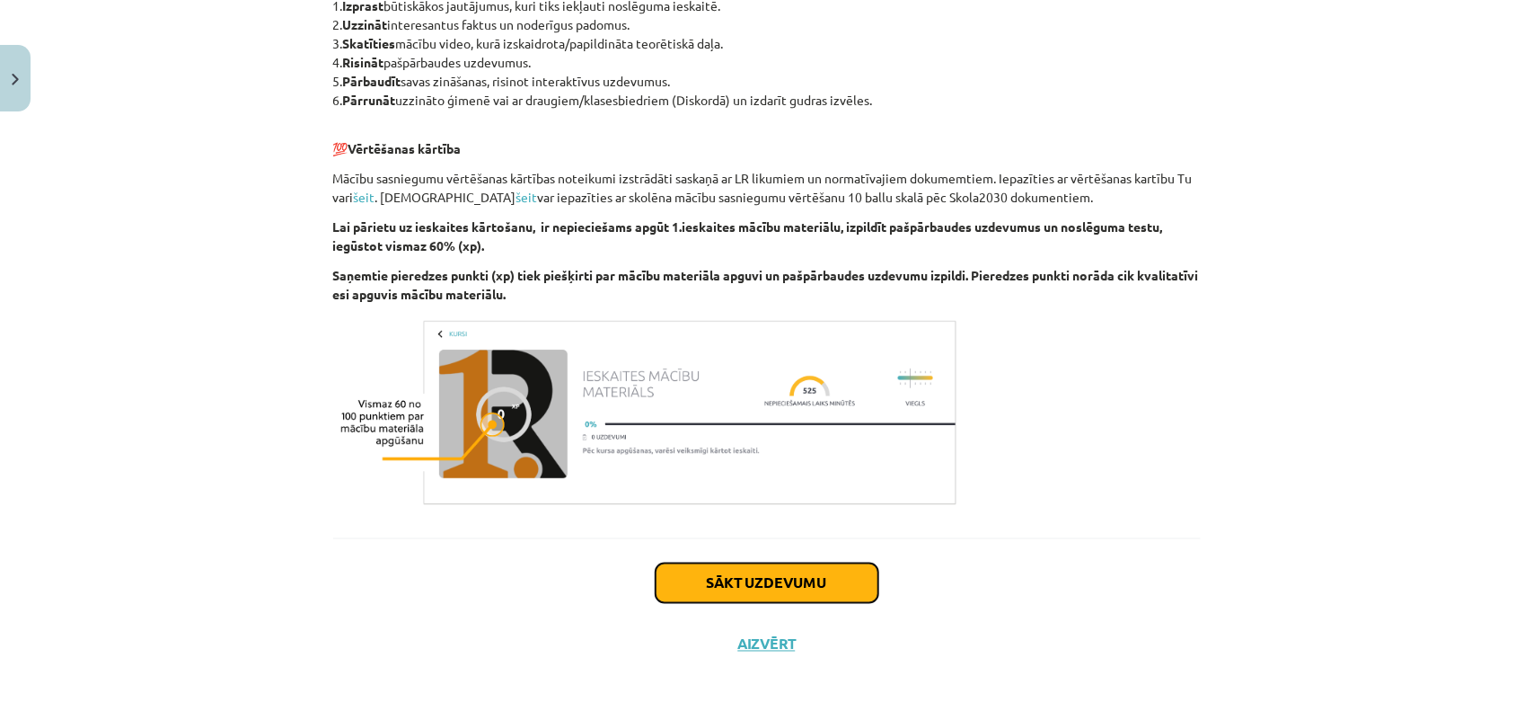
click at [766, 579] on button "Sākt uzdevumu" at bounding box center [767, 583] width 223 height 40
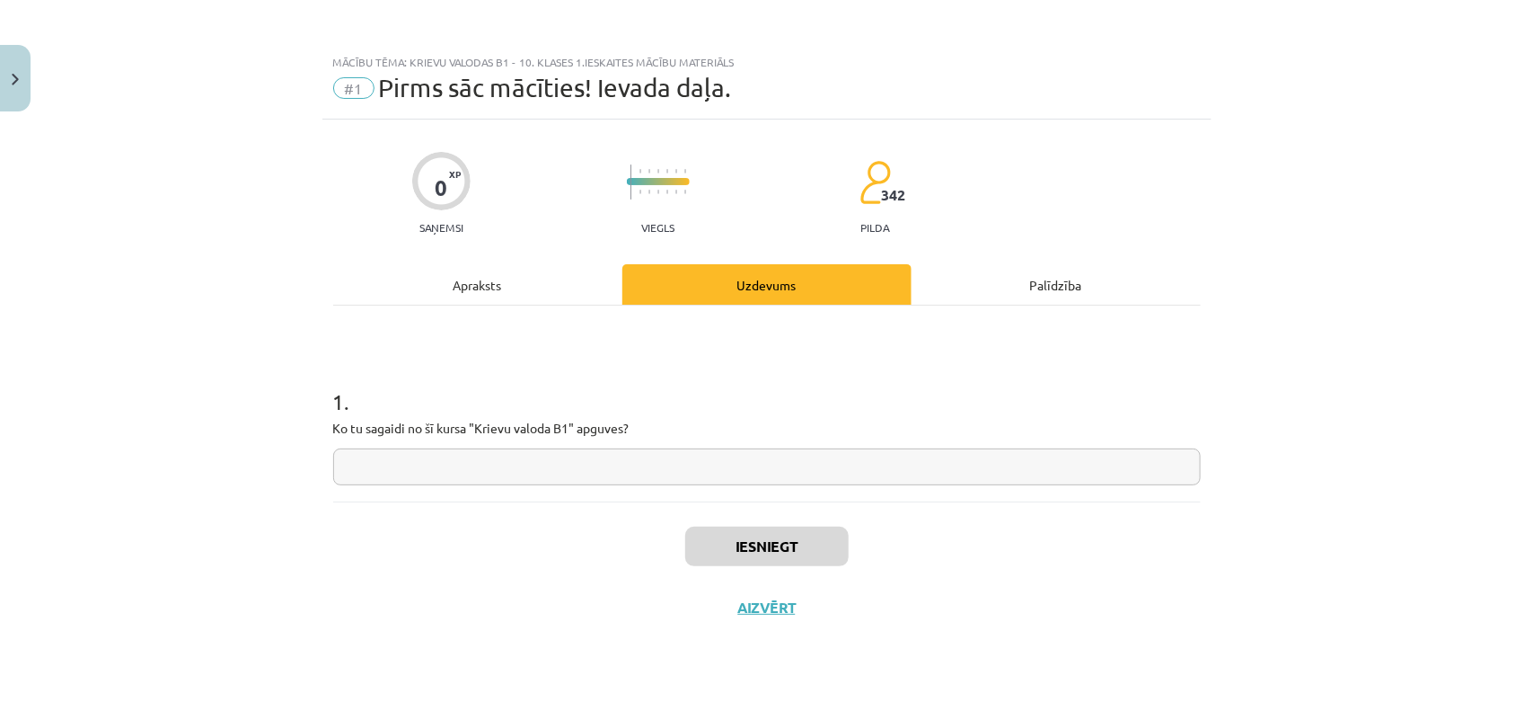
click at [473, 473] on input "text" at bounding box center [767, 466] width 868 height 37
type input "**********"
click at [788, 551] on button "Iesniegt" at bounding box center [766, 546] width 163 height 40
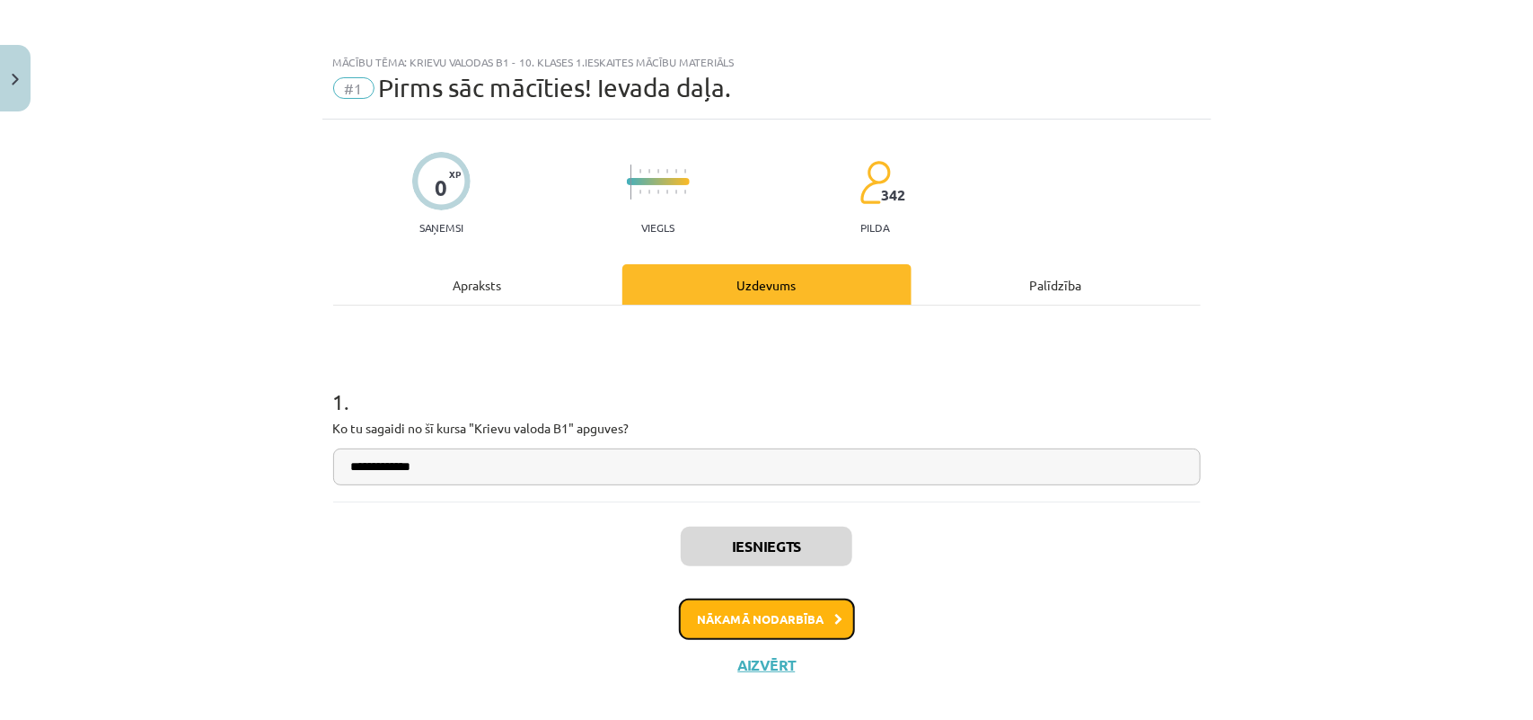
click at [774, 626] on button "Nākamā nodarbība" at bounding box center [767, 618] width 176 height 41
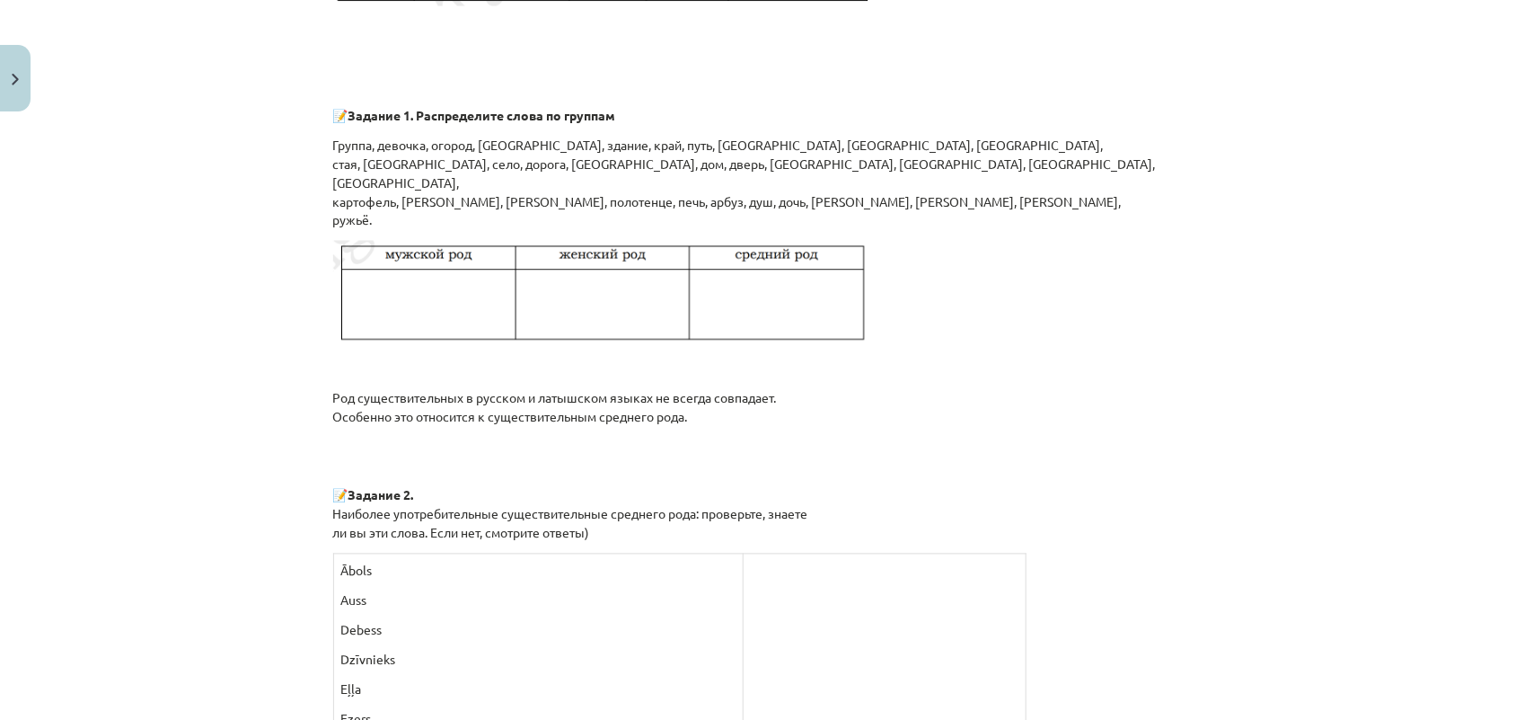
scroll to position [1436, 0]
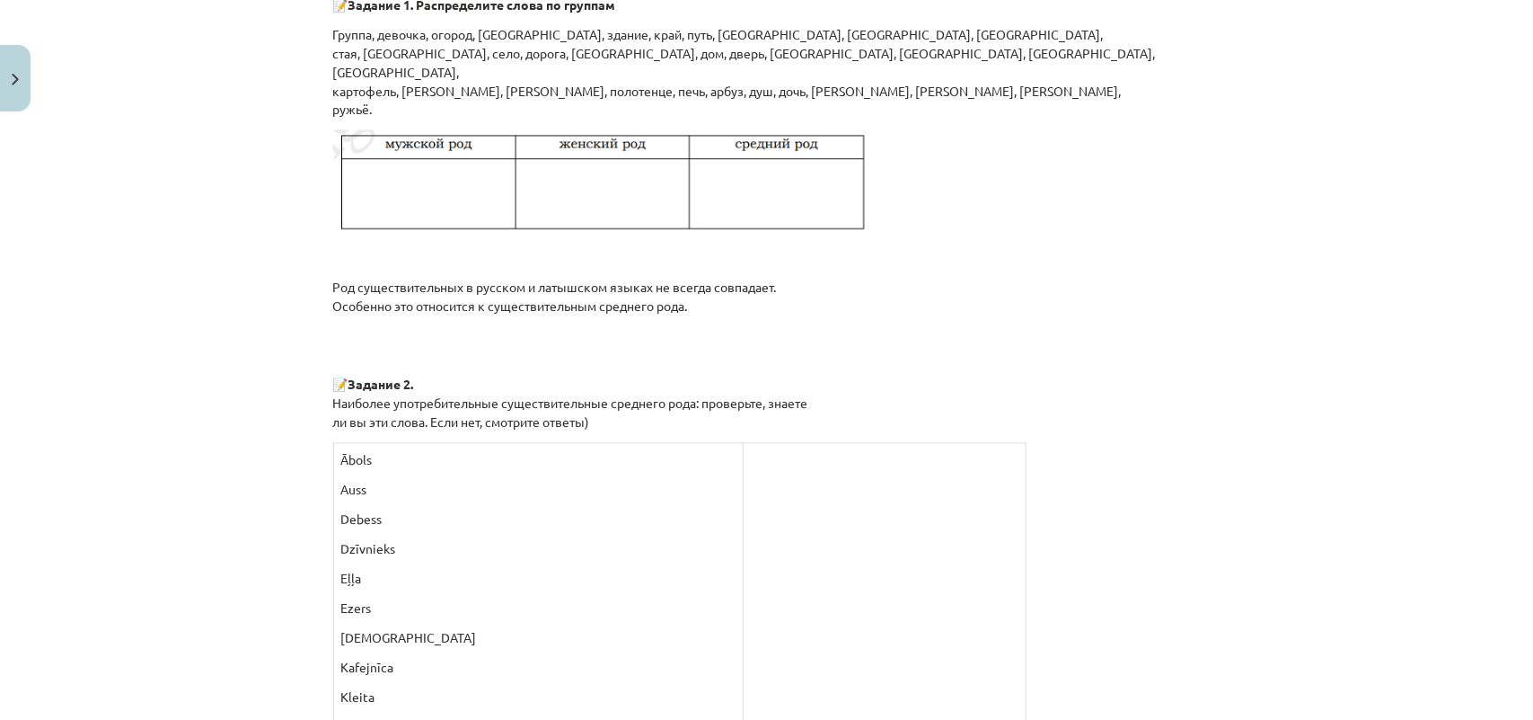
drag, startPoint x: 1515, startPoint y: 378, endPoint x: 1518, endPoint y: 414, distance: 36.0
click at [1518, 414] on div "Mācību tēma: Krievu valodas b1 - 10. klases 1.ieskaites mācību materiāls #2 Род…" at bounding box center [766, 360] width 1533 height 720
click at [1428, 367] on div "Mācību tēma: Krievu valodas b1 - 10. klases 1.ieskaites mācību materiāls #2 Род…" at bounding box center [766, 360] width 1533 height 720
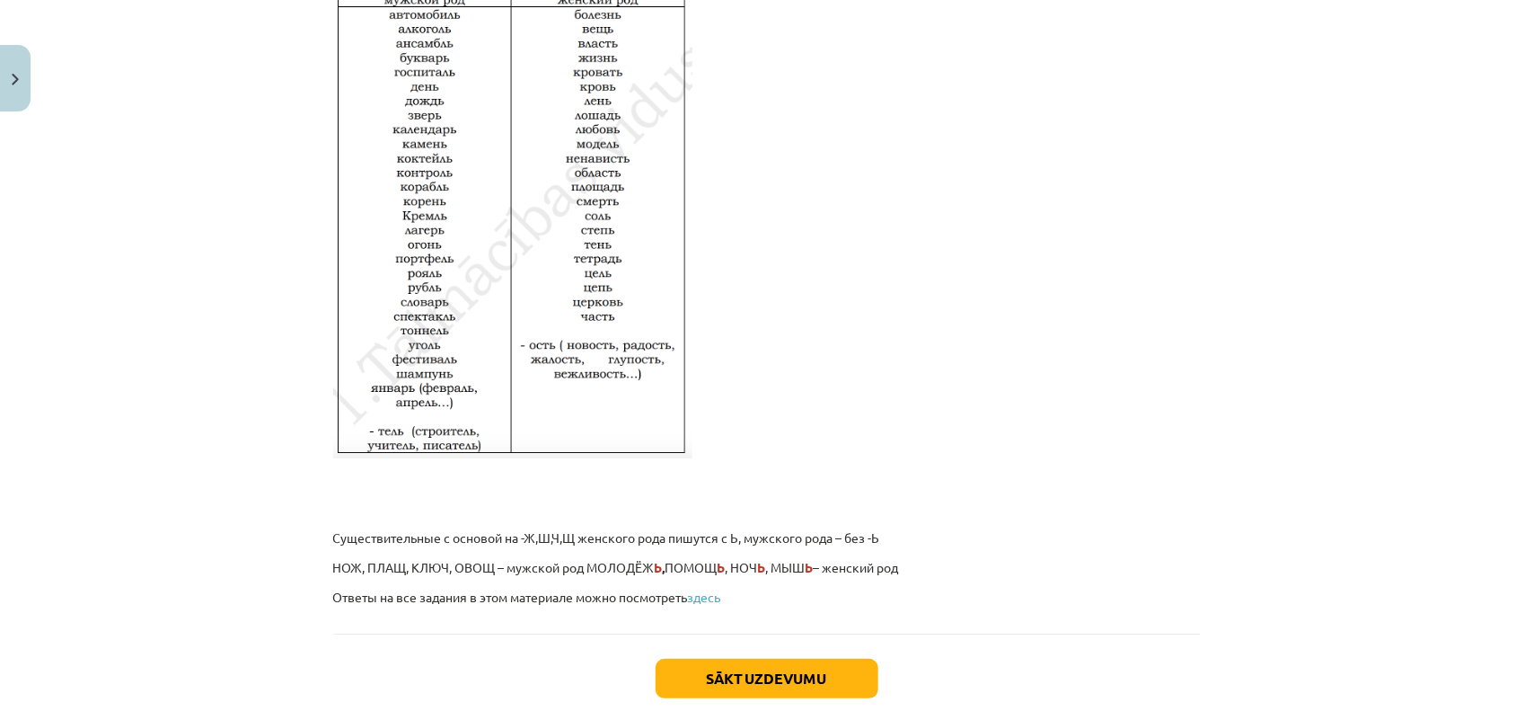
scroll to position [3001, 0]
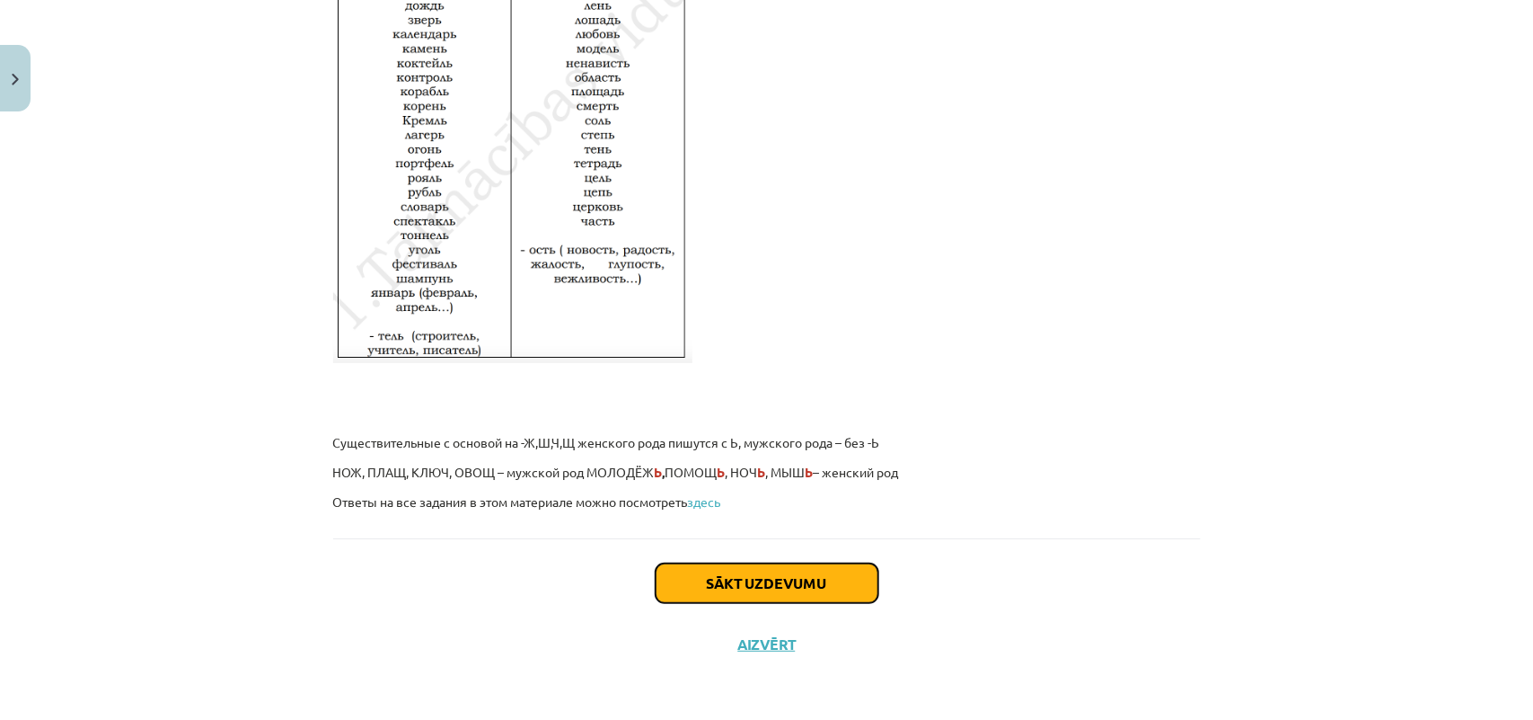
click at [748, 584] on button "Sākt uzdevumu" at bounding box center [767, 583] width 223 height 40
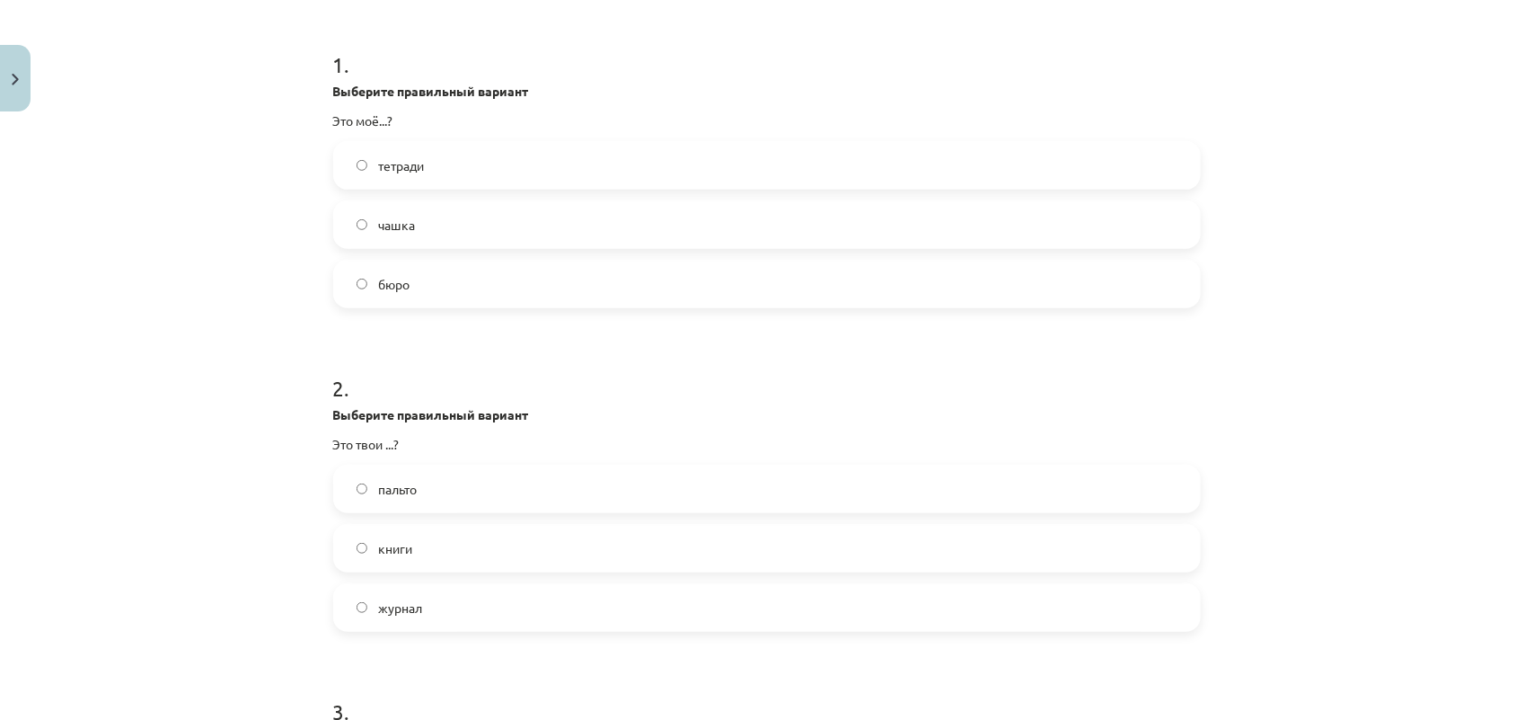
scroll to position [342, 0]
